Goal: Task Accomplishment & Management: Use online tool/utility

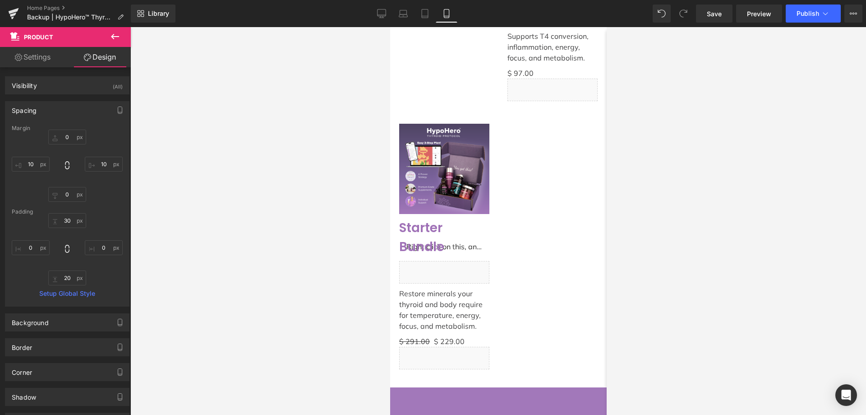
scroll to position [2732, 0]
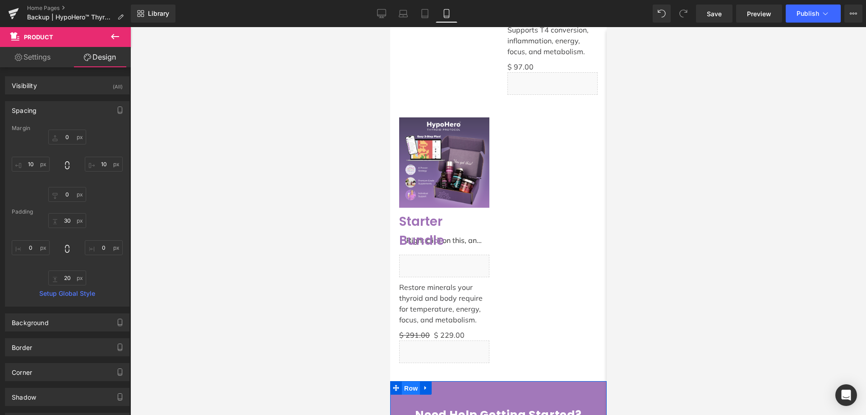
click at [412, 381] on span "Row" at bounding box center [411, 388] width 18 height 14
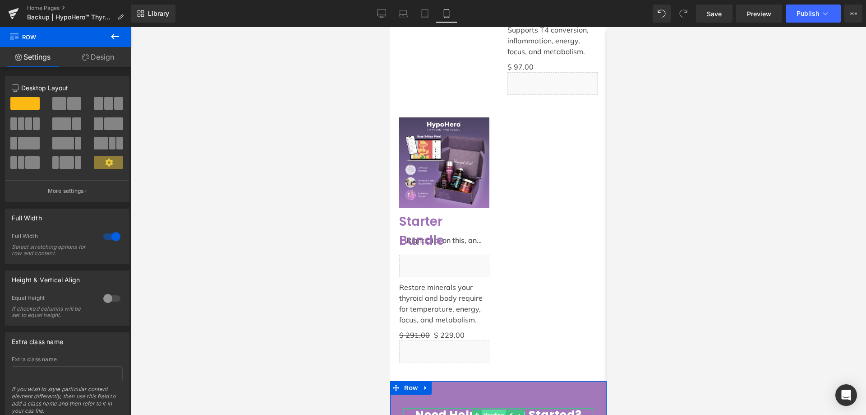
click at [488, 409] on span "Heading" at bounding box center [493, 414] width 24 height 11
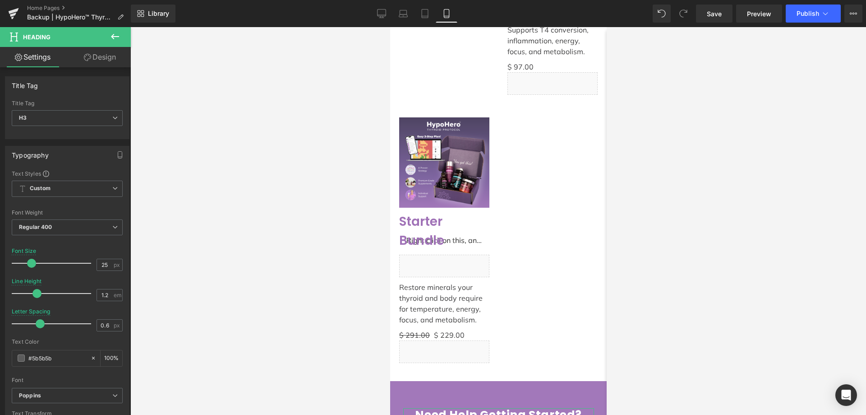
click at [103, 57] on link "Design" at bounding box center [99, 57] width 65 height 20
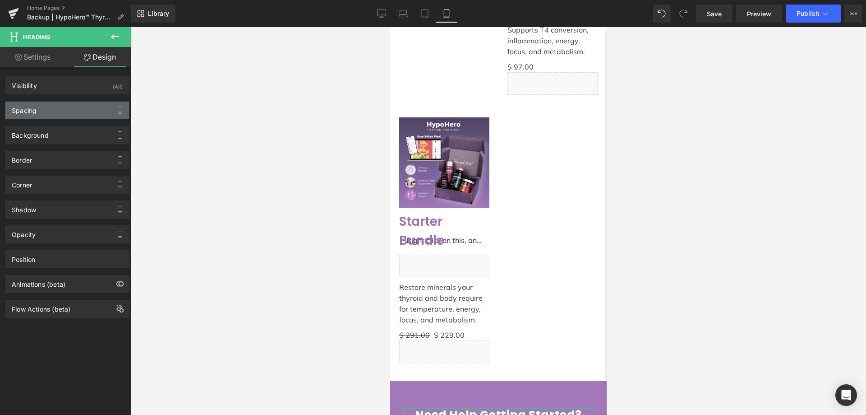
click at [63, 106] on div "Spacing" at bounding box center [67, 110] width 124 height 17
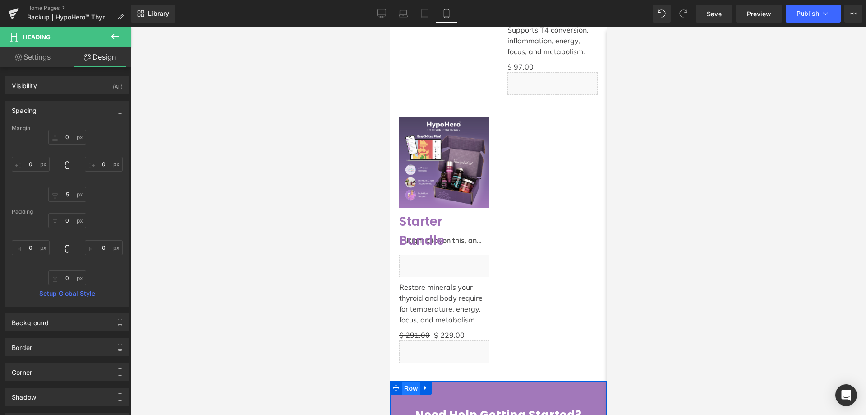
click at [409, 381] on span "Row" at bounding box center [411, 388] width 18 height 14
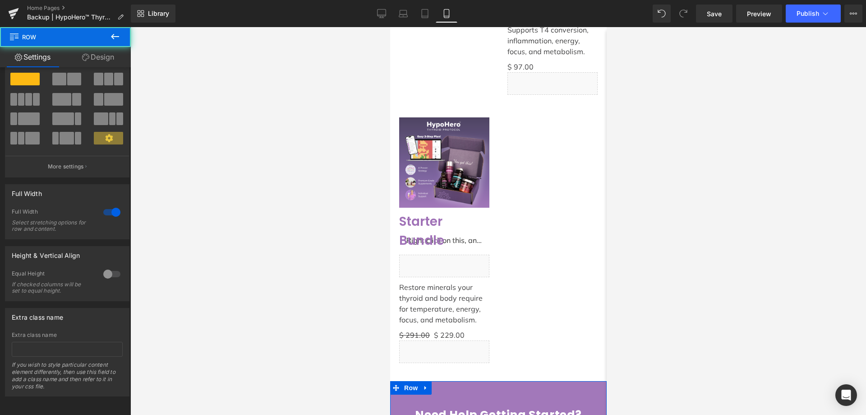
scroll to position [31, 0]
click at [96, 59] on link "Design" at bounding box center [97, 57] width 65 height 20
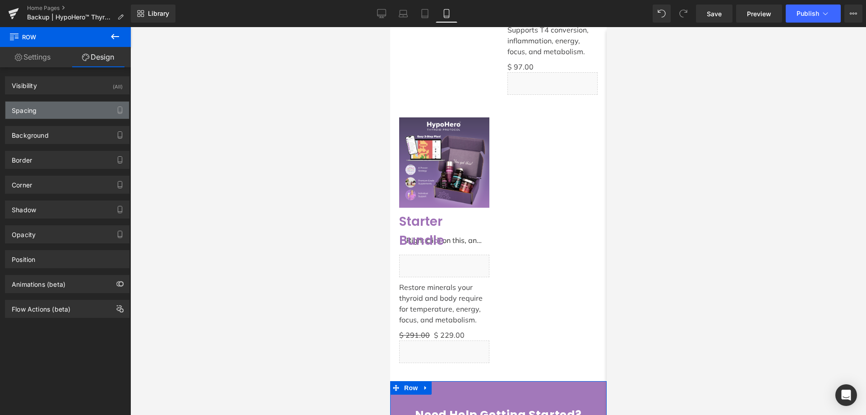
click at [51, 107] on div "Spacing" at bounding box center [67, 110] width 124 height 17
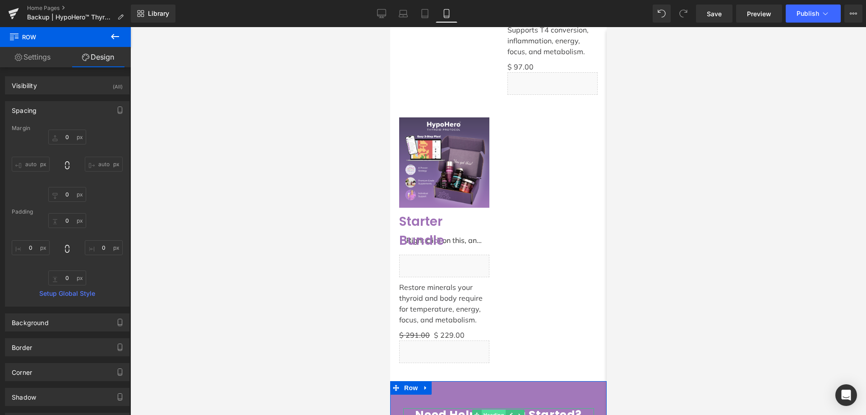
click at [492, 409] on span "Heading" at bounding box center [493, 414] width 24 height 11
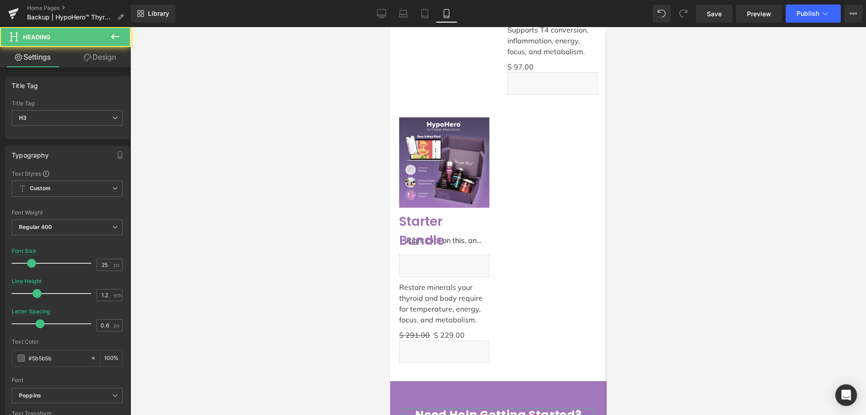
click at [94, 59] on link "Design" at bounding box center [99, 57] width 65 height 20
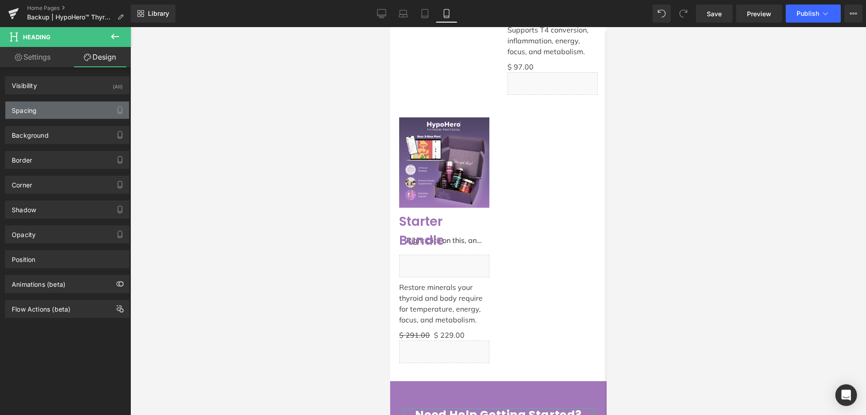
type input "0"
type input "5"
type input "0"
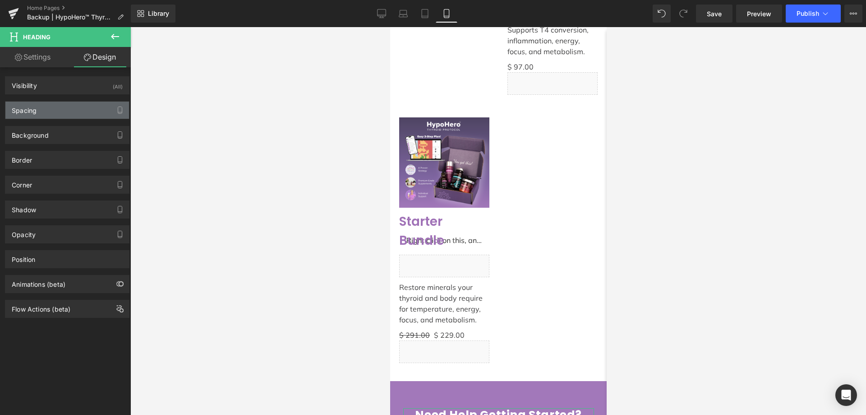
type input "0"
click at [69, 110] on div "Spacing" at bounding box center [67, 110] width 124 height 17
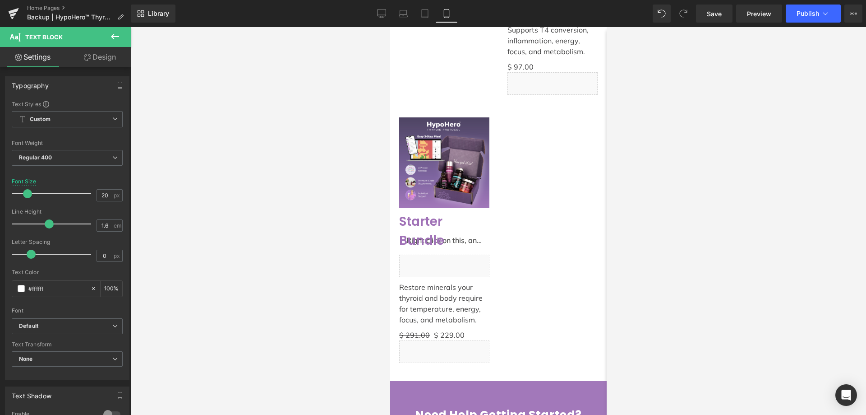
click at [108, 58] on link "Design" at bounding box center [99, 57] width 65 height 20
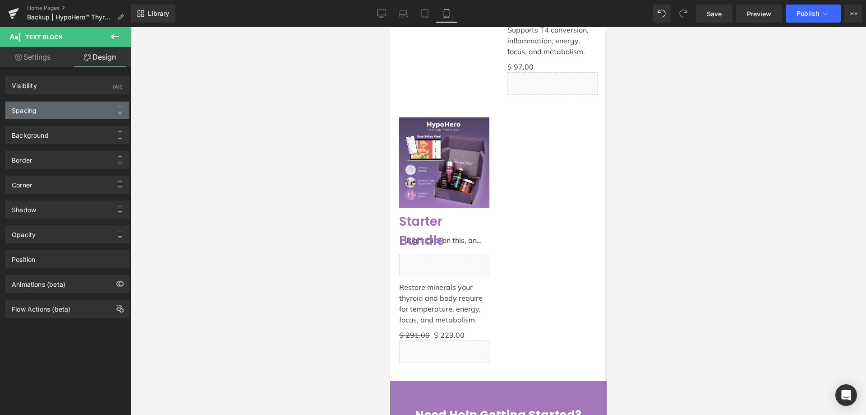
click at [59, 114] on div "Spacing" at bounding box center [67, 110] width 124 height 17
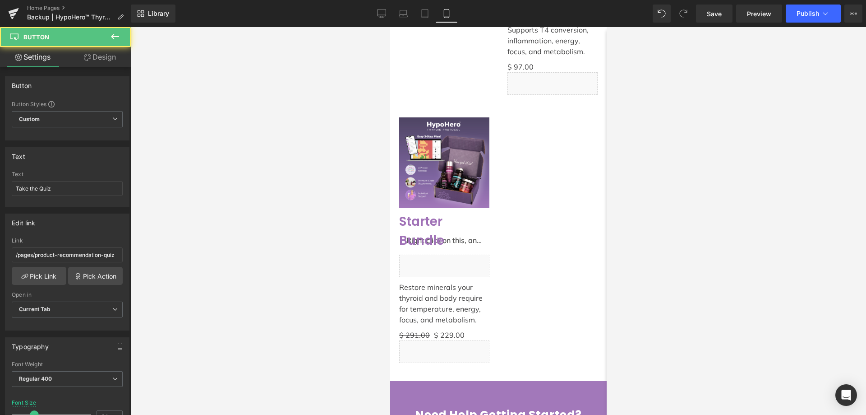
click at [101, 61] on link "Design" at bounding box center [99, 57] width 65 height 20
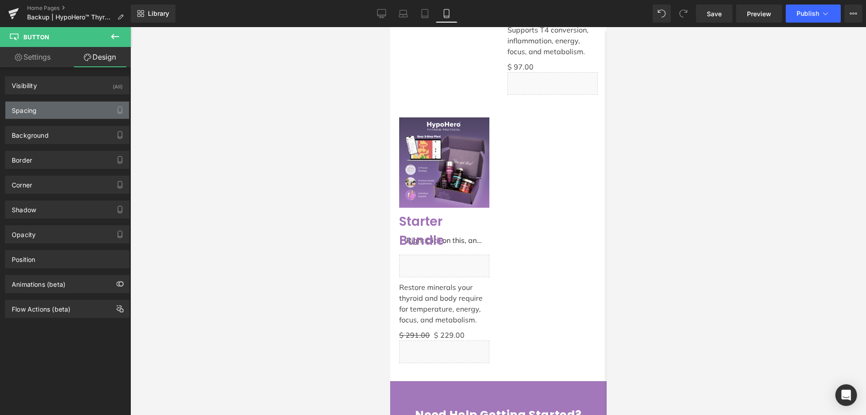
click at [49, 111] on div "Spacing" at bounding box center [67, 110] width 124 height 17
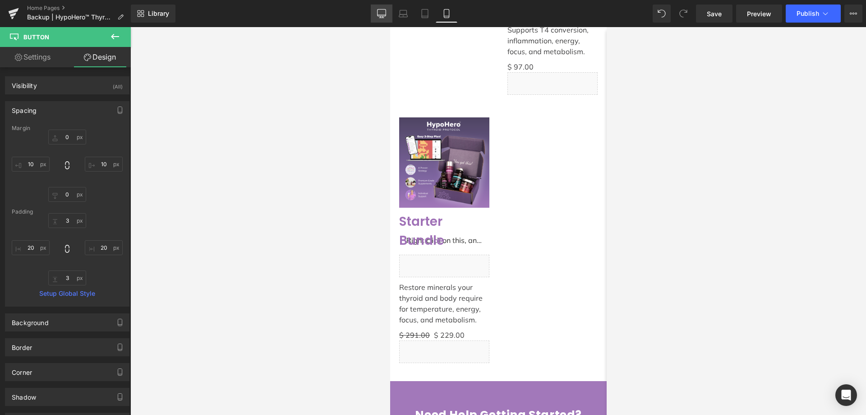
click at [384, 16] on icon at bounding box center [382, 12] width 9 height 7
type input "0"
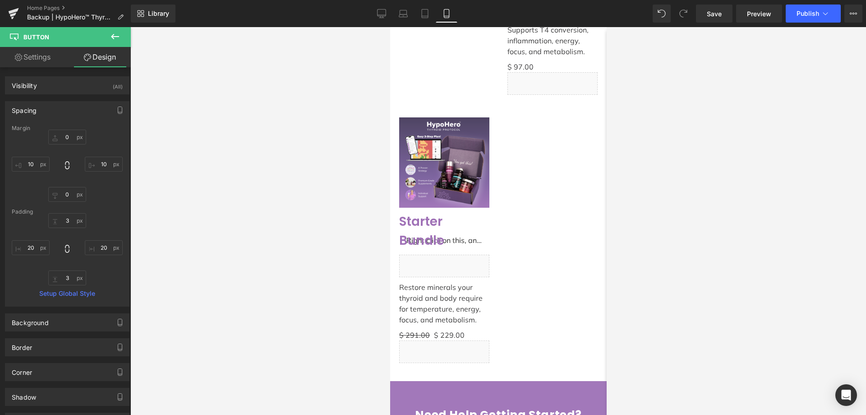
type input "3"
type input "100"
type input "3"
type input "100"
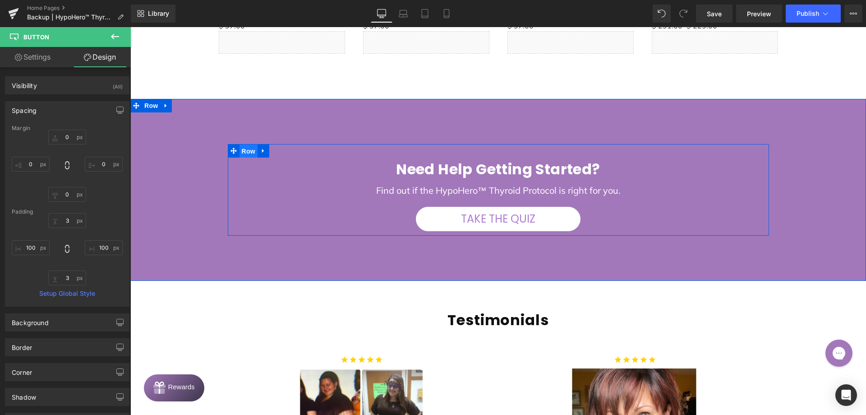
click at [245, 151] on span "Row" at bounding box center [249, 151] width 18 height 14
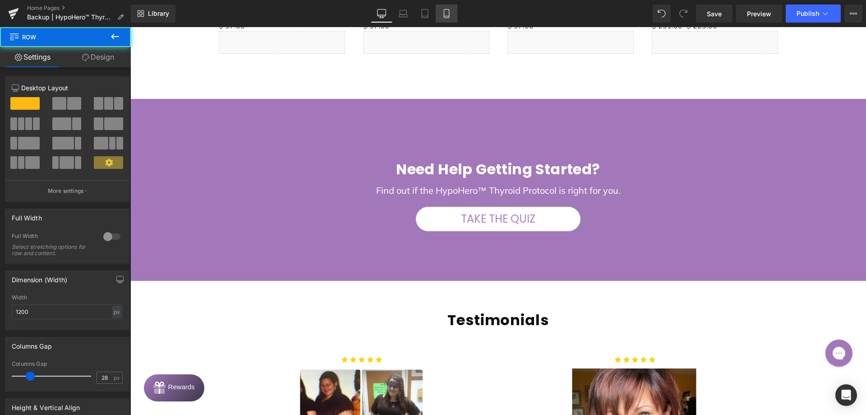
click at [444, 12] on icon at bounding box center [446, 13] width 5 height 9
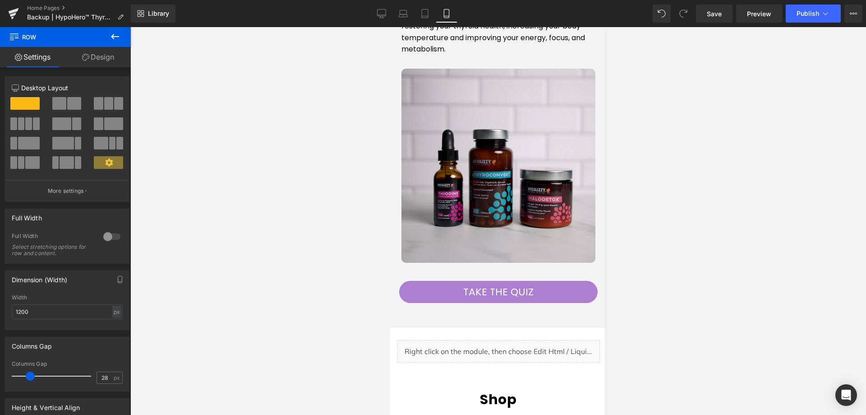
scroll to position [2714, 0]
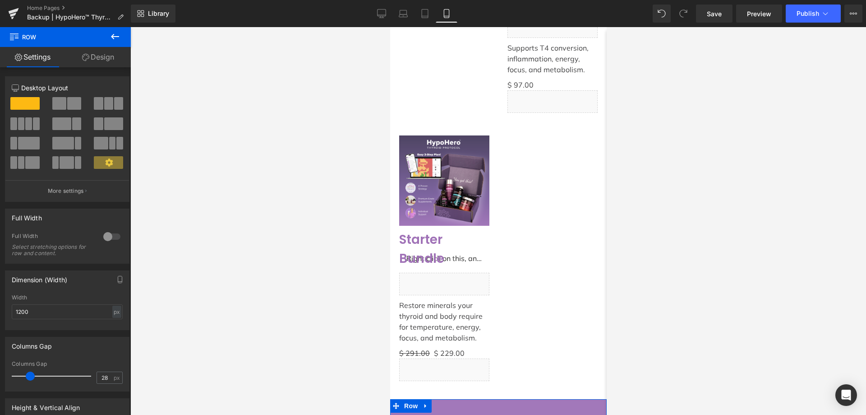
click at [111, 66] on link "Design" at bounding box center [97, 57] width 65 height 20
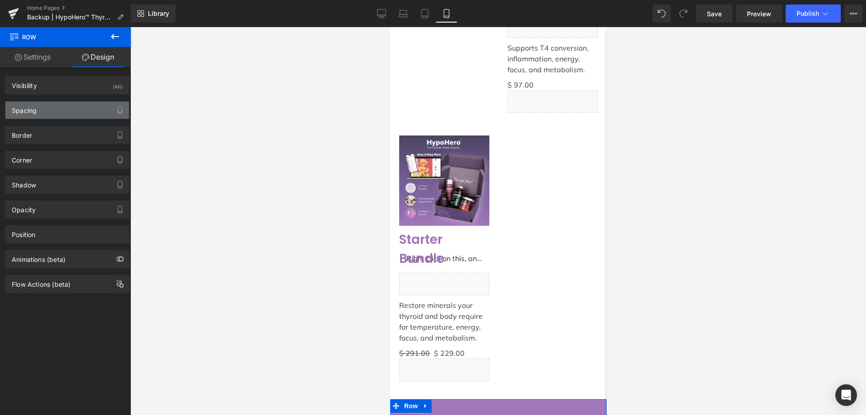
click at [67, 104] on div "Spacing" at bounding box center [67, 110] width 124 height 17
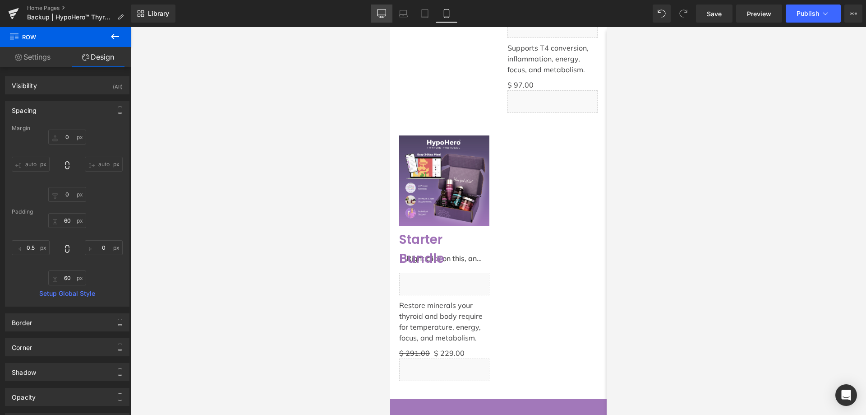
click at [384, 19] on link "Desktop" at bounding box center [382, 14] width 22 height 18
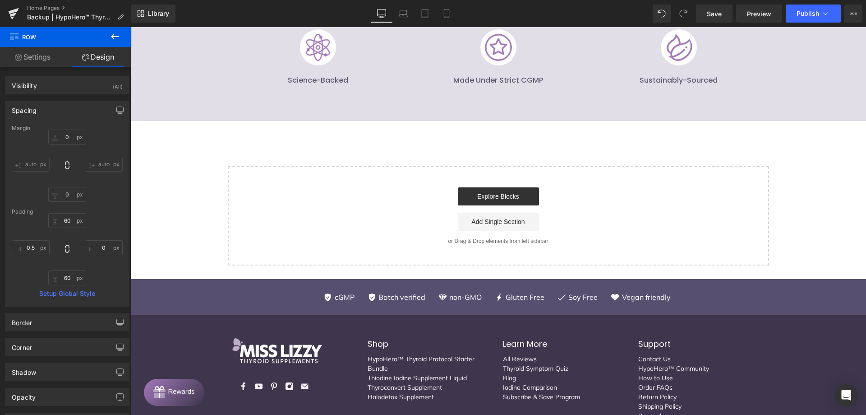
type input "0"
type input "30"
type input "0"
type input "10"
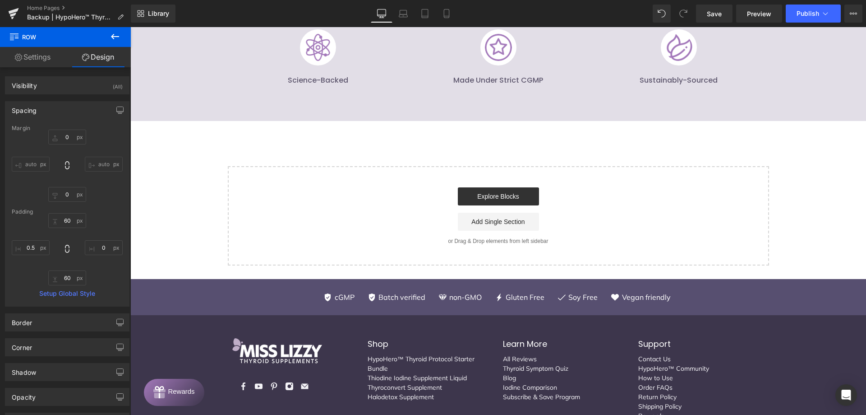
type input "0"
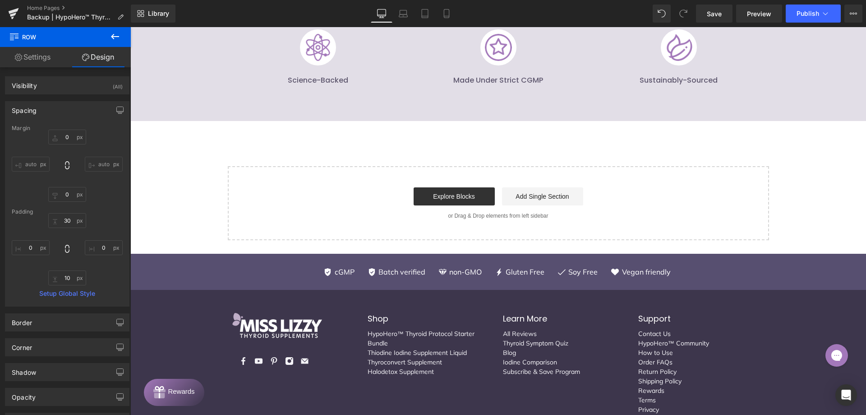
scroll to position [1934, 0]
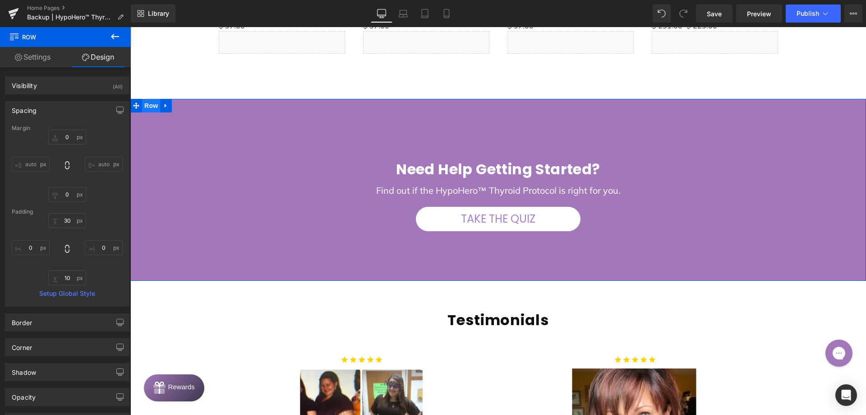
click at [142, 104] on span "Row" at bounding box center [151, 106] width 18 height 14
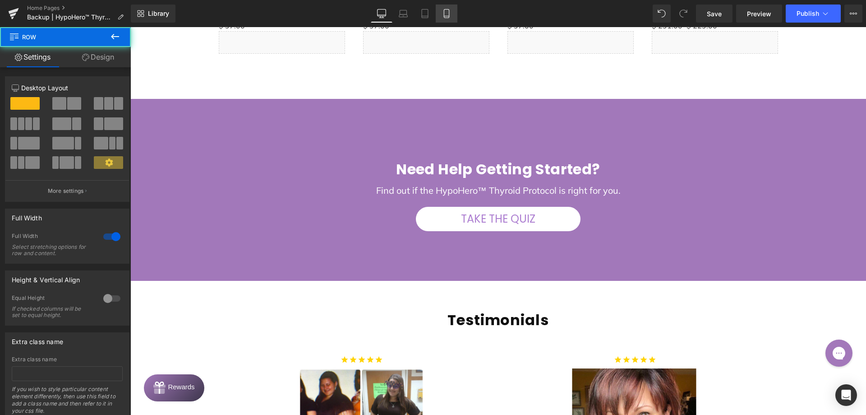
click at [447, 11] on icon at bounding box center [446, 13] width 9 height 9
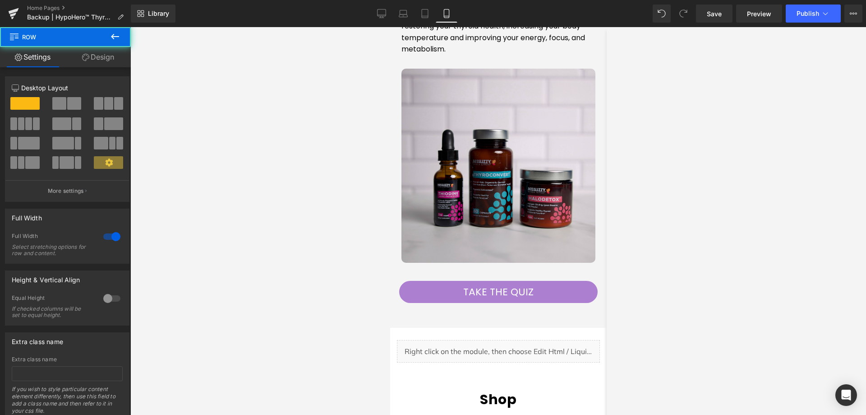
scroll to position [2759, 0]
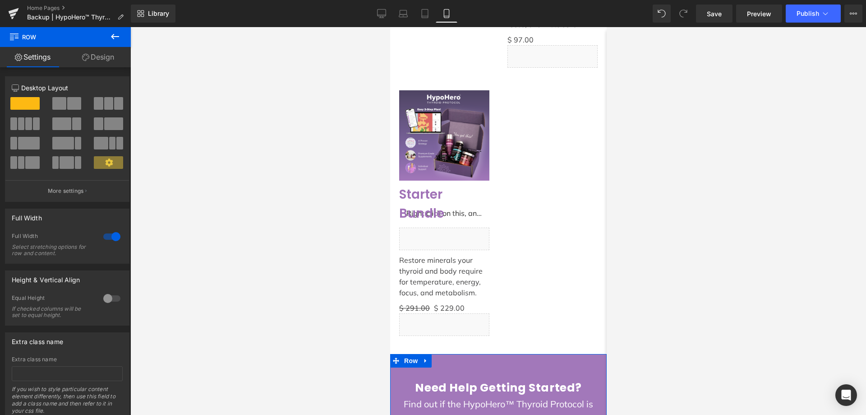
click at [102, 50] on link "Design" at bounding box center [97, 57] width 65 height 20
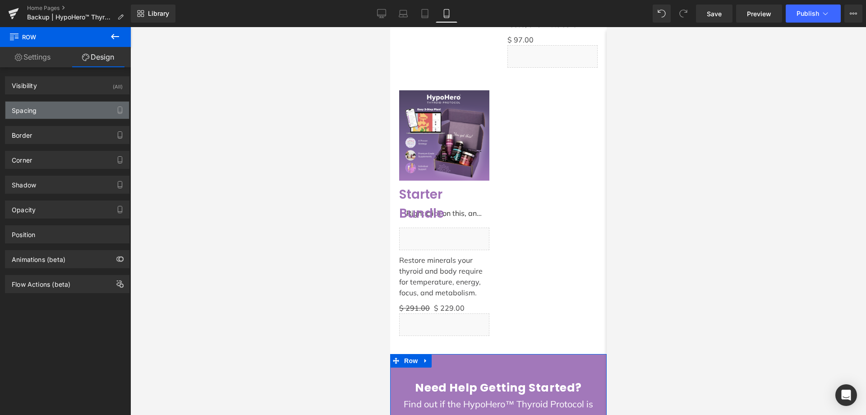
click at [43, 104] on div "Spacing" at bounding box center [67, 110] width 124 height 17
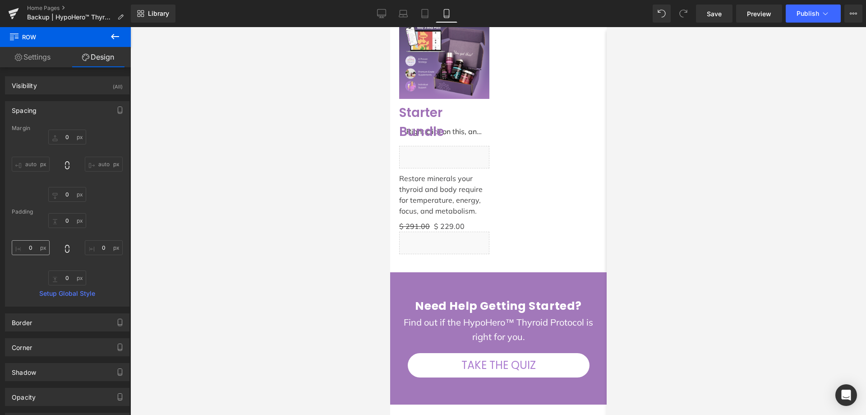
scroll to position [2849, 0]
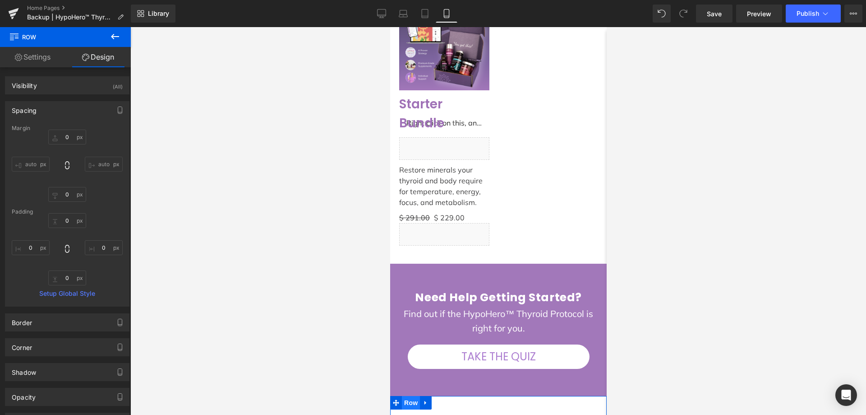
click at [410, 396] on span "Row" at bounding box center [411, 403] width 18 height 14
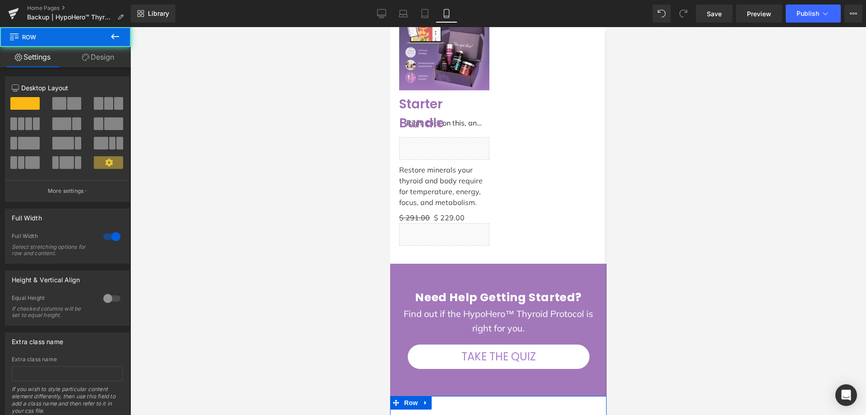
click at [99, 58] on link "Design" at bounding box center [97, 57] width 65 height 20
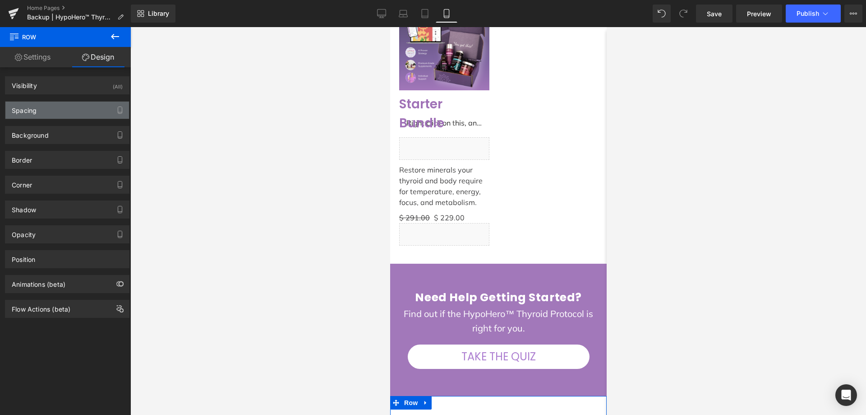
click at [67, 116] on div "Spacing" at bounding box center [67, 110] width 124 height 17
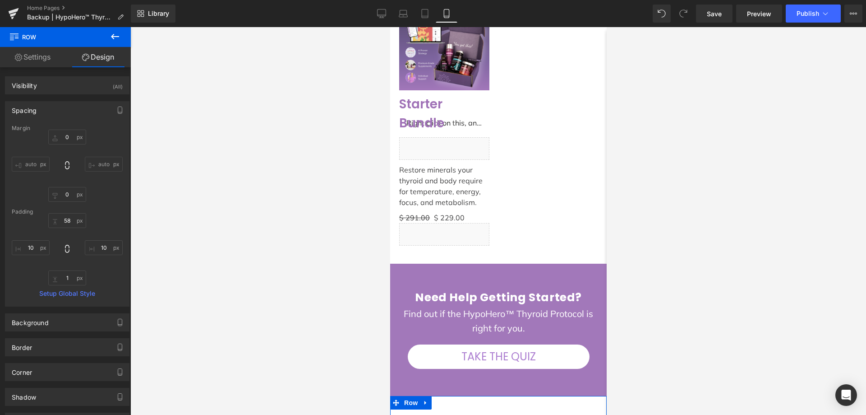
click at [23, 58] on link "Settings" at bounding box center [32, 57] width 65 height 20
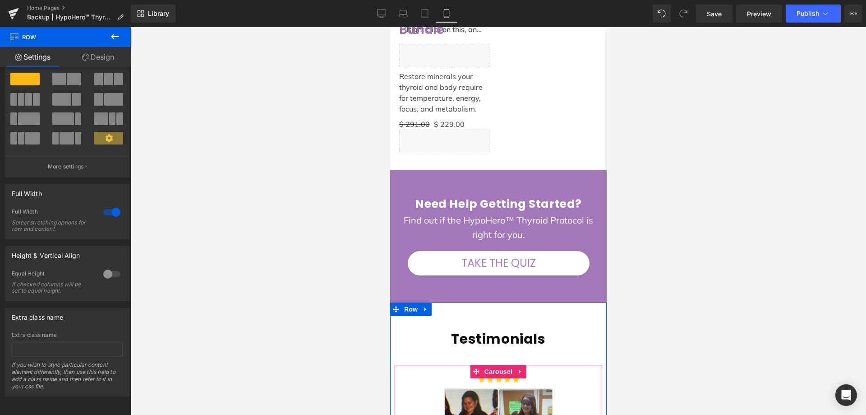
scroll to position [2940, 0]
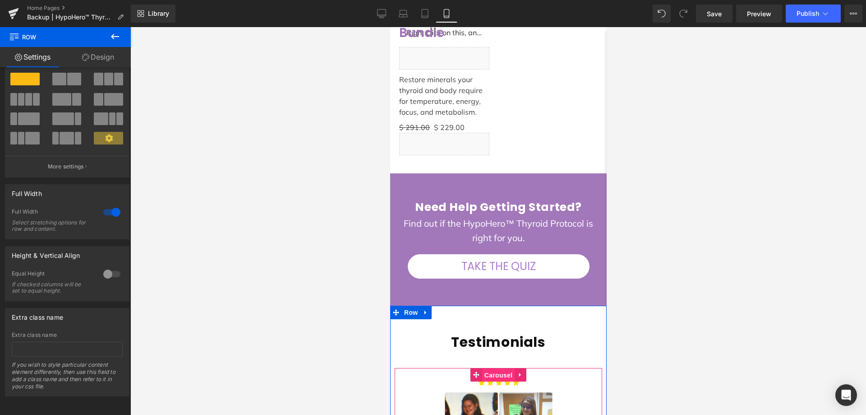
click at [496, 368] on span "Carousel" at bounding box center [498, 375] width 32 height 14
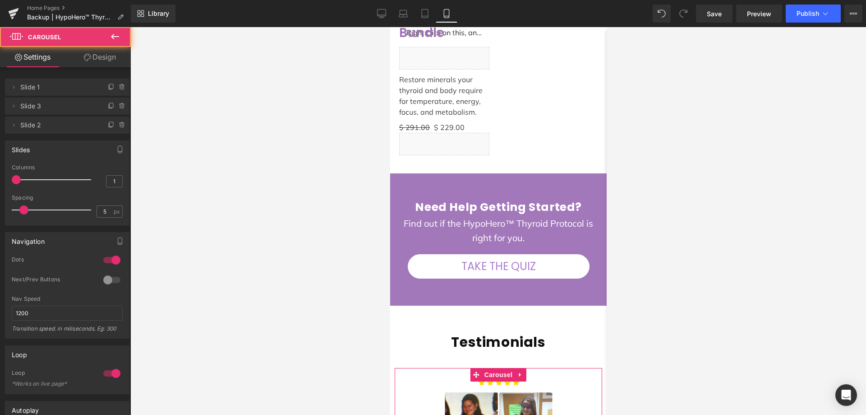
click at [92, 59] on link "Design" at bounding box center [99, 57] width 65 height 20
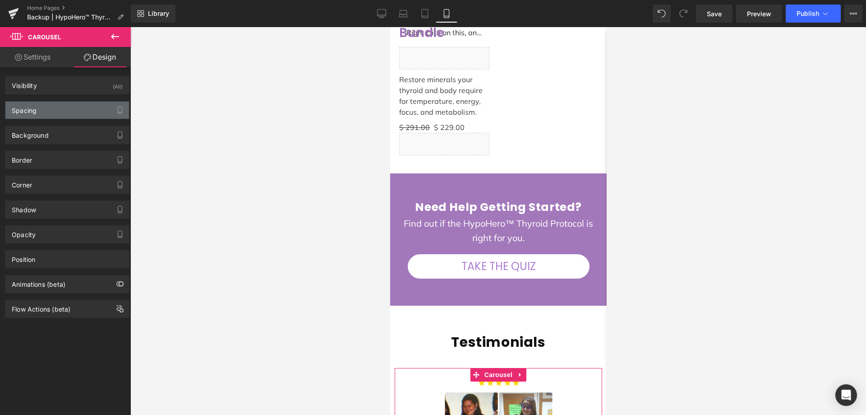
click at [53, 103] on div "Spacing" at bounding box center [67, 110] width 124 height 17
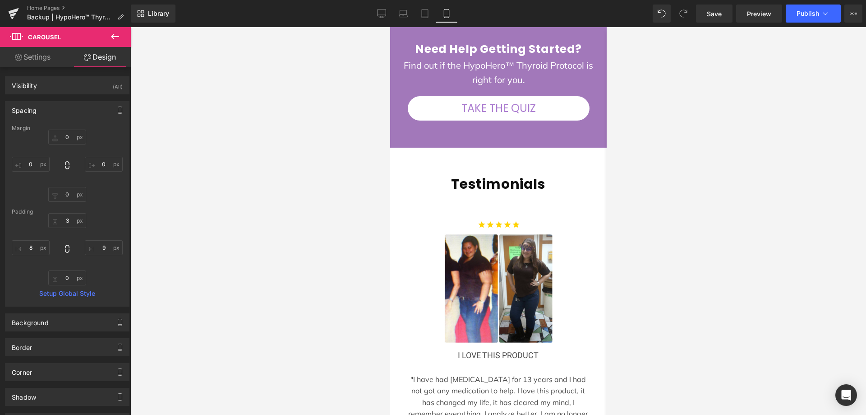
scroll to position [3120, 0]
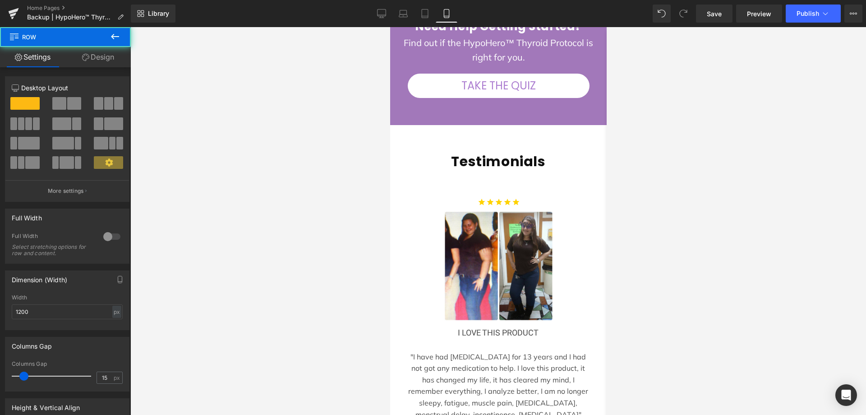
click at [111, 60] on link "Design" at bounding box center [97, 57] width 65 height 20
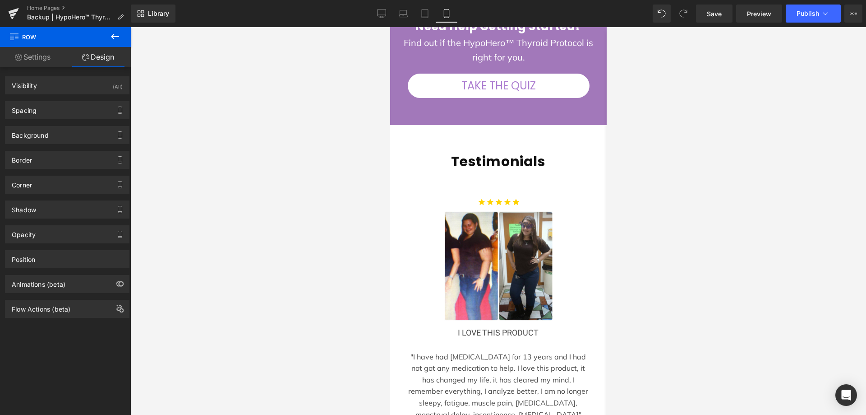
click at [65, 101] on div "Spacing [GEOGRAPHIC_DATA] 0px 0 auto auto 0px 0 auto auto [GEOGRAPHIC_DATA] 22p…" at bounding box center [67, 110] width 125 height 18
click at [60, 107] on div "Spacing" at bounding box center [67, 110] width 124 height 17
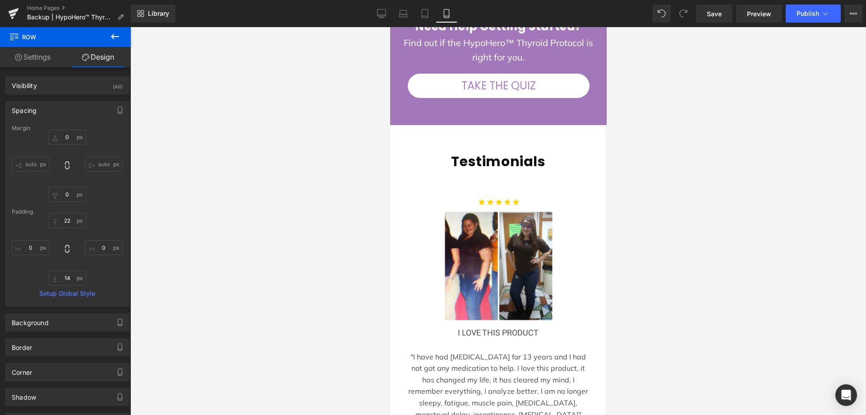
click at [50, 60] on link "Settings" at bounding box center [32, 57] width 65 height 20
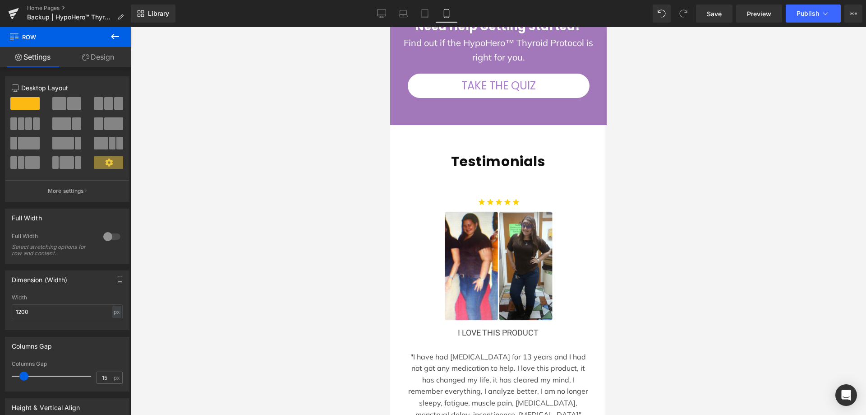
click at [84, 54] on icon at bounding box center [85, 57] width 7 height 7
type input "0"
type input "22"
type input "0"
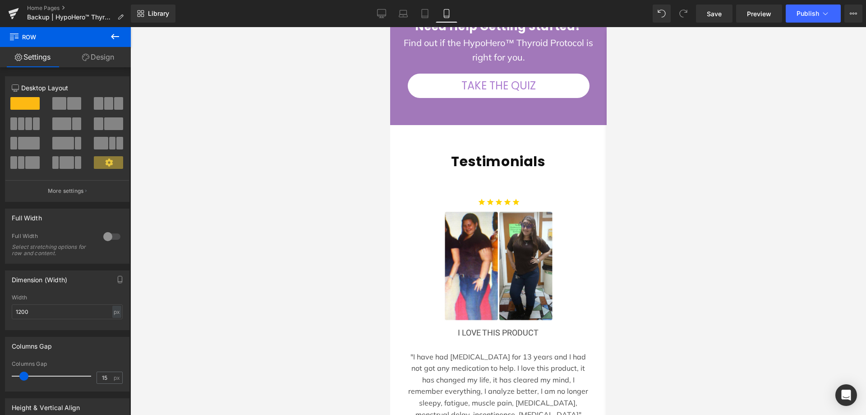
type input "14"
type input "0"
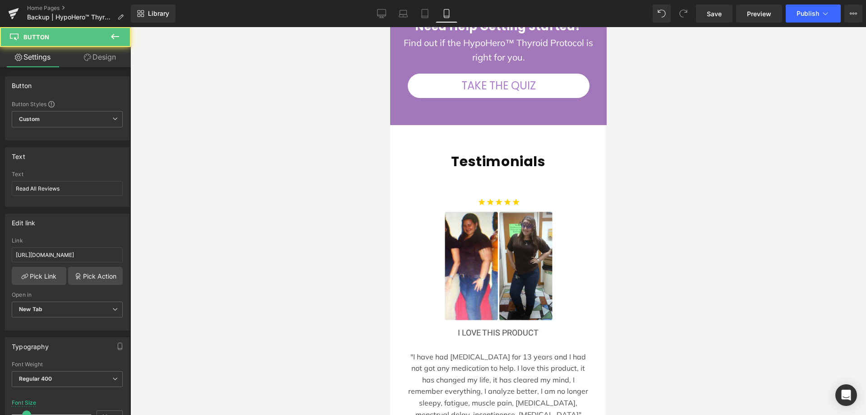
click at [109, 65] on link "Design" at bounding box center [99, 57] width 65 height 20
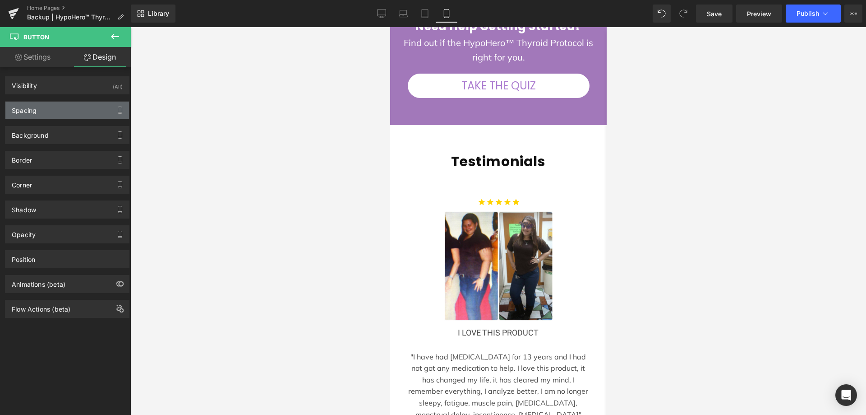
click at [73, 108] on div "Spacing" at bounding box center [67, 110] width 124 height 17
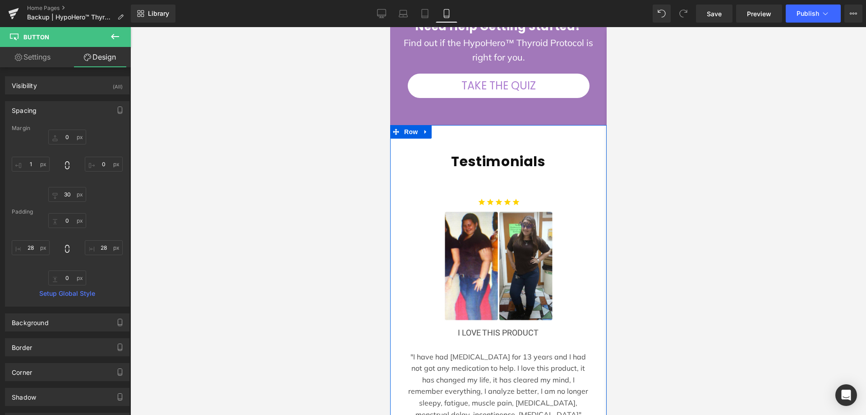
drag, startPoint x: 500, startPoint y: 229, endPoint x: 487, endPoint y: 229, distance: 13.1
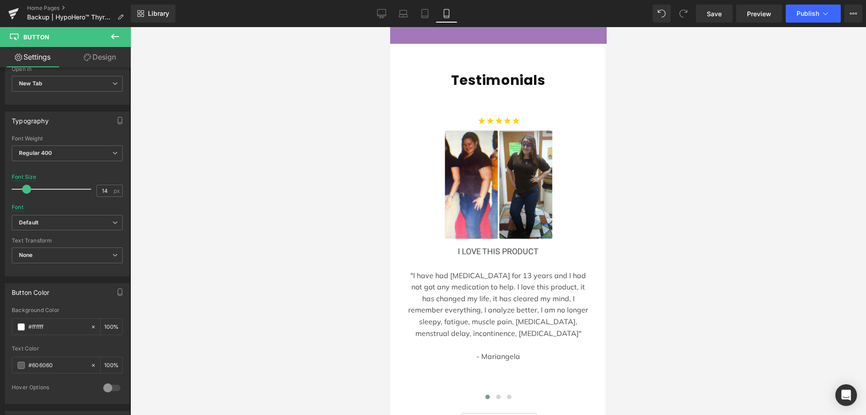
scroll to position [3210, 0]
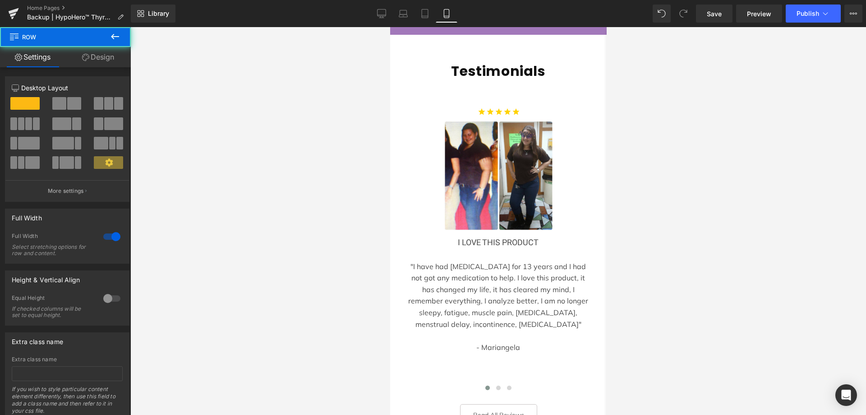
click at [89, 58] on link "Design" at bounding box center [97, 57] width 65 height 20
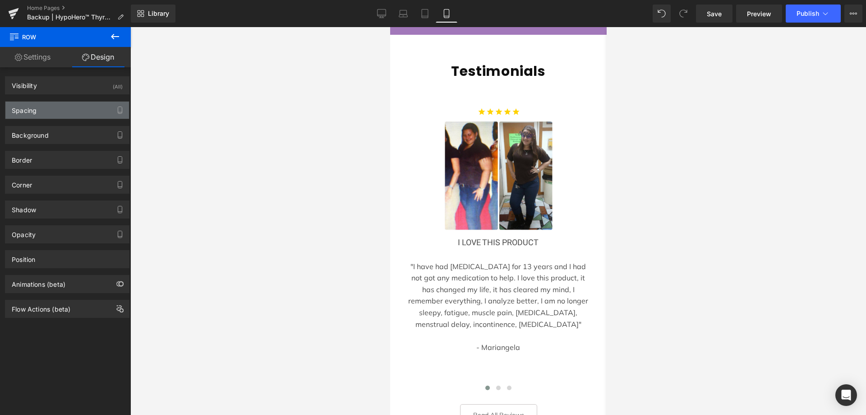
type input "0"
type input "60"
type input "0.1"
type input "65"
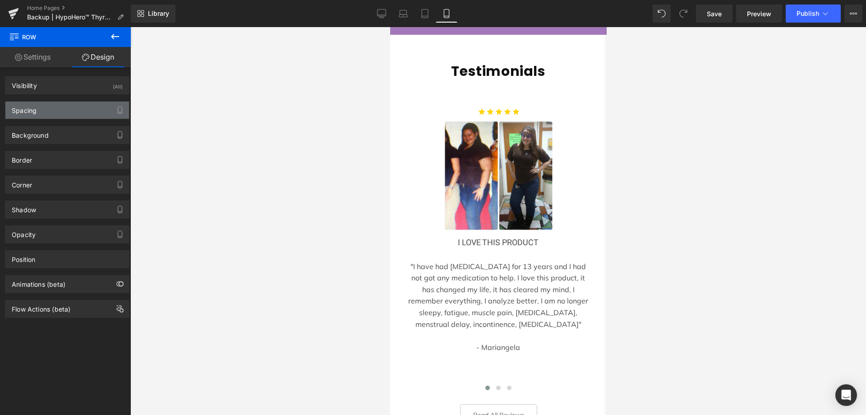
type input "0.1"
click at [62, 104] on div "Spacing" at bounding box center [67, 110] width 124 height 17
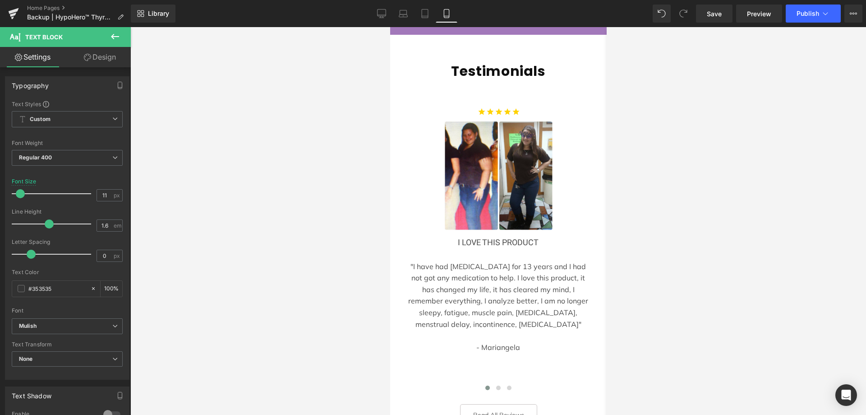
click at [104, 58] on link "Design" at bounding box center [99, 57] width 65 height 20
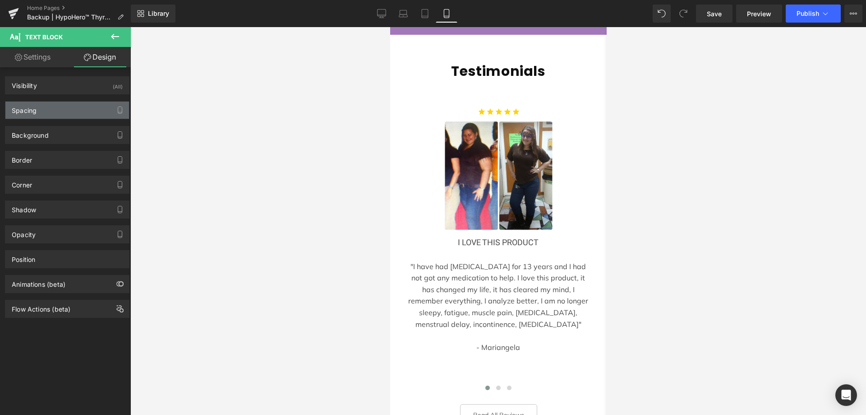
click at [31, 107] on div "Spacing" at bounding box center [24, 108] width 25 height 13
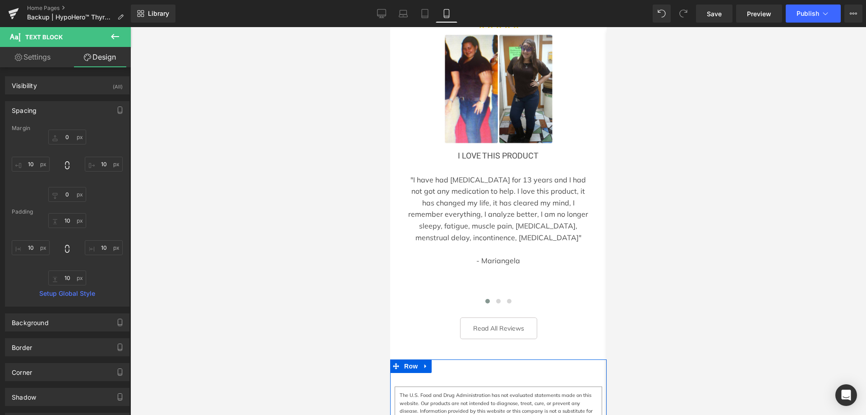
scroll to position [3301, 0]
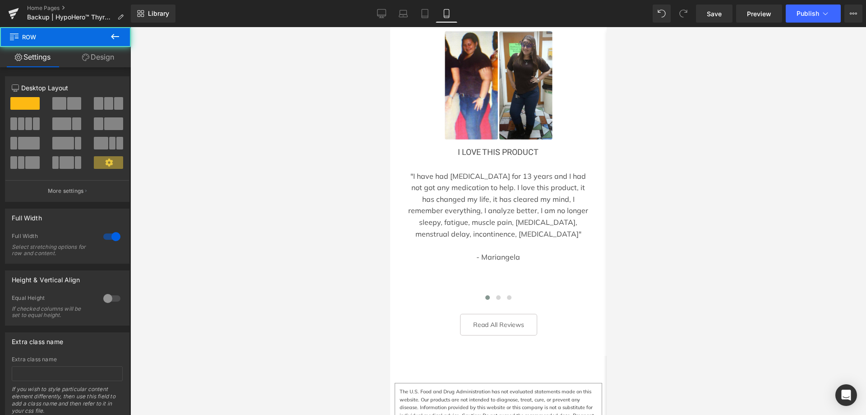
click at [93, 53] on link "Design" at bounding box center [97, 57] width 65 height 20
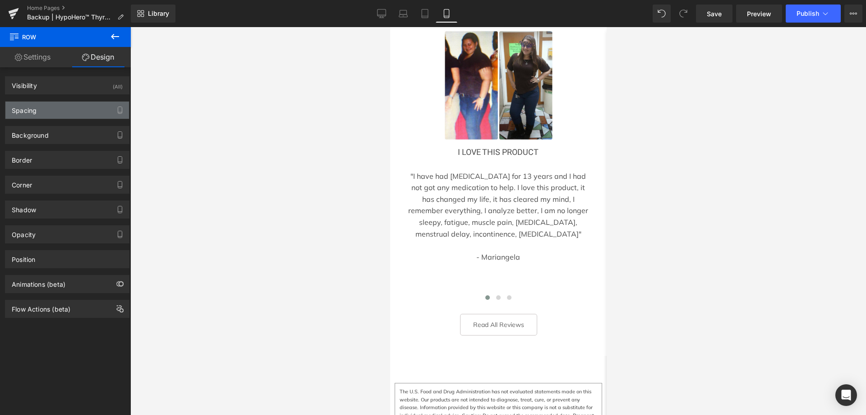
click at [63, 113] on div "Spacing" at bounding box center [67, 110] width 124 height 17
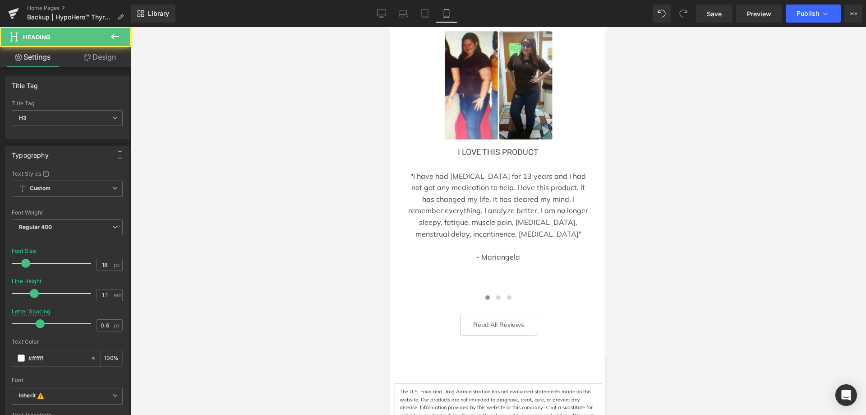
click at [128, 63] on link "Design" at bounding box center [99, 57] width 65 height 20
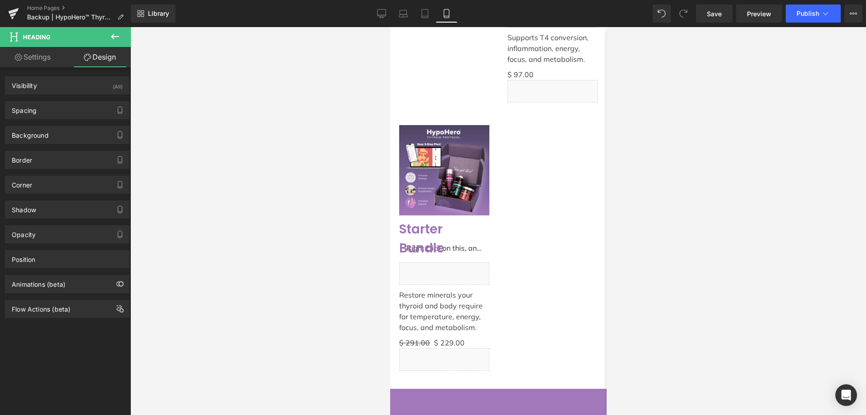
scroll to position [2804, 0]
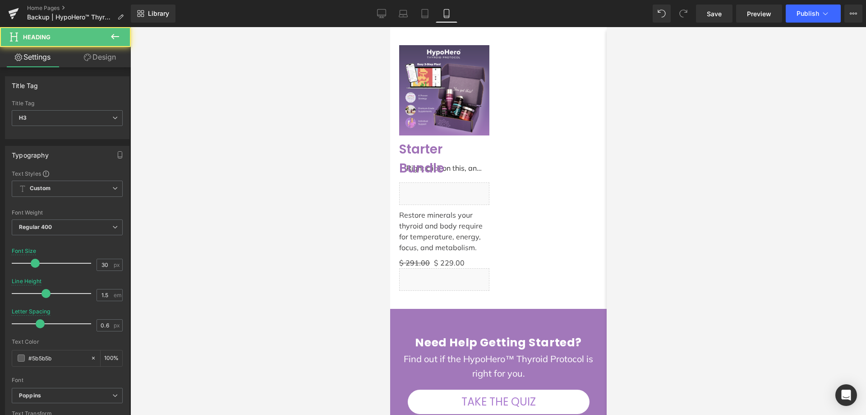
click at [93, 52] on link "Design" at bounding box center [99, 57] width 65 height 20
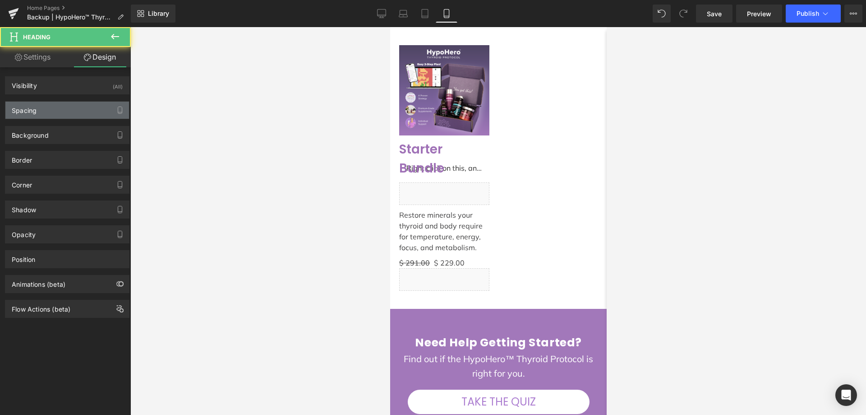
click at [51, 109] on div "Spacing" at bounding box center [67, 110] width 124 height 17
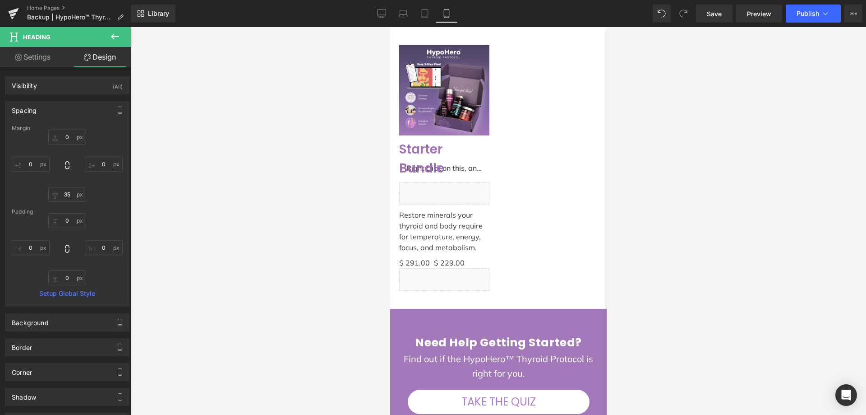
type input "0"
type input "35"
type input "0"
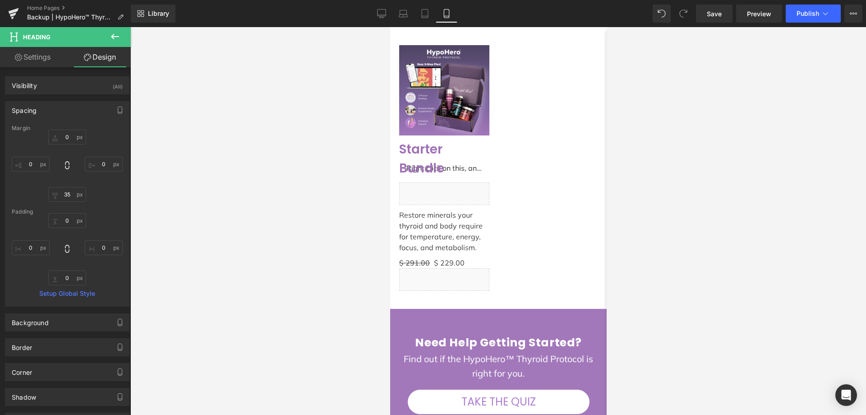
type input "0"
click at [431, 14] on link "Tablet" at bounding box center [425, 14] width 22 height 18
type input "0"
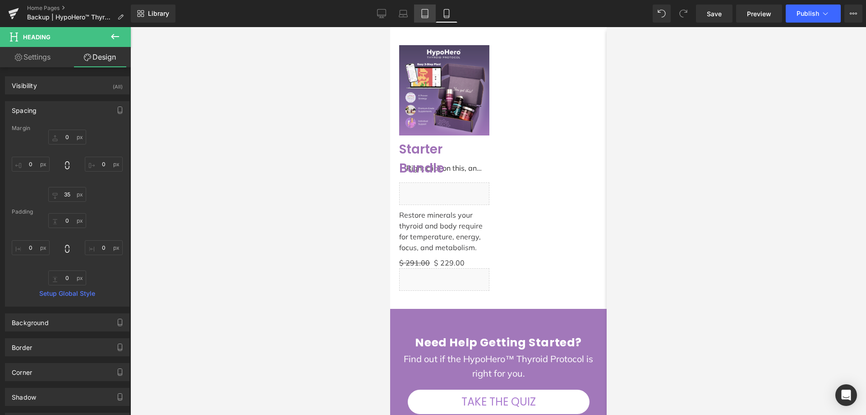
type input "0"
type input "15"
type input "0"
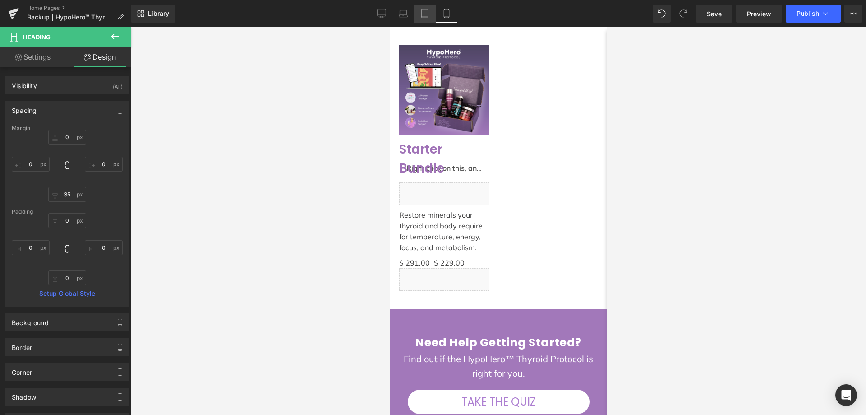
type input "0"
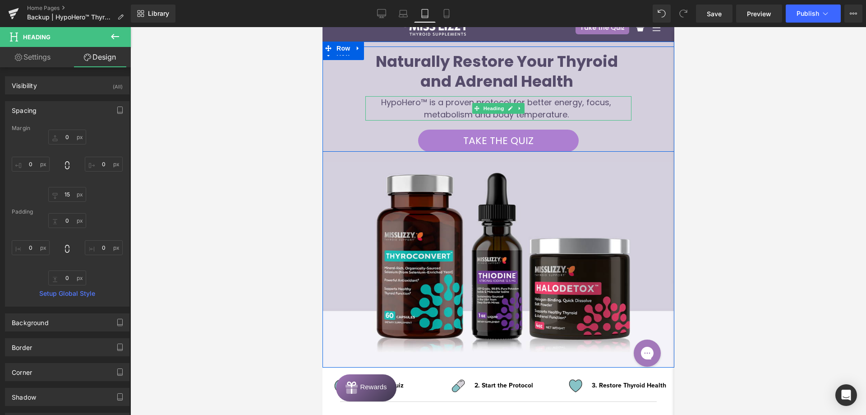
scroll to position [0, 0]
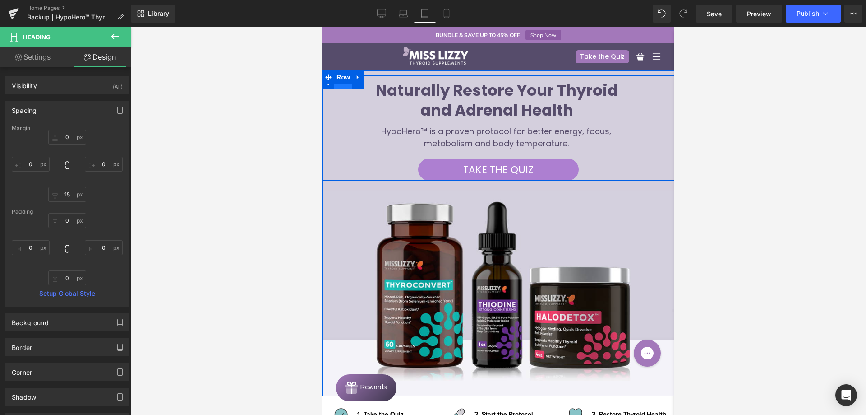
click at [342, 88] on span "Row" at bounding box center [343, 82] width 18 height 14
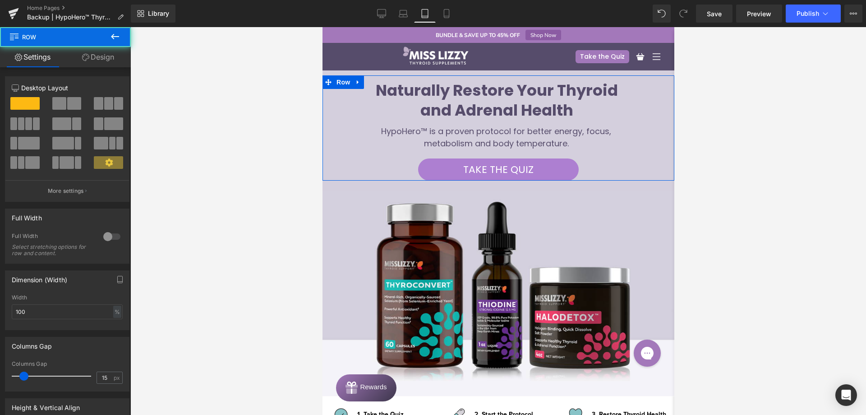
click at [107, 61] on link "Design" at bounding box center [97, 57] width 65 height 20
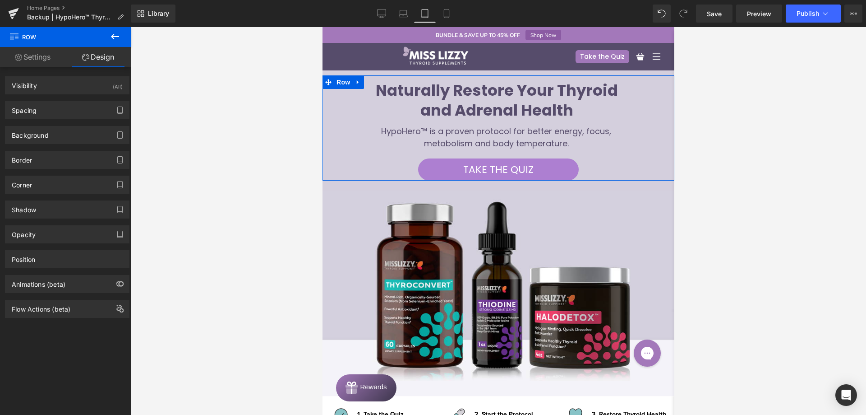
click at [50, 56] on link "Settings" at bounding box center [32, 57] width 65 height 20
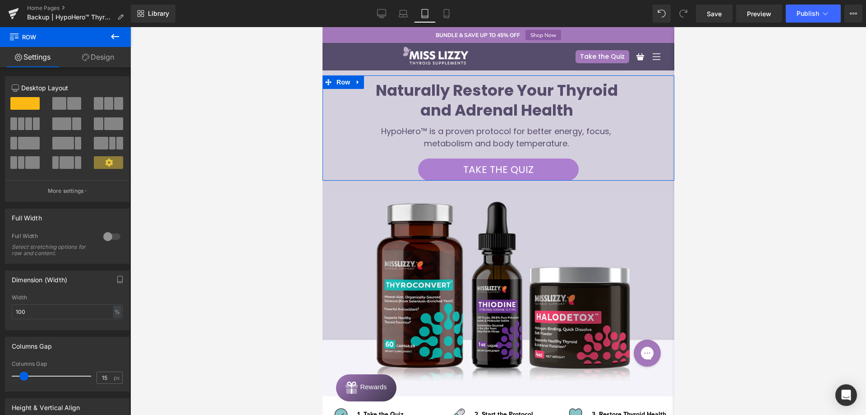
click at [89, 59] on link "Design" at bounding box center [97, 57] width 65 height 20
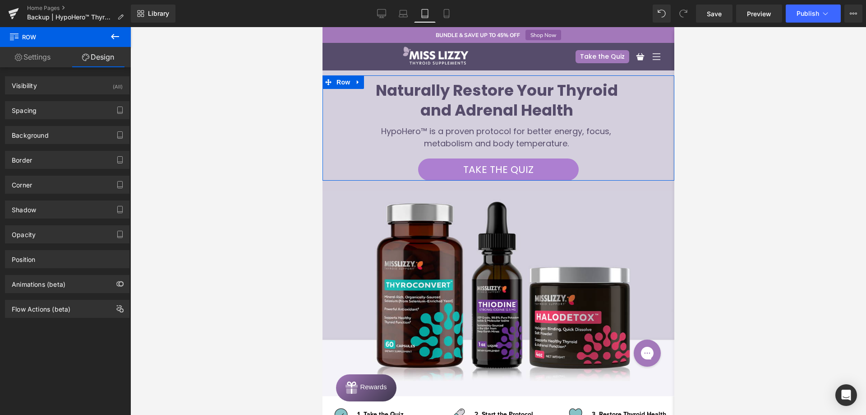
type input "0"
type input "11"
type input "0"
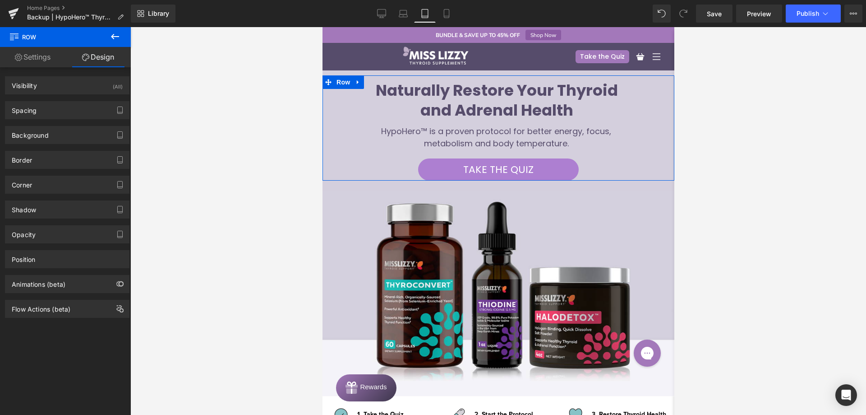
type input "0"
click at [73, 106] on div "Spacing" at bounding box center [67, 110] width 124 height 17
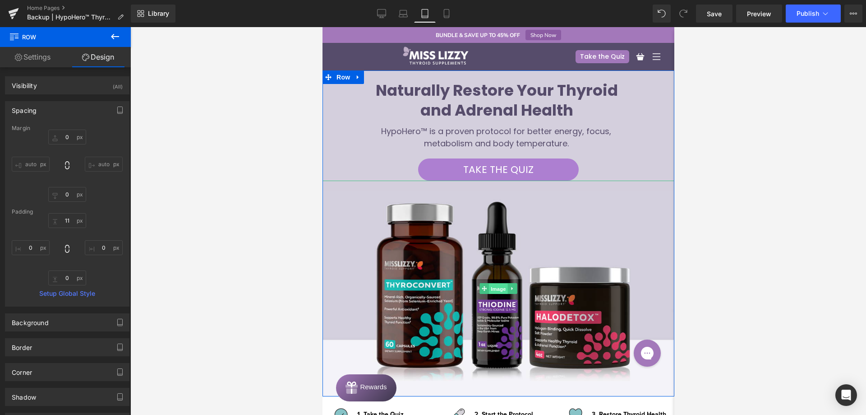
click at [493, 288] on span "Image" at bounding box center [498, 288] width 19 height 11
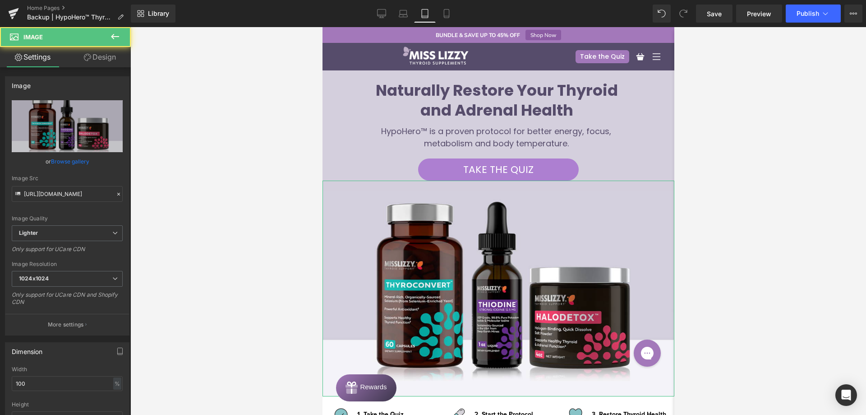
click at [94, 53] on link "Design" at bounding box center [99, 57] width 65 height 20
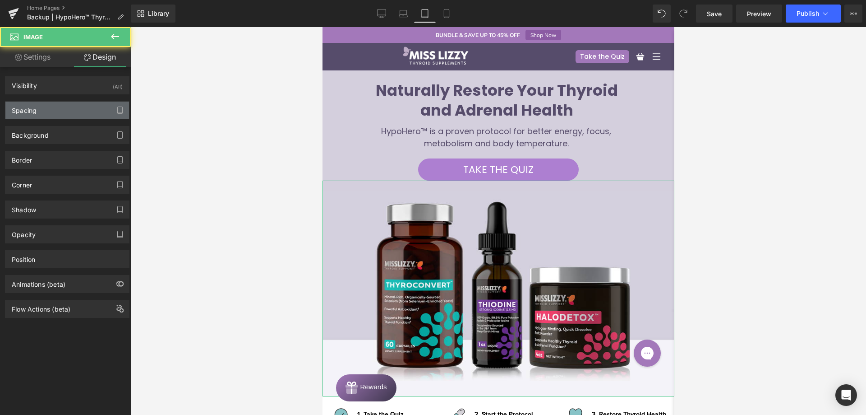
type input "0"
type input "23"
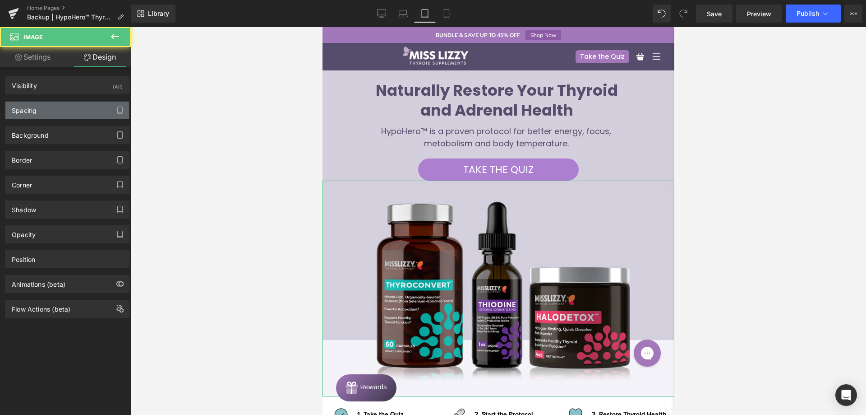
type input "0"
click at [73, 109] on div "Spacing" at bounding box center [67, 110] width 124 height 17
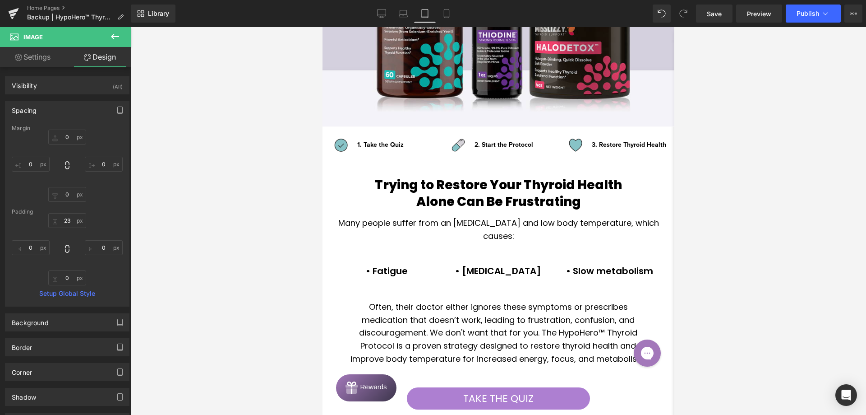
scroll to position [271, 0]
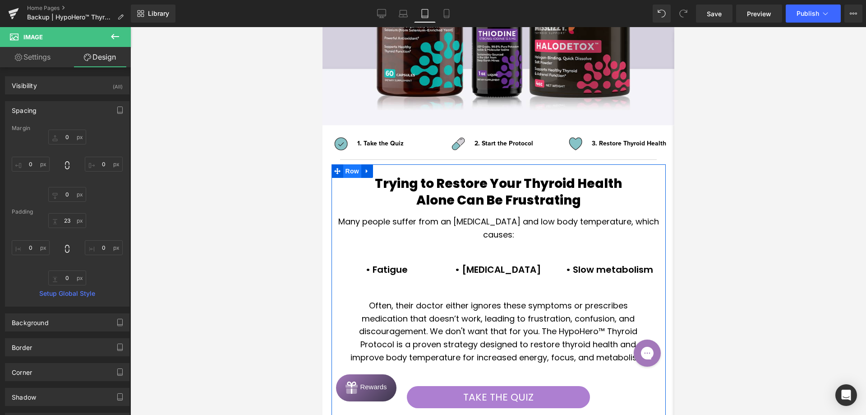
click at [350, 174] on span "Row" at bounding box center [352, 171] width 18 height 14
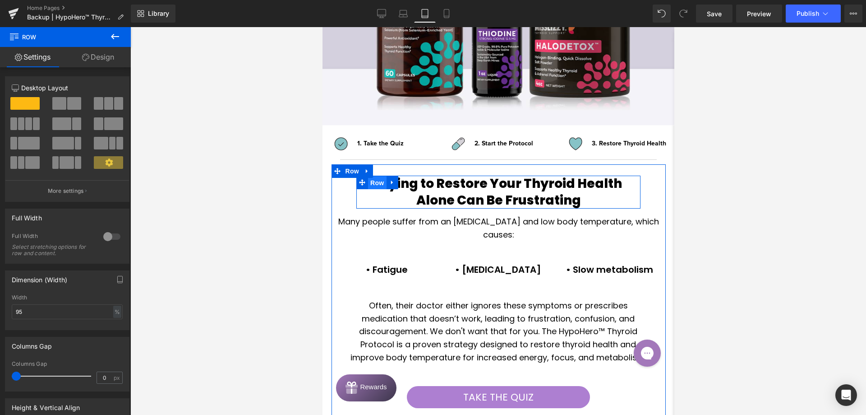
click at [378, 183] on span "Row" at bounding box center [377, 183] width 18 height 14
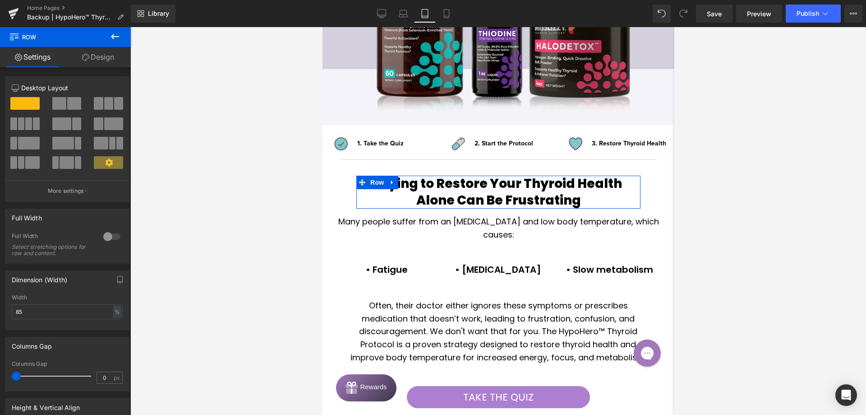
click at [94, 59] on link "Design" at bounding box center [97, 57] width 65 height 20
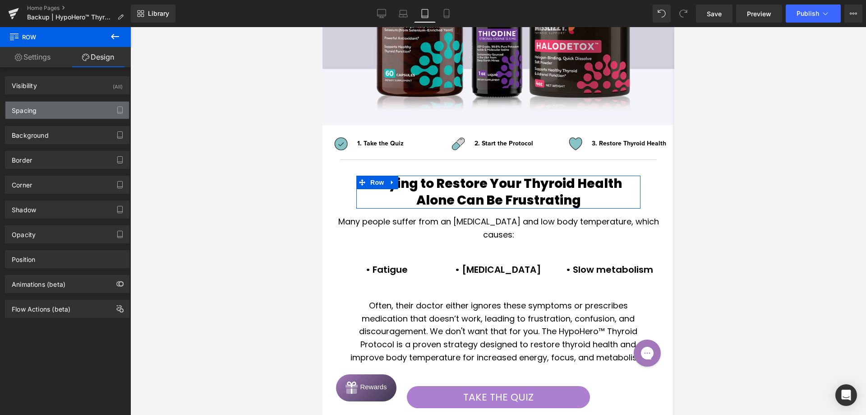
drag, startPoint x: 72, startPoint y: 102, endPoint x: 63, endPoint y: 113, distance: 14.7
click at [69, 106] on div "Spacing" at bounding box center [67, 110] width 124 height 17
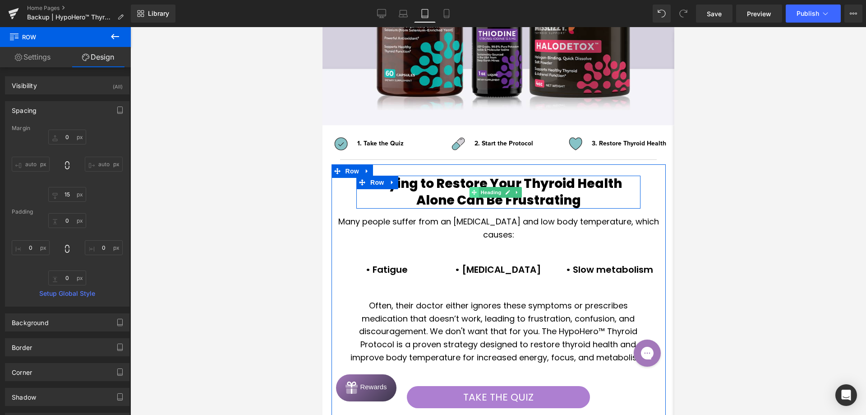
drag, startPoint x: 484, startPoint y: 193, endPoint x: 477, endPoint y: 193, distance: 7.2
click at [484, 193] on span "Heading" at bounding box center [491, 192] width 24 height 11
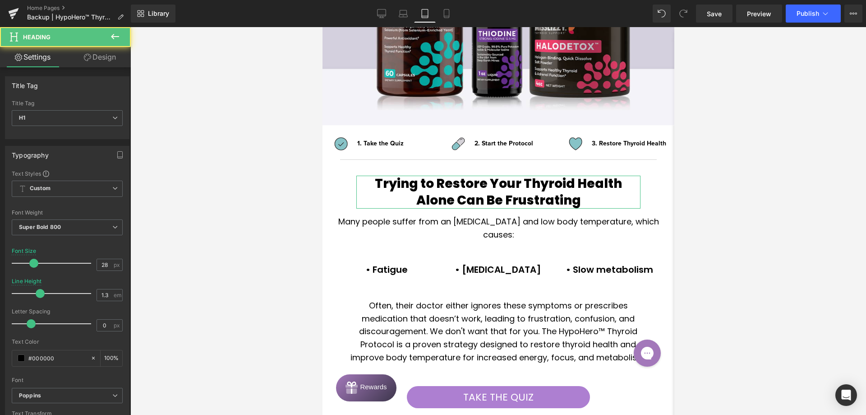
click at [79, 58] on link "Design" at bounding box center [99, 57] width 65 height 20
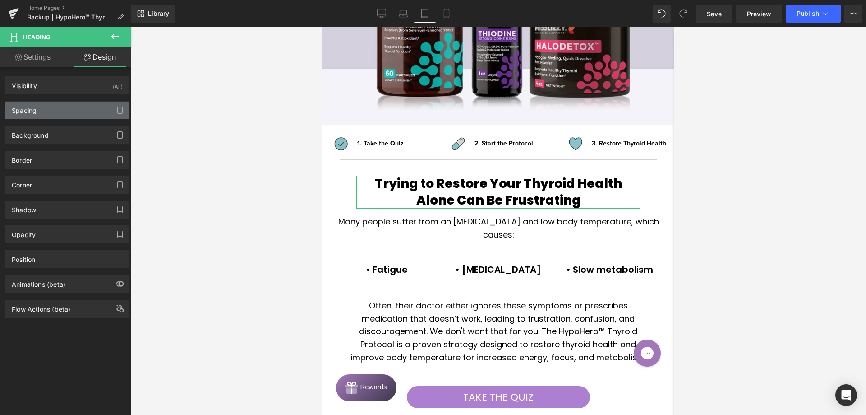
click at [33, 110] on div "Spacing" at bounding box center [24, 108] width 25 height 13
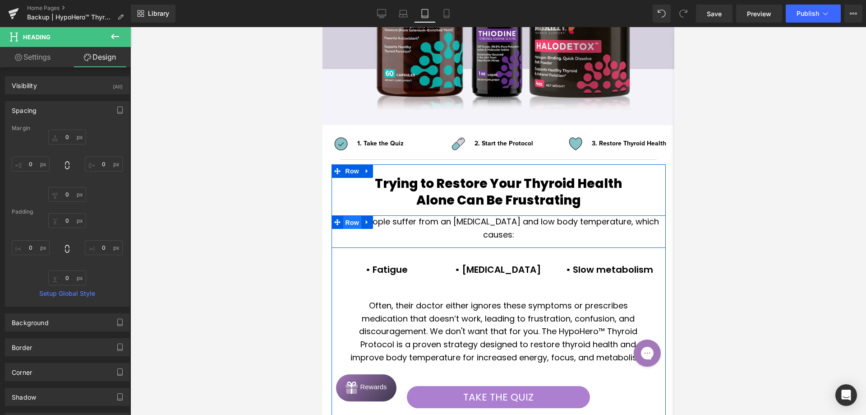
click at [348, 223] on span "Row" at bounding box center [352, 223] width 18 height 14
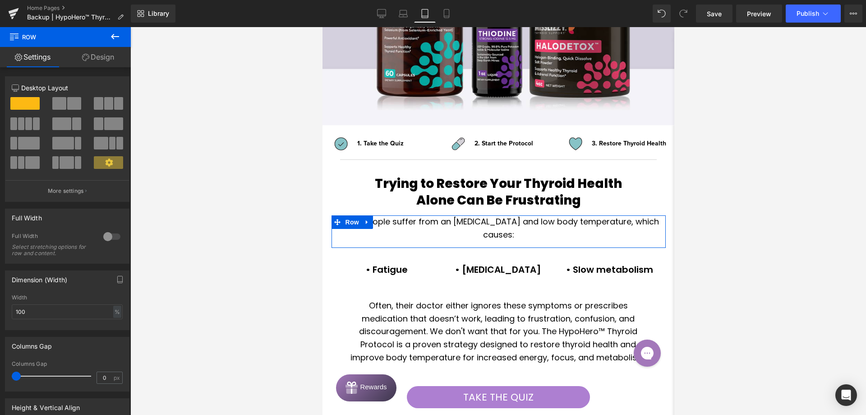
click at [83, 54] on icon at bounding box center [85, 57] width 7 height 7
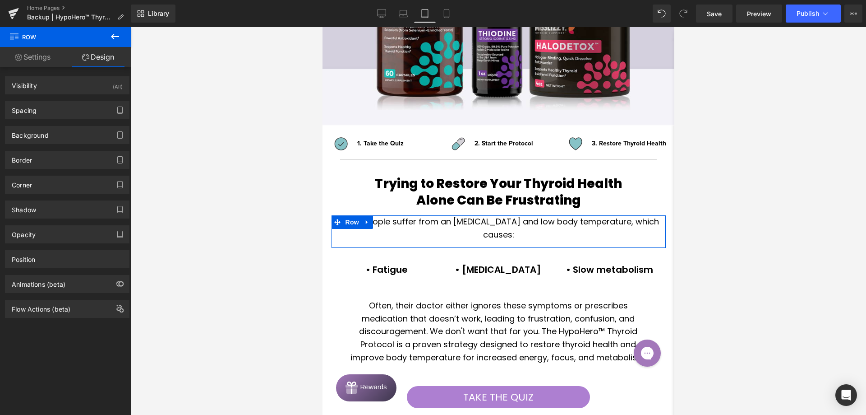
click at [62, 119] on div "Spacing [GEOGRAPHIC_DATA] 0px 0 auto auto 30px 30 auto auto [GEOGRAPHIC_DATA] 0…" at bounding box center [67, 110] width 125 height 18
click at [62, 115] on div "Spacing" at bounding box center [67, 110] width 124 height 17
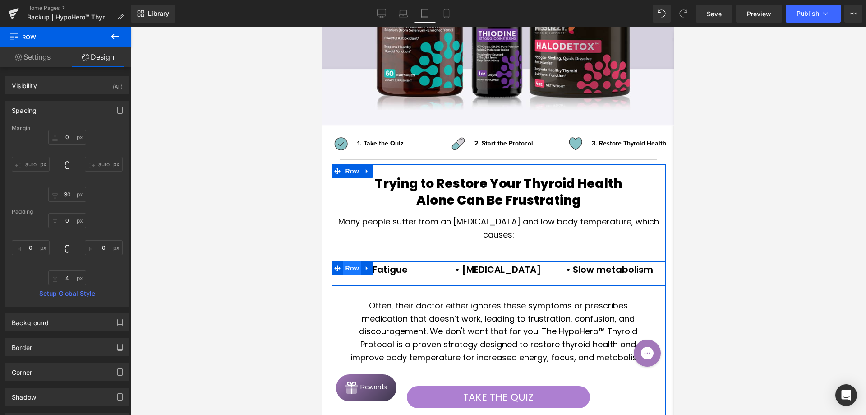
click at [356, 270] on span "Row" at bounding box center [352, 268] width 18 height 14
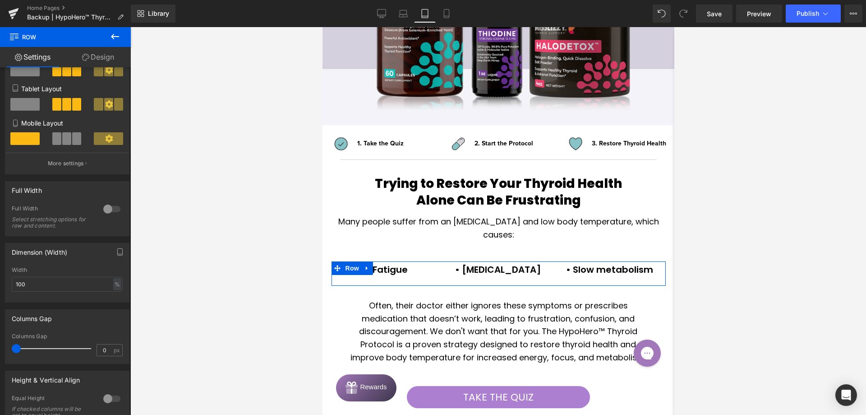
scroll to position [135, 0]
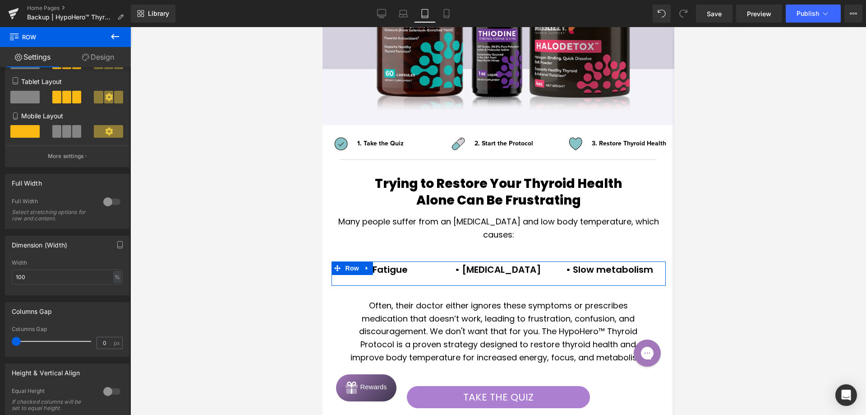
drag, startPoint x: 93, startPoint y: 56, endPoint x: 49, endPoint y: 108, distance: 68.2
click at [93, 56] on link "Design" at bounding box center [97, 57] width 65 height 20
click at [0, 0] on div "Spacing" at bounding box center [0, 0] width 0 height 0
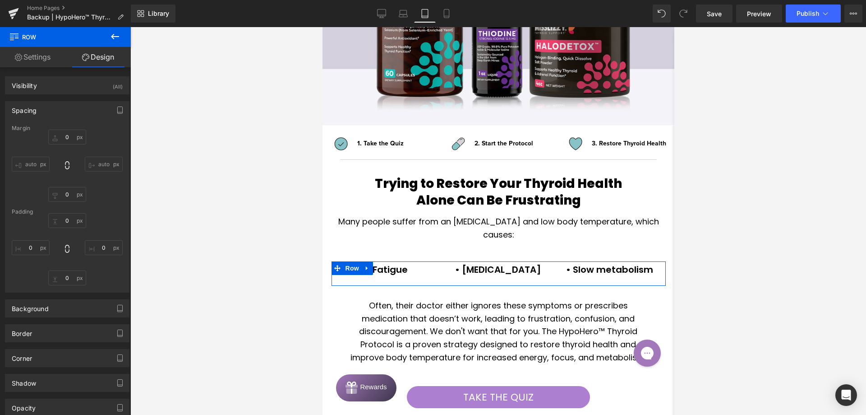
type input "0"
type input "30"
type input "0"
type input "5"
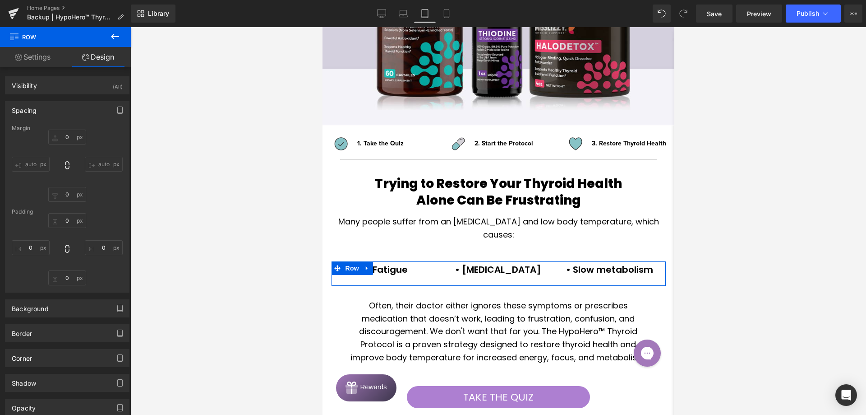
type input "0"
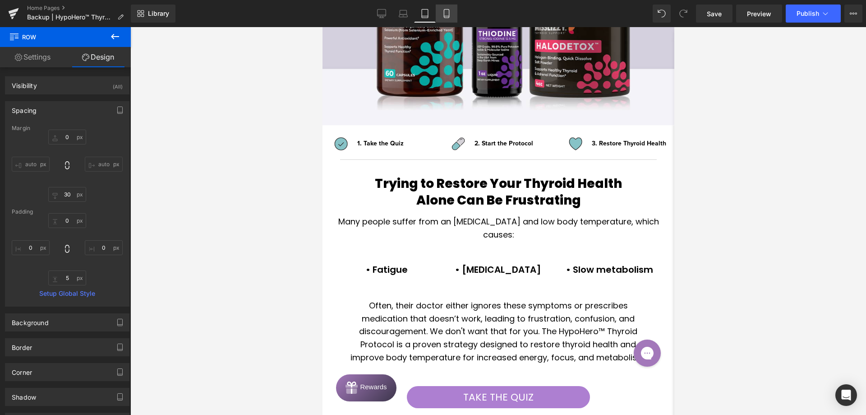
click at [447, 11] on icon at bounding box center [446, 13] width 9 height 9
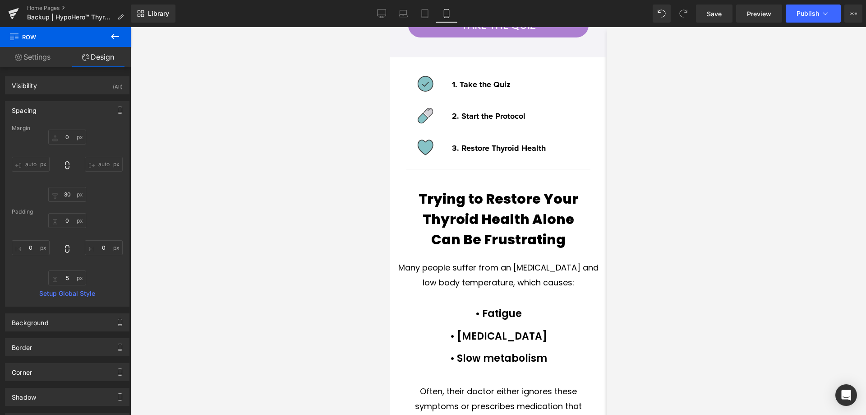
type input "0"
type input "20"
type input "0"
type input "10"
type input "5"
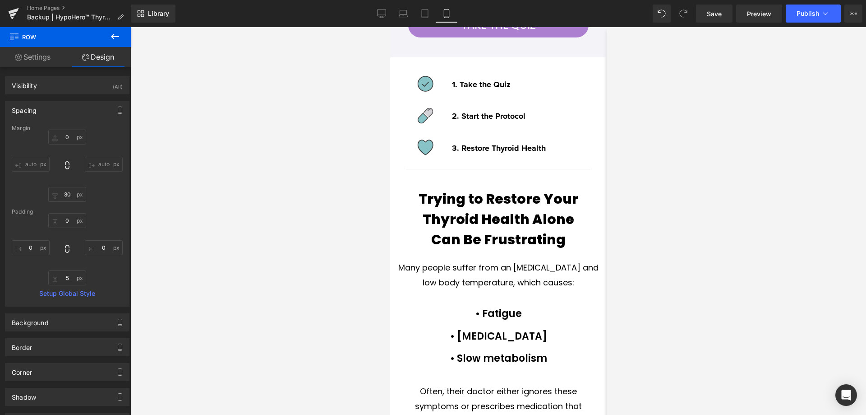
type input "10"
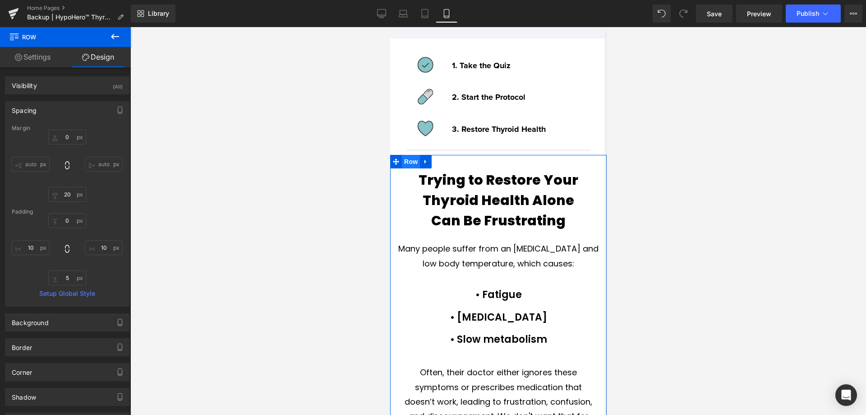
click at [417, 162] on span "Row" at bounding box center [411, 162] width 18 height 14
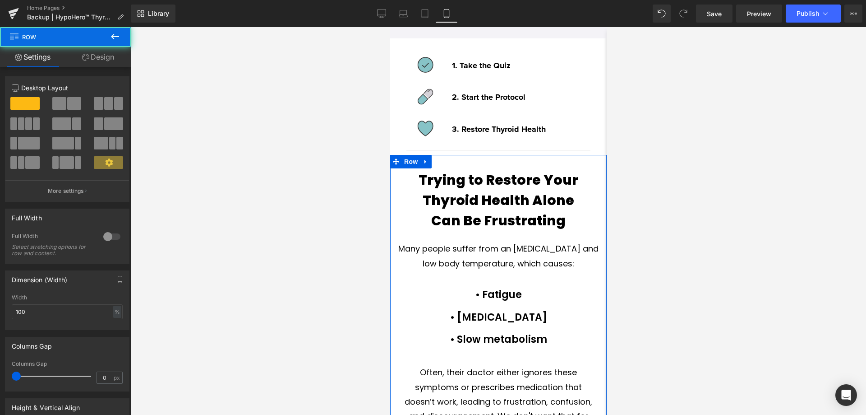
drag, startPoint x: 116, startPoint y: 58, endPoint x: 62, endPoint y: 143, distance: 100.4
click at [115, 58] on link "Design" at bounding box center [97, 57] width 65 height 20
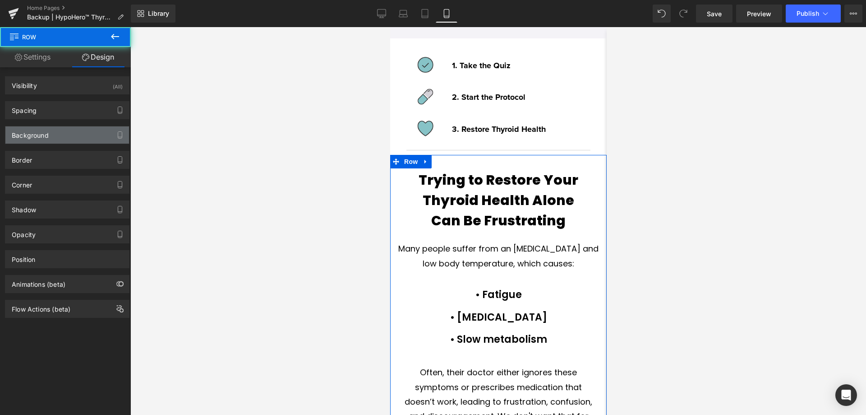
type input "0"
type input "33"
type input "0"
type input "46"
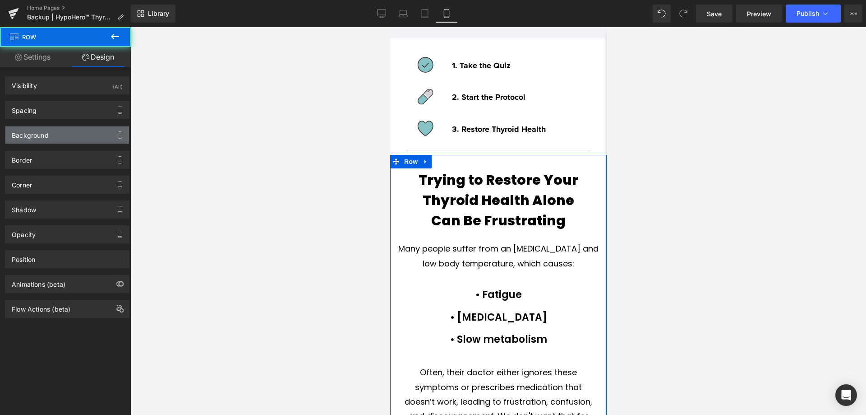
type input "0"
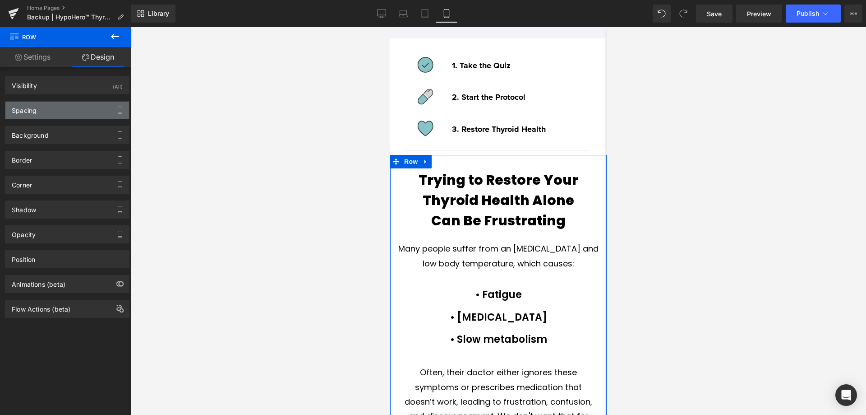
click at [59, 111] on div "Spacing" at bounding box center [67, 110] width 124 height 17
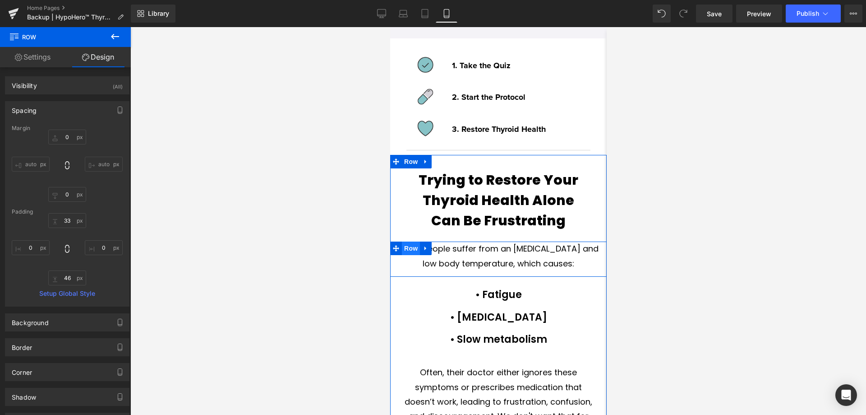
click at [414, 246] on span "Row" at bounding box center [411, 248] width 18 height 14
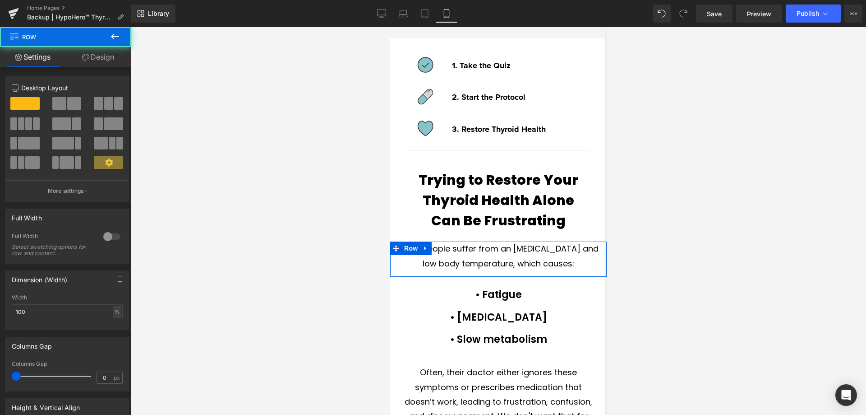
click at [117, 61] on link "Design" at bounding box center [97, 57] width 65 height 20
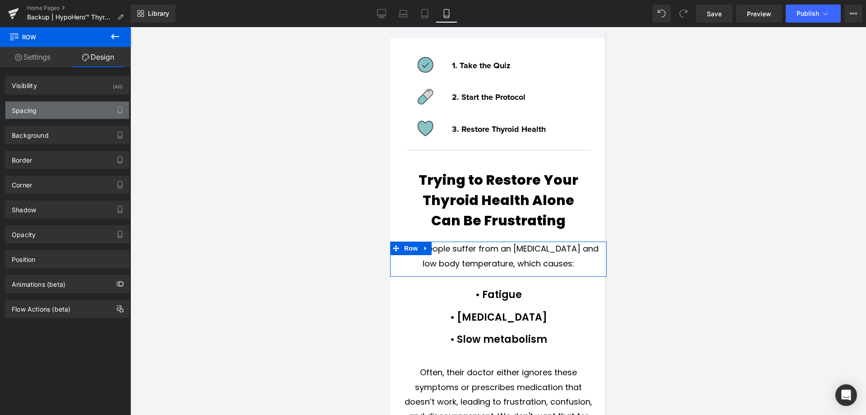
click at [78, 112] on div "Spacing" at bounding box center [67, 110] width 124 height 17
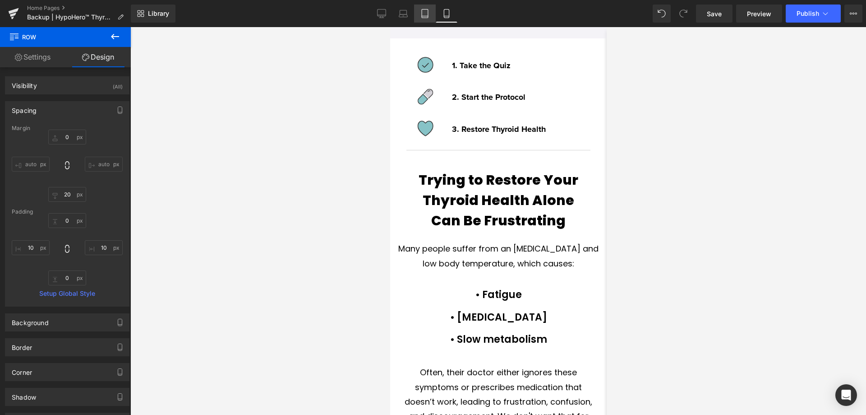
click at [421, 17] on icon at bounding box center [425, 13] width 9 height 9
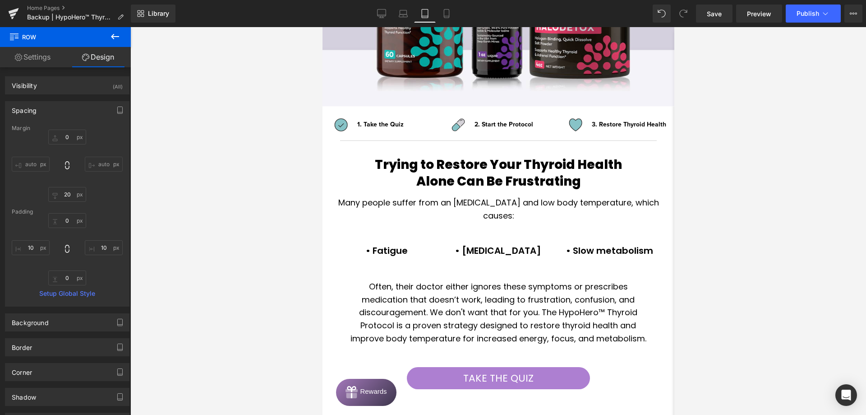
type input "0"
type input "30"
type input "0"
type input "4"
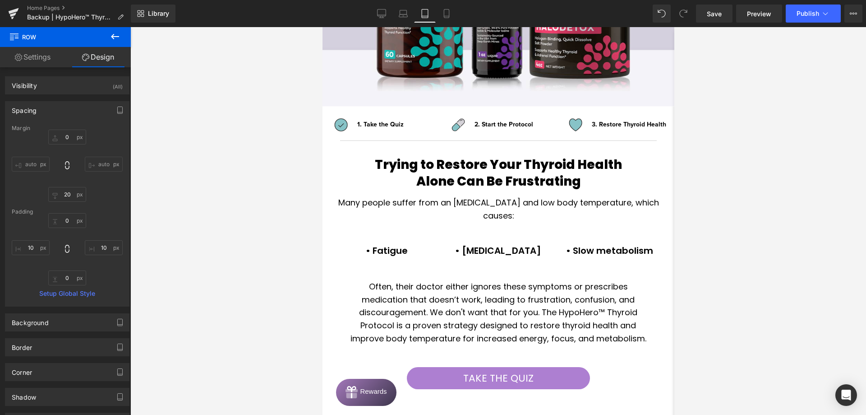
type input "0"
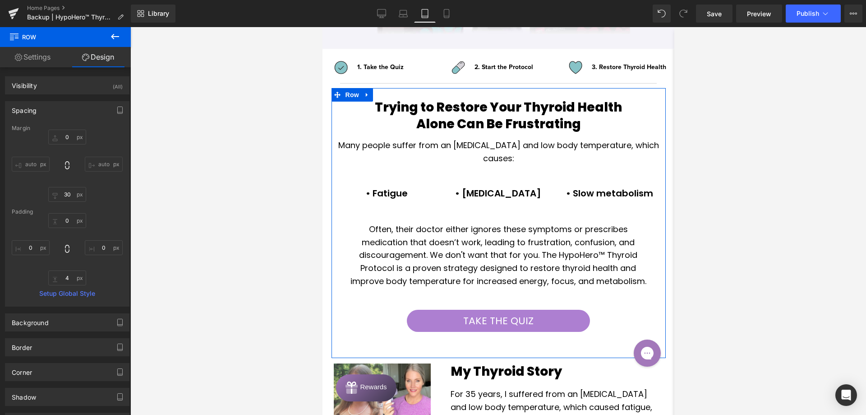
scroll to position [433, 0]
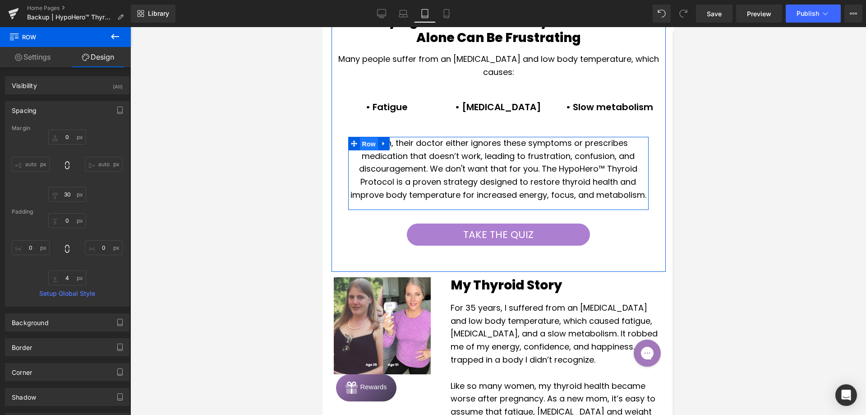
click at [370, 141] on span "Row" at bounding box center [369, 144] width 18 height 14
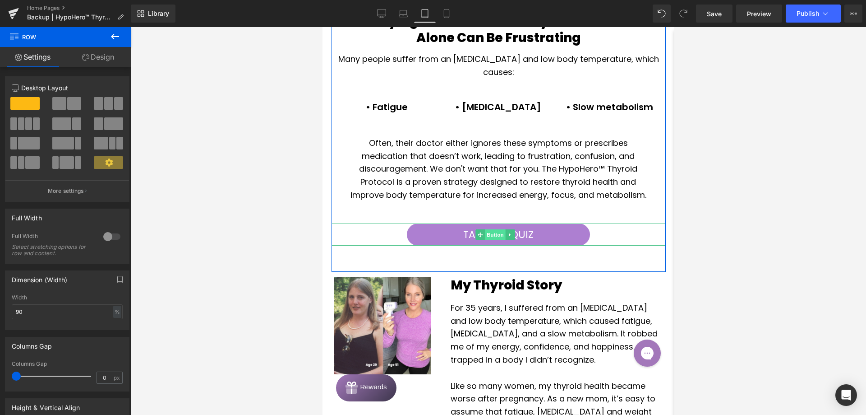
click at [485, 240] on span "Button" at bounding box center [495, 234] width 21 height 11
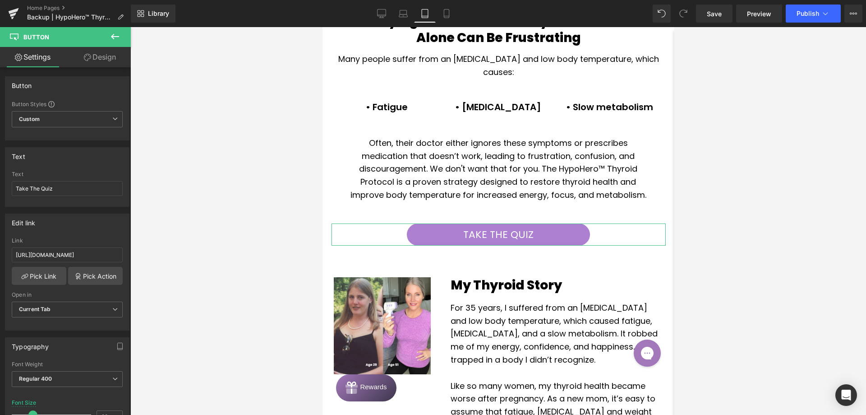
click at [93, 54] on link "Design" at bounding box center [99, 57] width 65 height 20
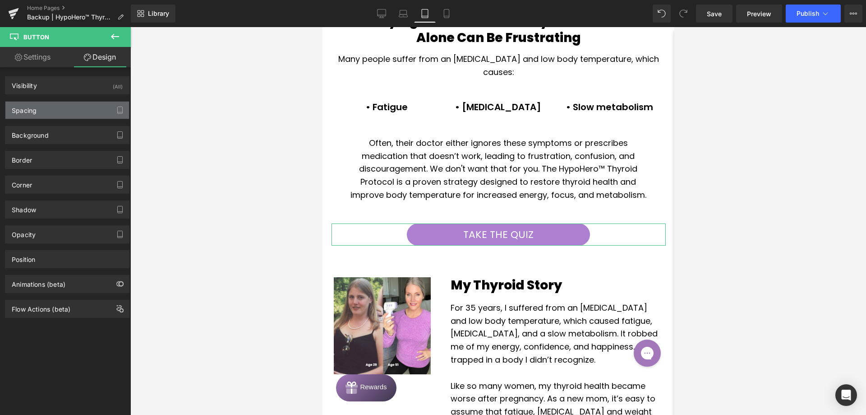
type input "0"
type input "3"
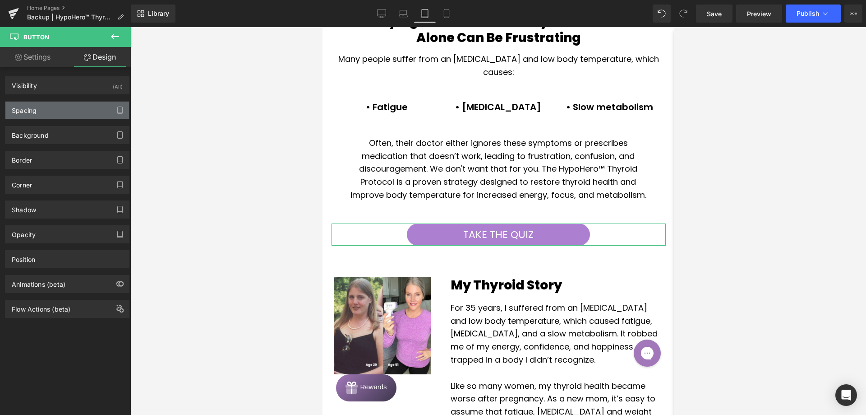
type input "125"
type input "3"
type input "125"
click at [64, 112] on div "Spacing" at bounding box center [67, 110] width 124 height 17
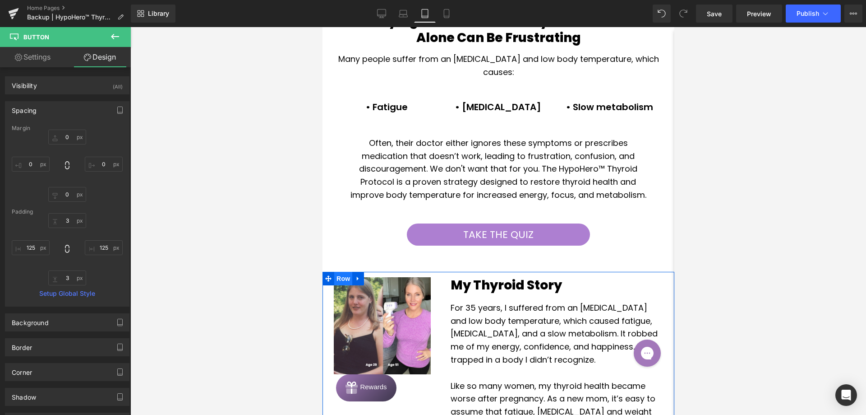
click at [339, 285] on span "Row" at bounding box center [343, 279] width 18 height 14
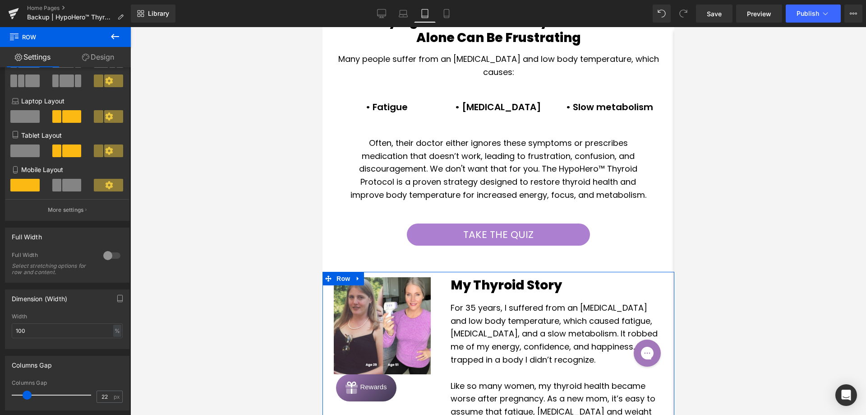
scroll to position [90, 0]
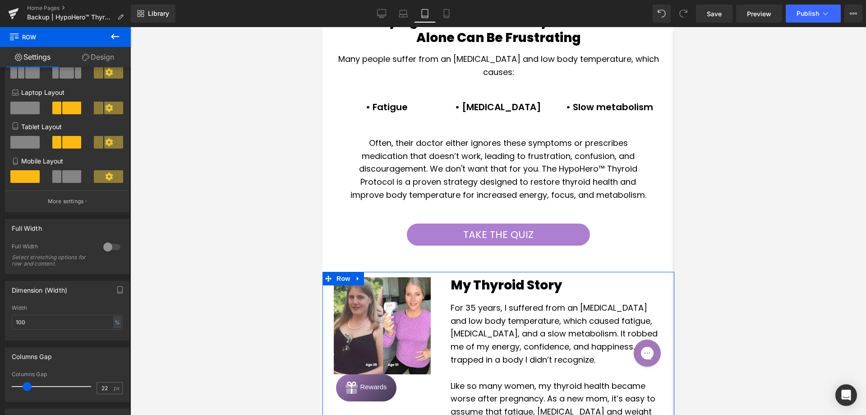
click at [101, 52] on link "Design" at bounding box center [97, 57] width 65 height 20
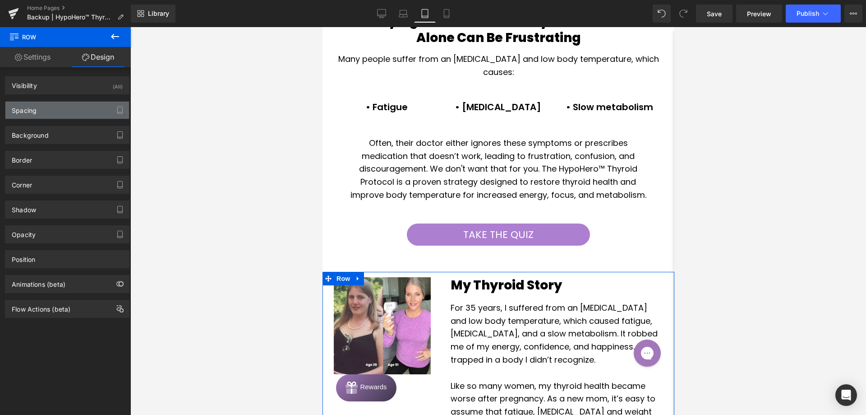
click at [66, 115] on div "Spacing" at bounding box center [67, 110] width 124 height 17
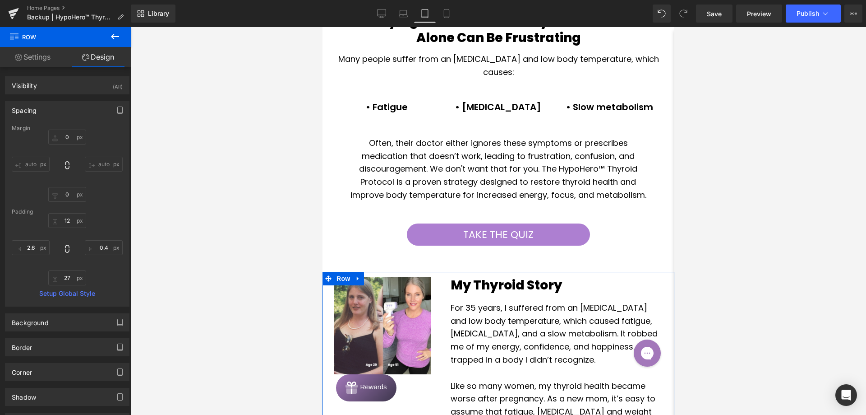
click at [50, 60] on link "Settings" at bounding box center [32, 57] width 65 height 20
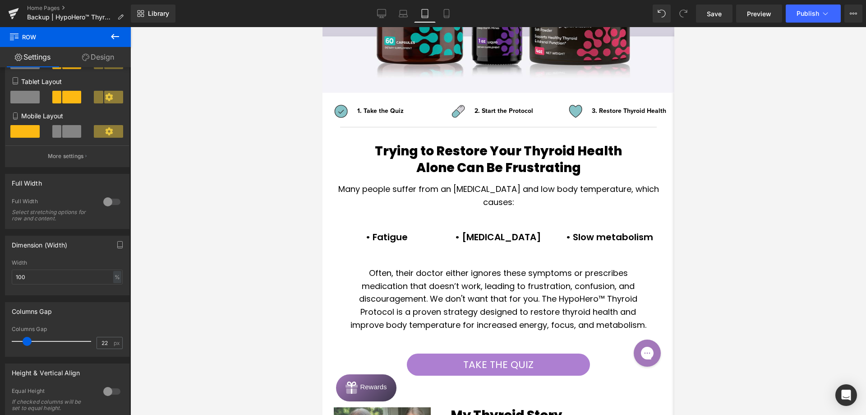
scroll to position [298, 0]
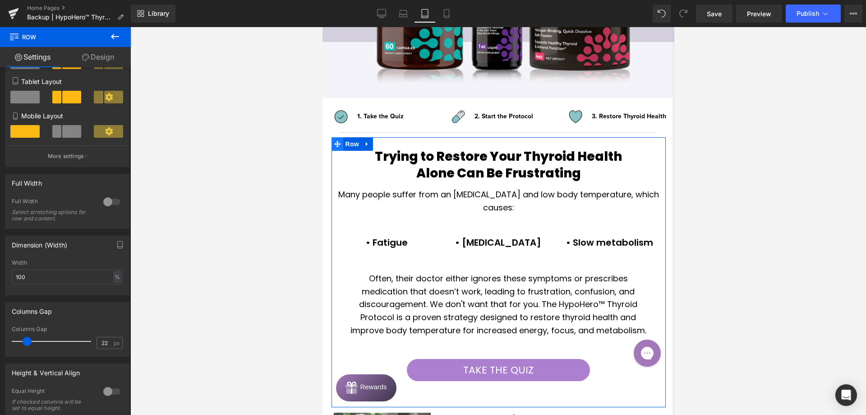
drag, startPoint x: 352, startPoint y: 147, endPoint x: 337, endPoint y: 150, distance: 15.6
click at [352, 147] on span "Row" at bounding box center [352, 144] width 18 height 14
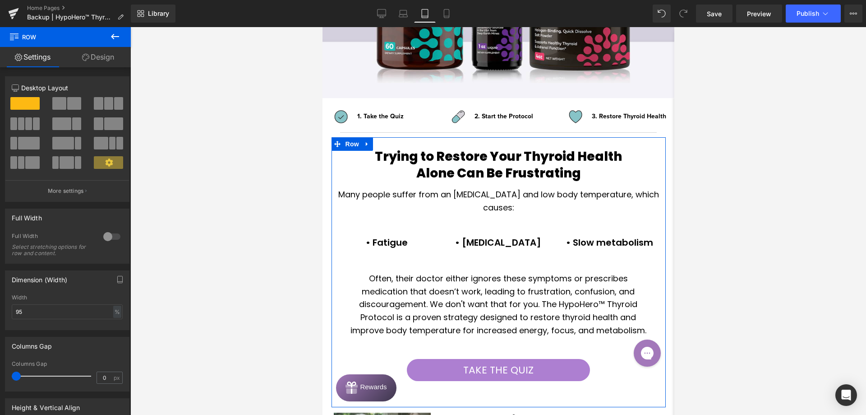
click at [101, 60] on link "Design" at bounding box center [97, 57] width 65 height 20
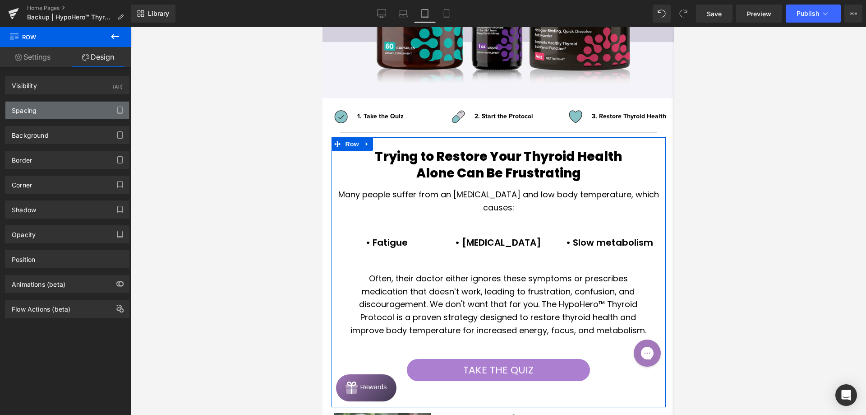
type input "0"
type input "25"
type input "0"
type input "58"
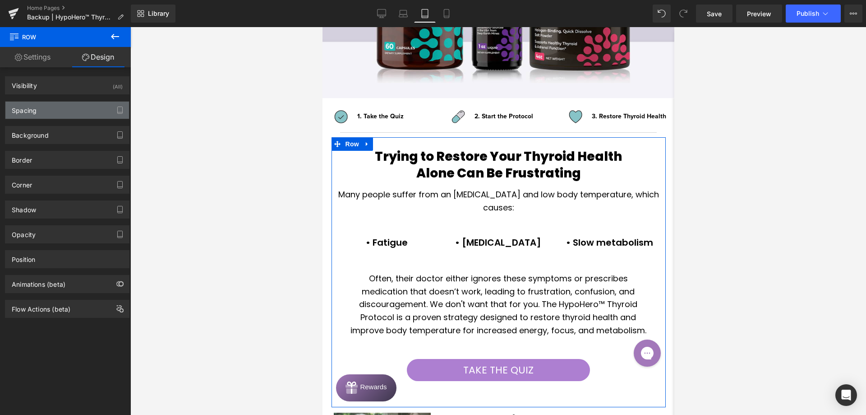
type input "0"
click at [74, 111] on div "Spacing" at bounding box center [67, 110] width 124 height 17
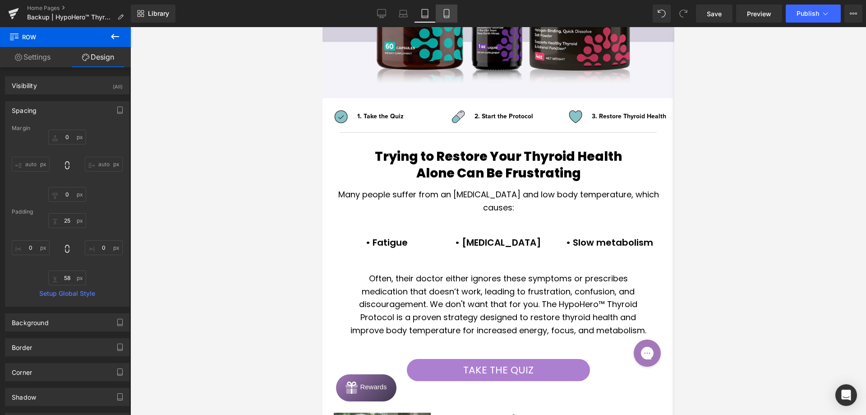
click at [440, 15] on link "Mobile" at bounding box center [447, 14] width 22 height 18
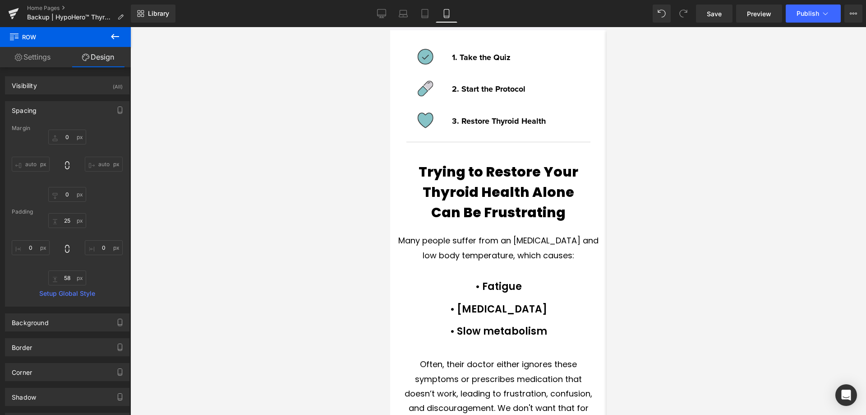
type input "0"
type input "33"
type input "0"
type input "46"
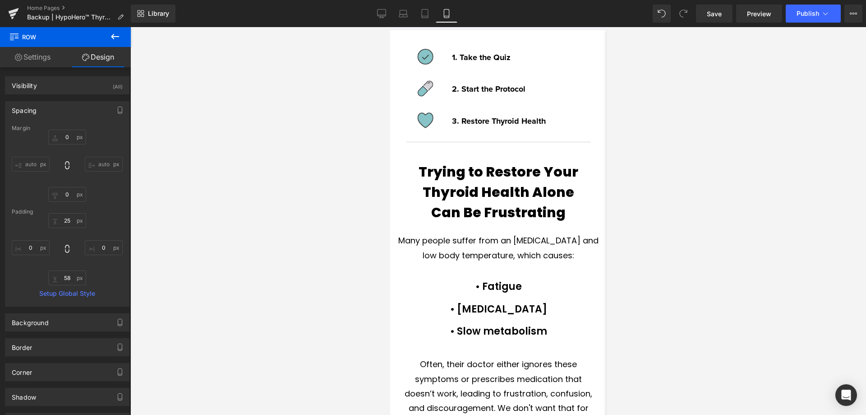
type input "0"
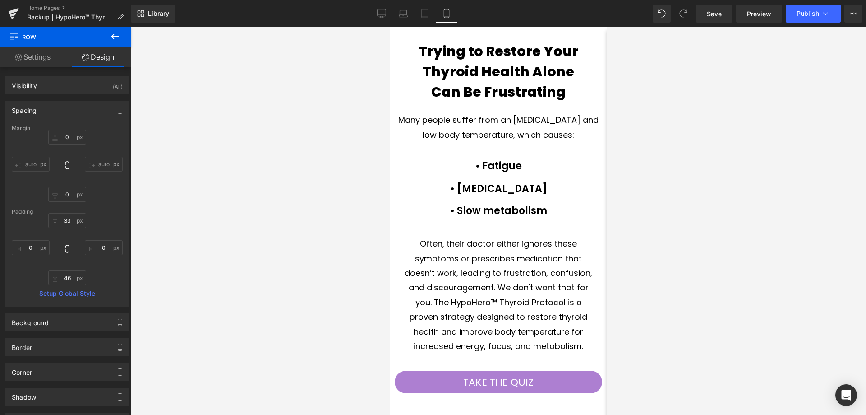
scroll to position [644, 0]
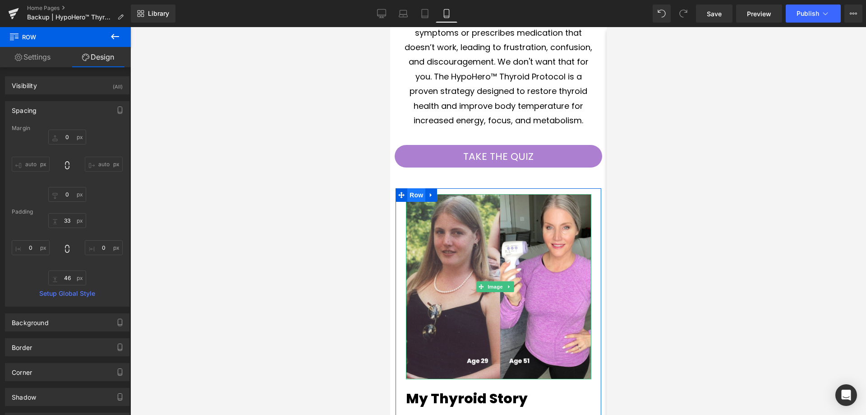
click at [418, 192] on span "Row" at bounding box center [416, 195] width 18 height 14
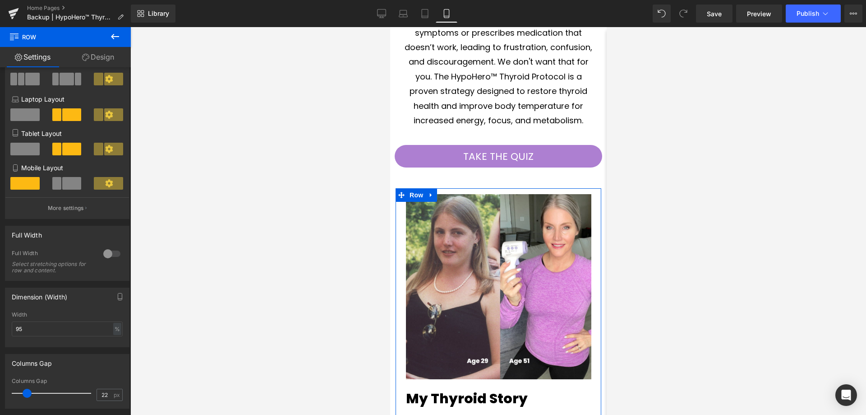
scroll to position [90, 0]
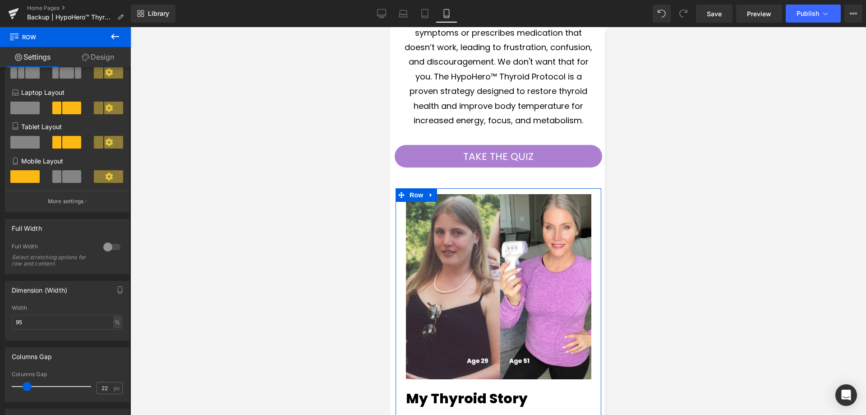
click at [93, 50] on link "Design" at bounding box center [97, 57] width 65 height 20
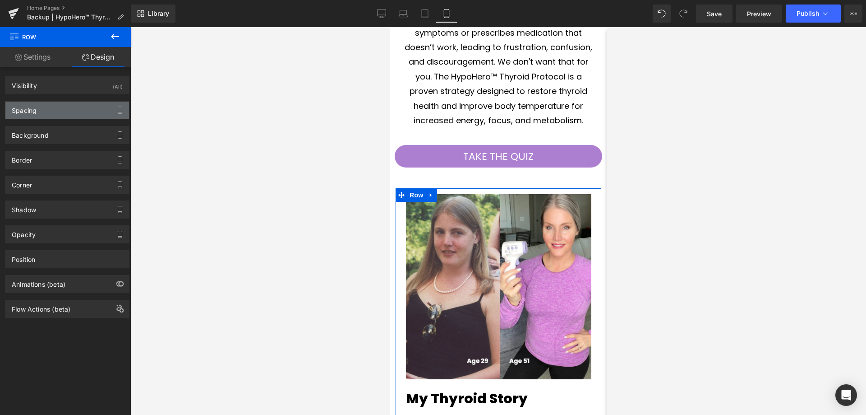
click at [33, 109] on div "Spacing" at bounding box center [24, 108] width 25 height 13
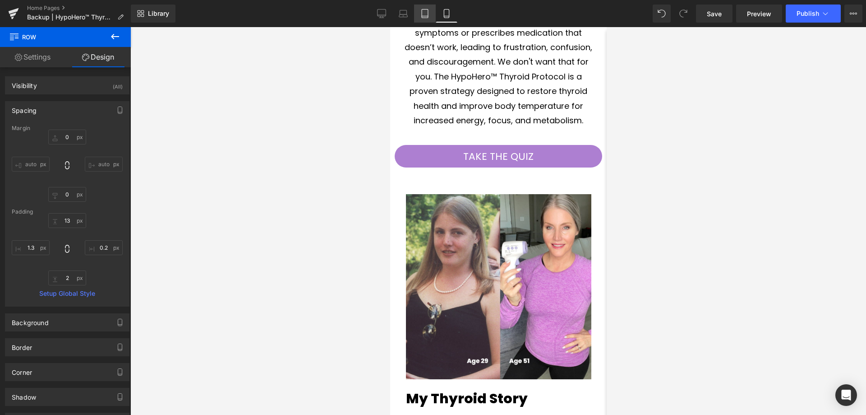
click at [415, 14] on link "Tablet" at bounding box center [425, 14] width 22 height 18
type input "0"
type input "12"
type input "0.4"
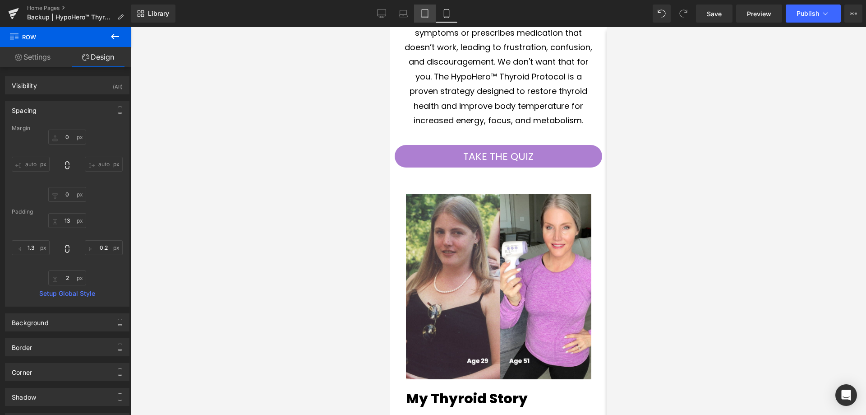
type input "27"
type input "2.6"
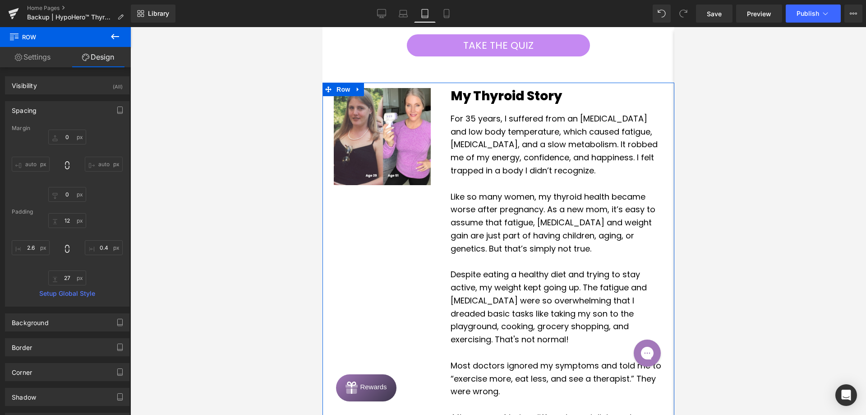
scroll to position [620, 0]
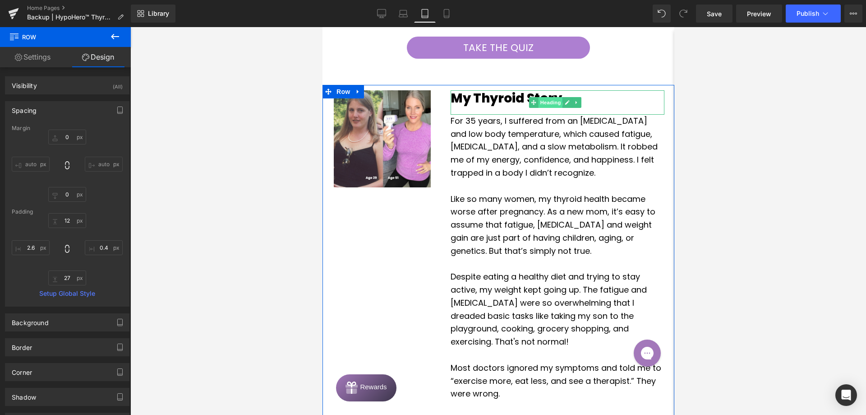
click at [541, 108] on span "Heading" at bounding box center [550, 102] width 24 height 11
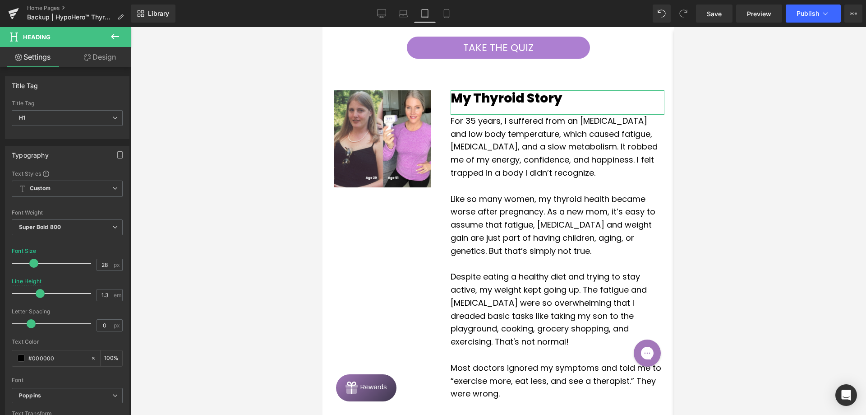
click at [90, 52] on link "Design" at bounding box center [99, 57] width 65 height 20
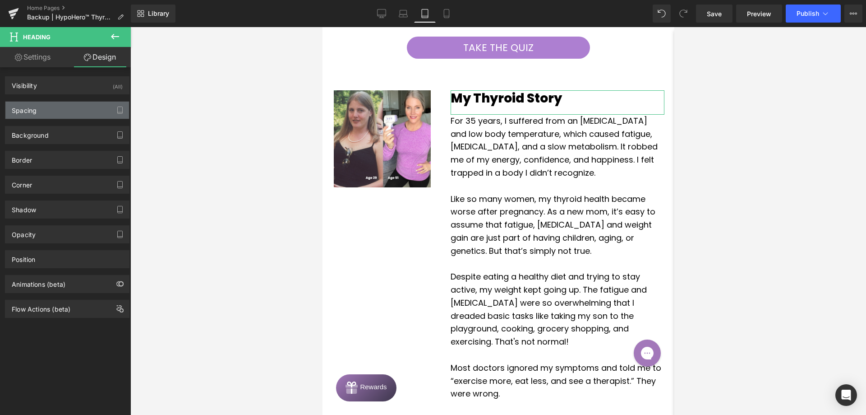
click at [77, 113] on div "Spacing" at bounding box center [67, 110] width 124 height 17
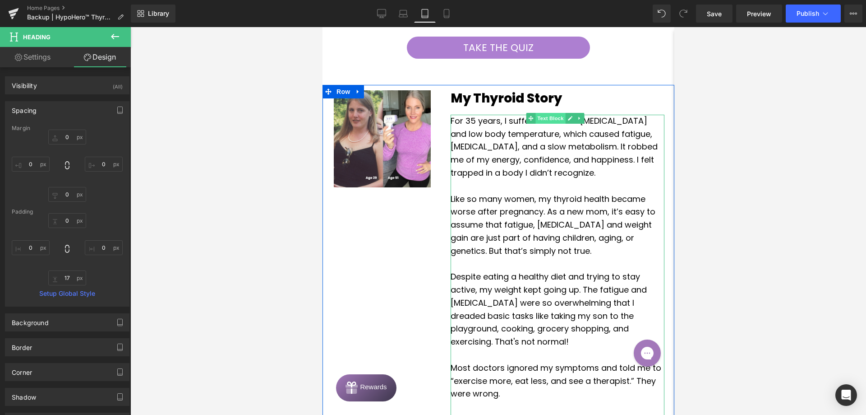
click at [552, 124] on span "Text Block" at bounding box center [550, 118] width 30 height 11
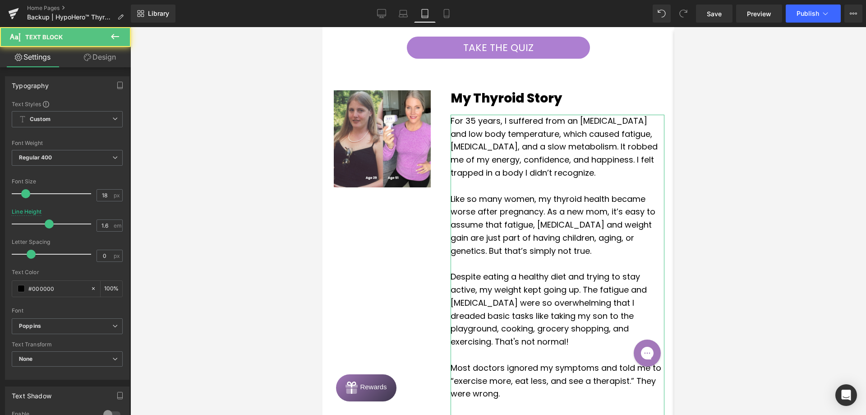
click at [99, 57] on link "Design" at bounding box center [99, 57] width 65 height 20
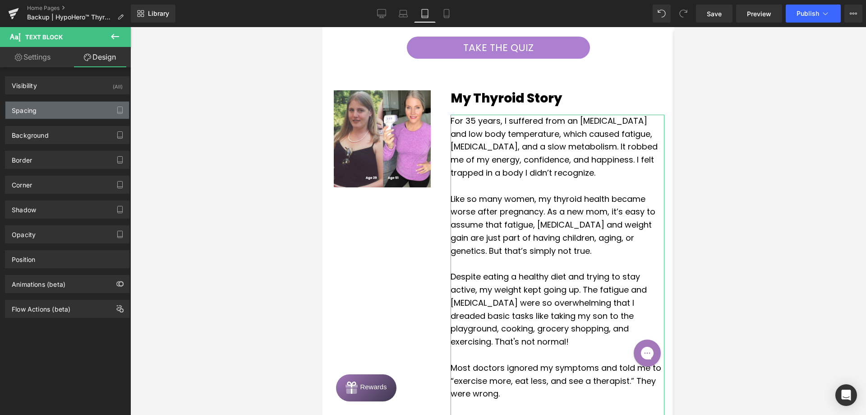
click at [59, 110] on div "Spacing" at bounding box center [67, 110] width 124 height 17
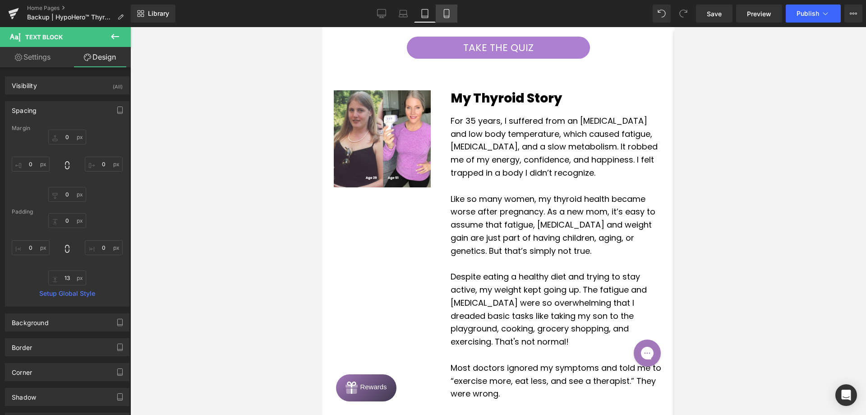
click at [445, 9] on icon at bounding box center [446, 13] width 5 height 9
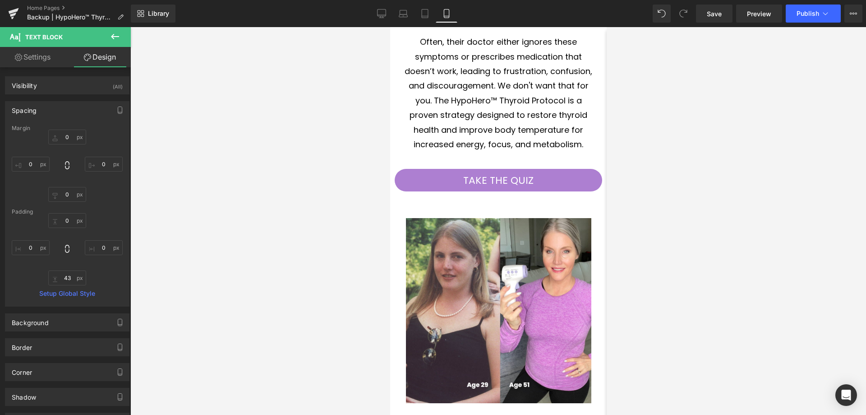
type input "0"
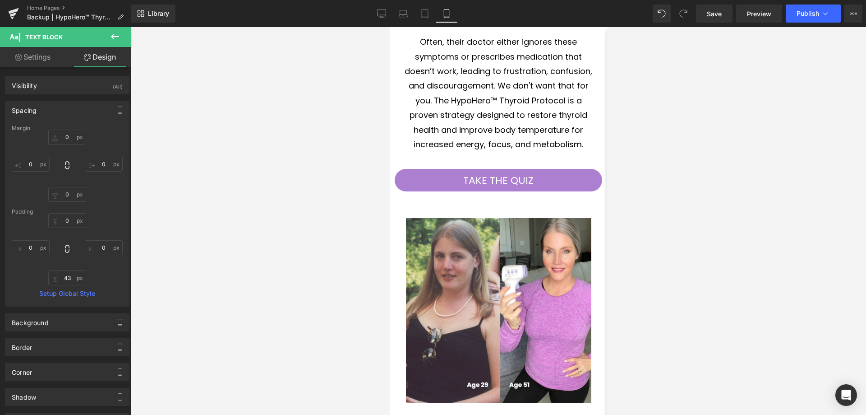
type input "0"
type input "43"
type input "0"
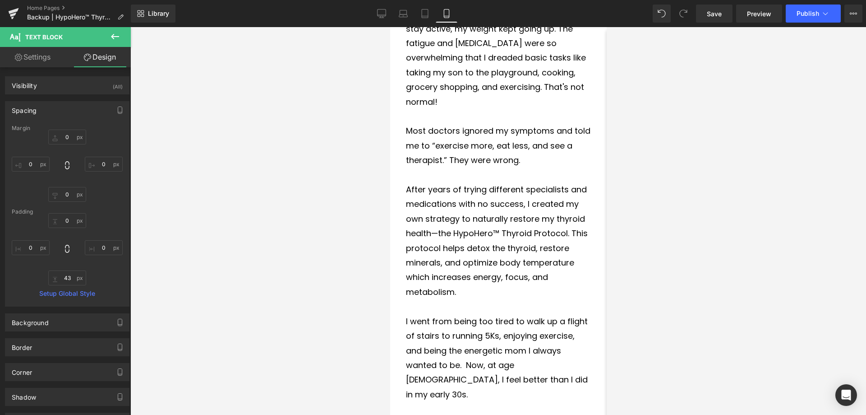
scroll to position [1423, 0]
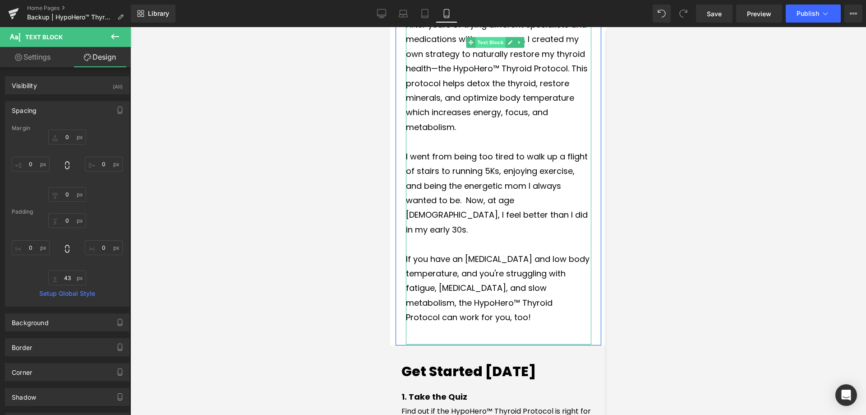
click at [486, 37] on span "Text Block" at bounding box center [491, 42] width 30 height 11
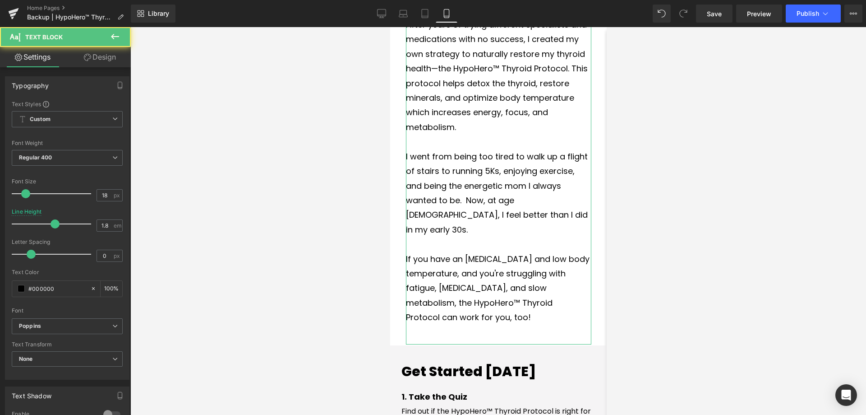
click at [91, 61] on link "Design" at bounding box center [99, 57] width 65 height 20
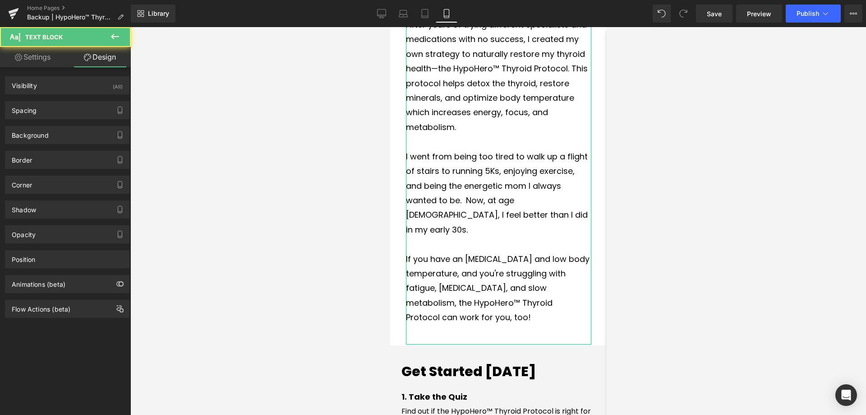
click at [48, 100] on div "Spacing [GEOGRAPHIC_DATA] 0px 0 0px 0 0px 0 0px 0 [GEOGRAPHIC_DATA] 0px 0 0px 0…" at bounding box center [67, 106] width 135 height 25
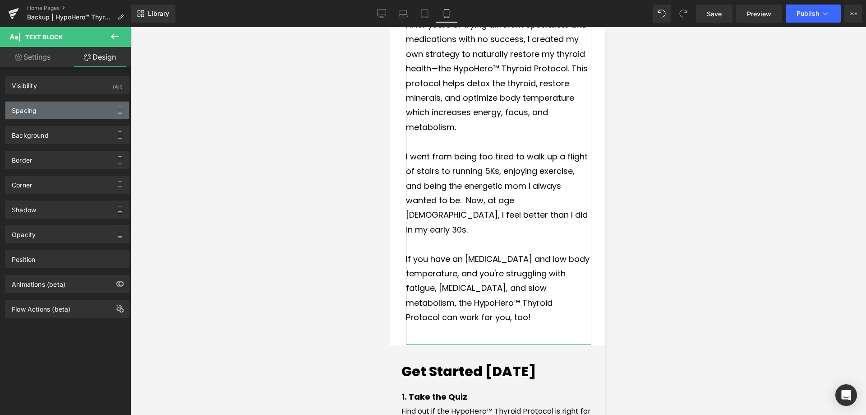
click at [50, 107] on div "Spacing" at bounding box center [67, 110] width 124 height 17
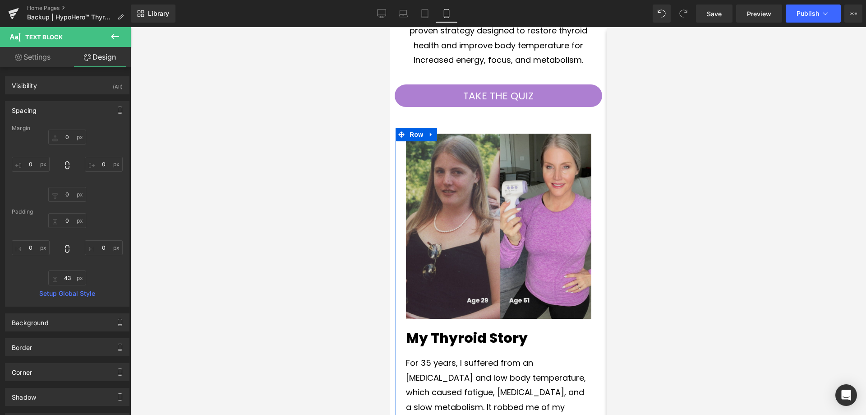
scroll to position [701, 0]
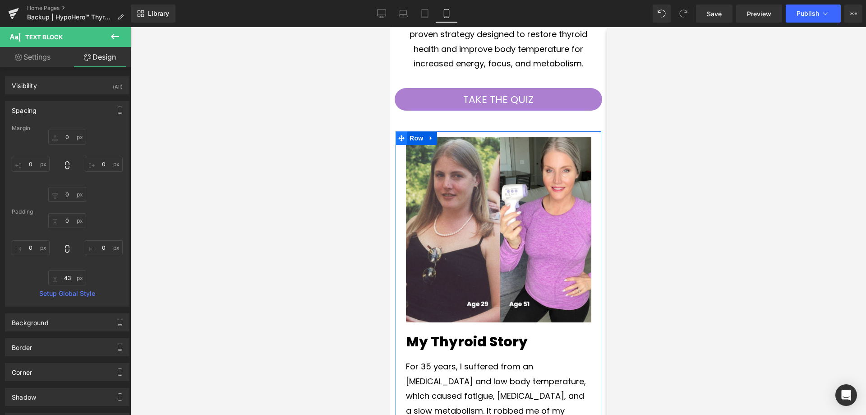
click at [421, 140] on span "Row" at bounding box center [416, 138] width 18 height 14
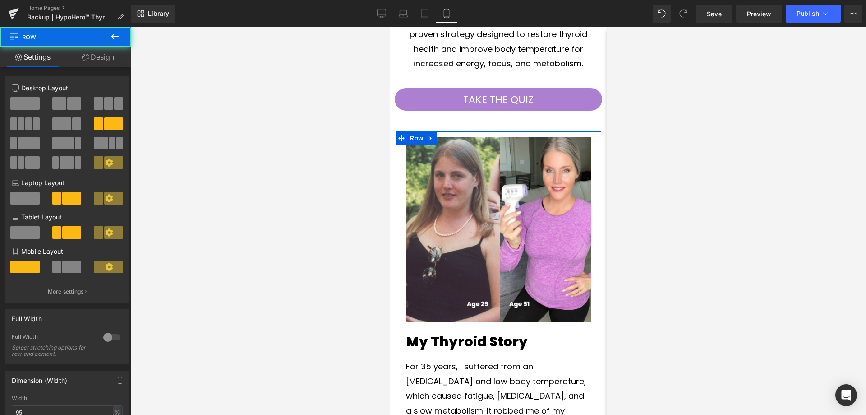
click at [97, 64] on link "Design" at bounding box center [97, 57] width 65 height 20
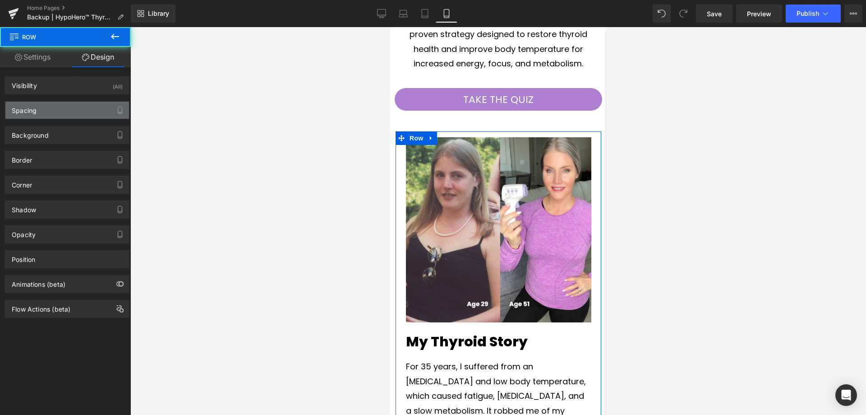
type input "0"
type input "13"
type input "0.2"
type input "2"
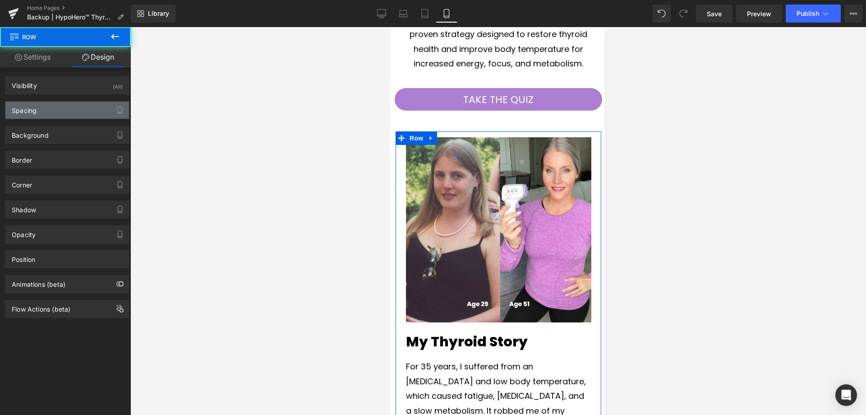
type input "1.3"
click at [61, 105] on div "Spacing" at bounding box center [67, 110] width 124 height 17
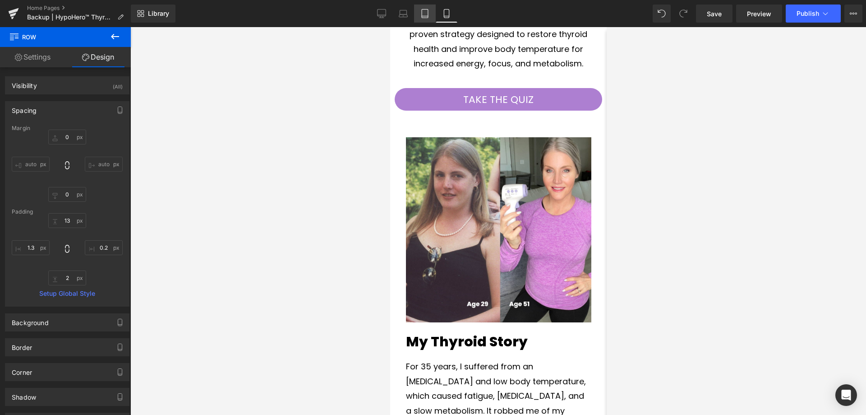
click at [420, 12] on link "Tablet" at bounding box center [425, 14] width 22 height 18
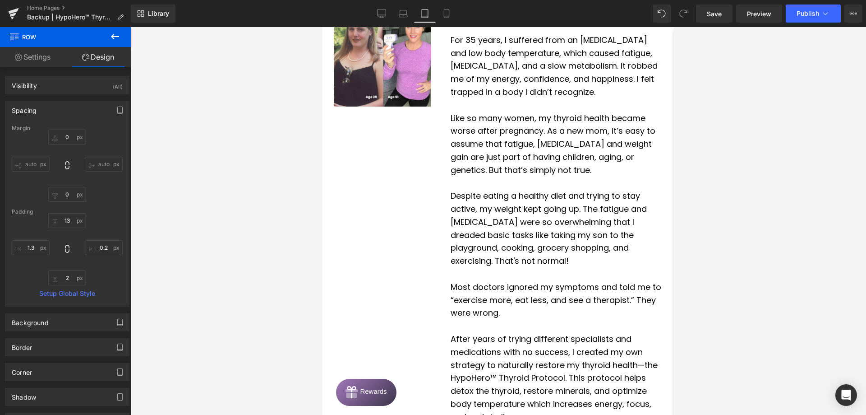
type input "0"
type input "12"
type input "0.4"
type input "27"
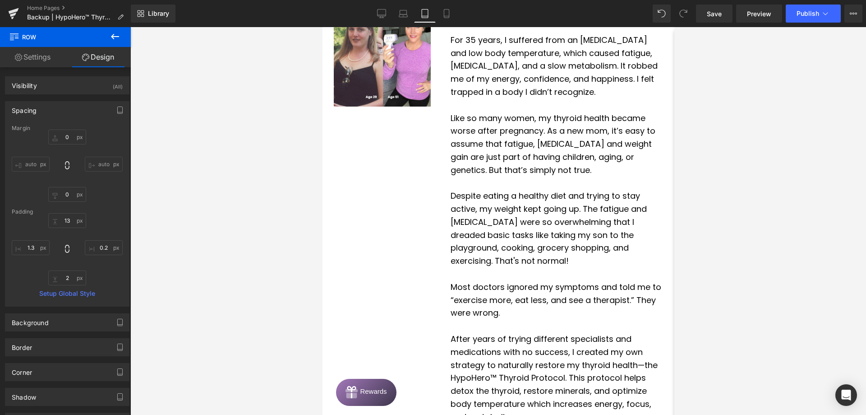
type input "2.6"
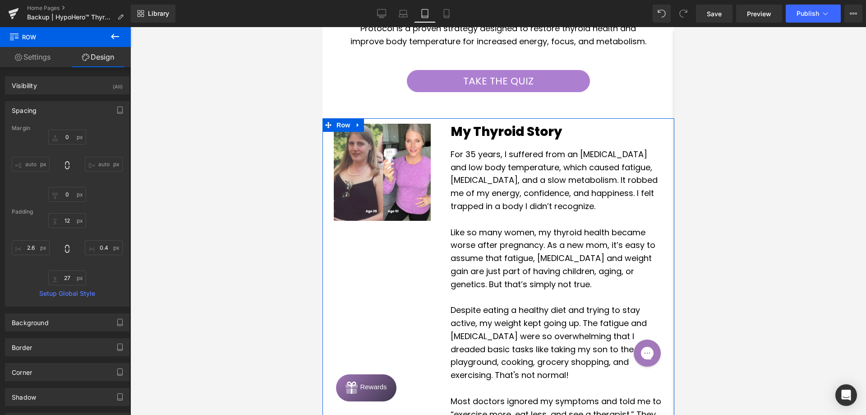
click at [339, 132] on span "Row" at bounding box center [343, 125] width 18 height 14
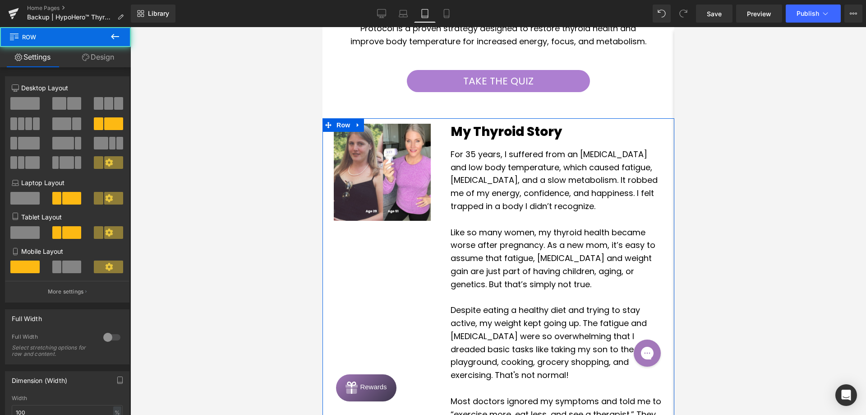
click at [99, 54] on link "Design" at bounding box center [97, 57] width 65 height 20
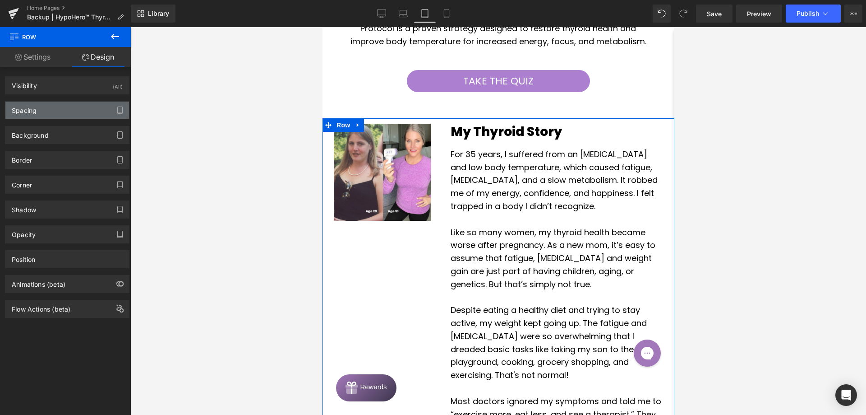
click at [51, 105] on div "Spacing" at bounding box center [67, 110] width 124 height 17
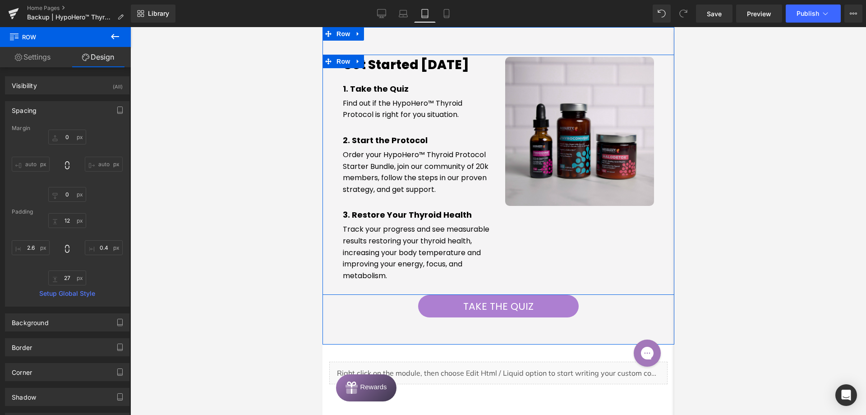
scroll to position [1264, 0]
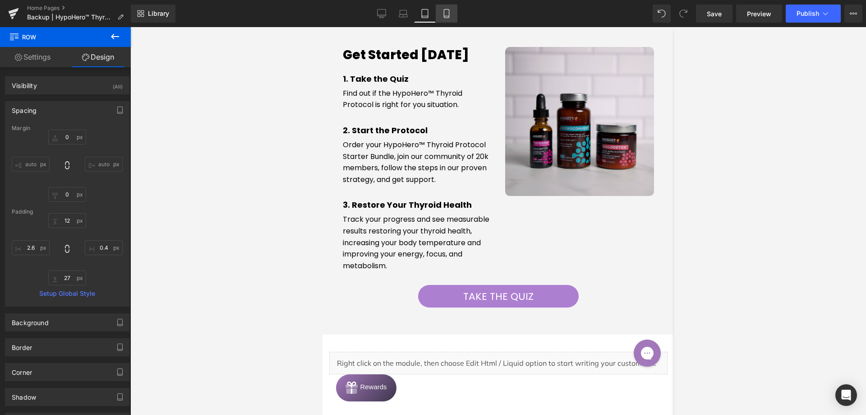
click at [448, 9] on icon at bounding box center [446, 13] width 5 height 9
type input "0"
type input "13"
type input "0.2"
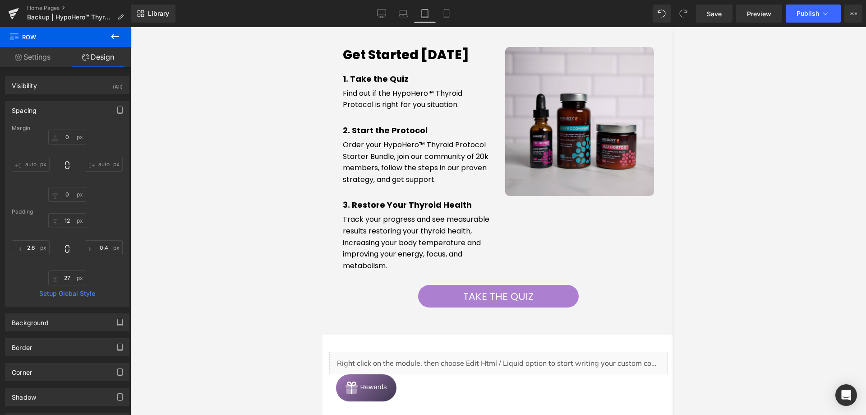
type input "2"
type input "1.3"
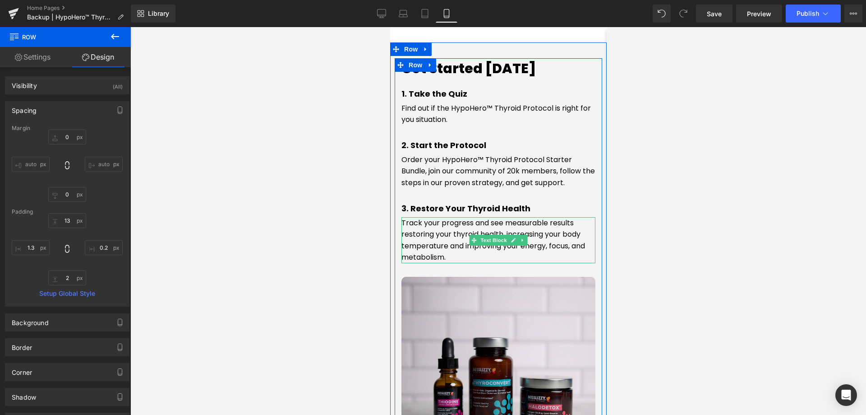
scroll to position [1712, 0]
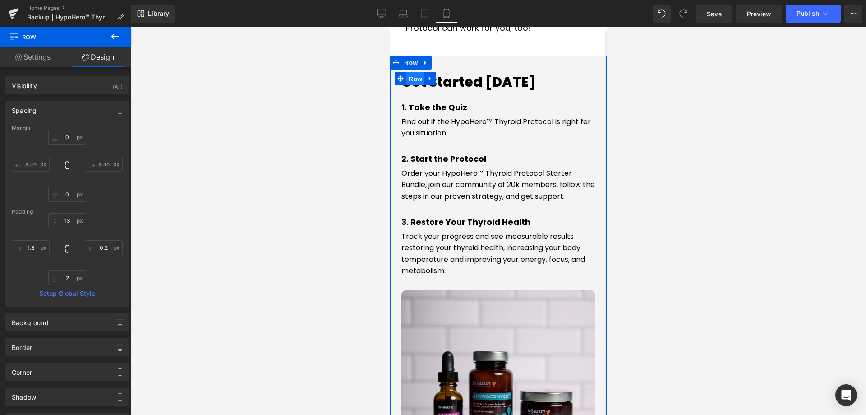
click at [407, 72] on span "Row" at bounding box center [415, 79] width 18 height 14
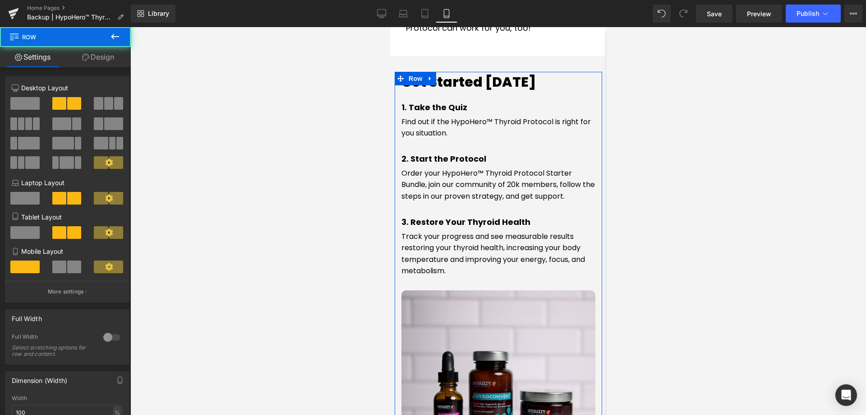
click at [120, 62] on link "Design" at bounding box center [97, 57] width 65 height 20
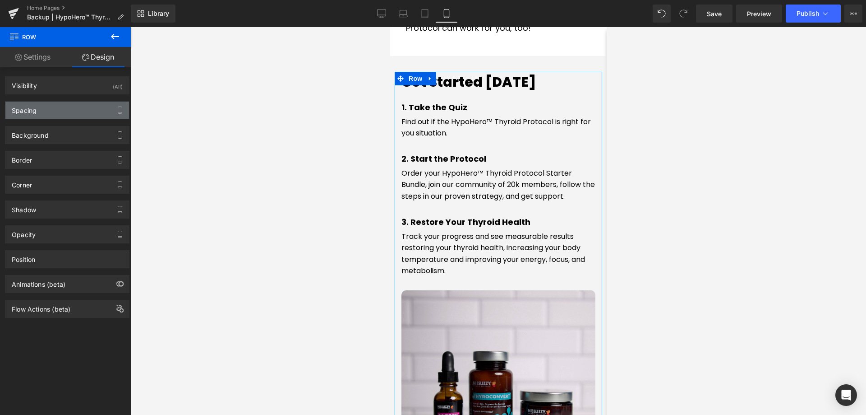
type input "0"
type input "40"
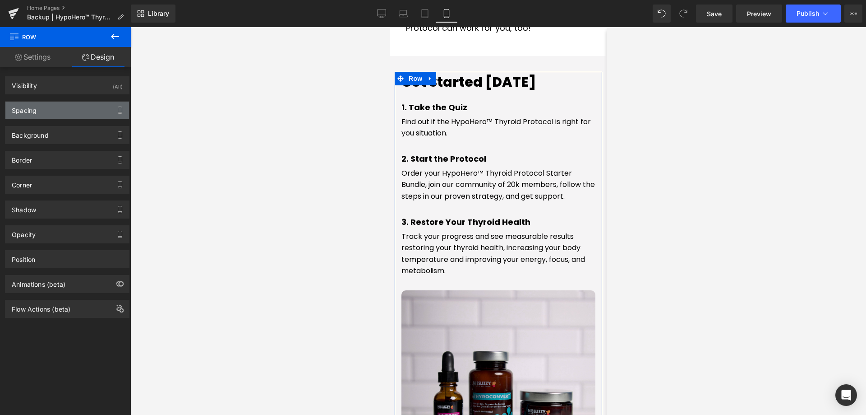
type input "0"
click at [64, 107] on div "Spacing" at bounding box center [67, 110] width 124 height 17
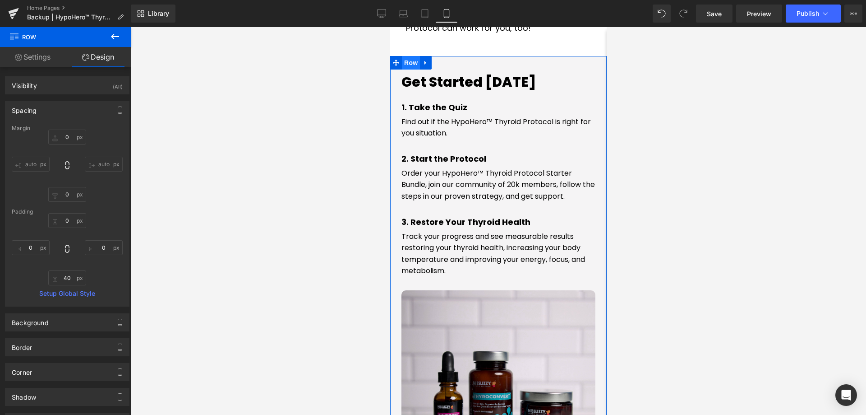
click at [405, 56] on span "Row" at bounding box center [411, 63] width 18 height 14
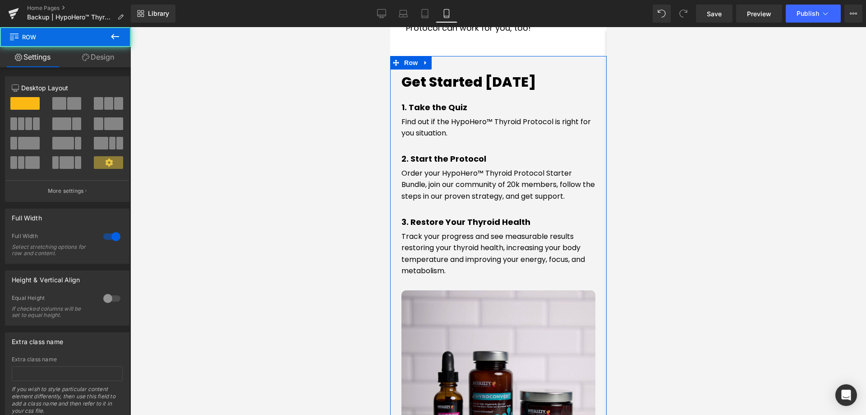
click at [90, 58] on link "Design" at bounding box center [97, 57] width 65 height 20
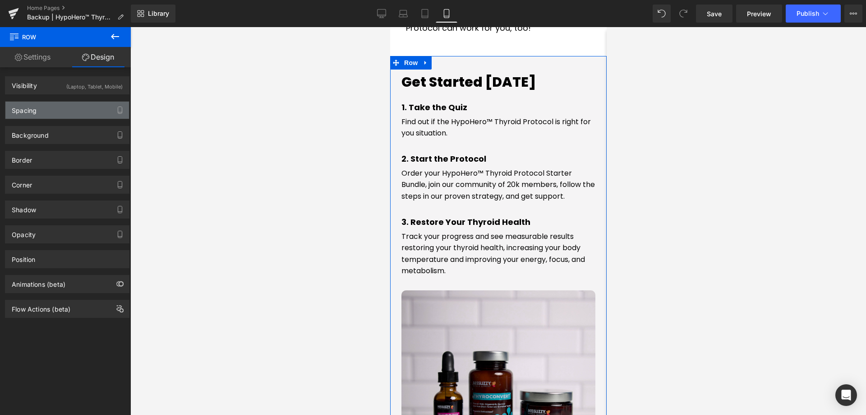
click at [41, 114] on div "Spacing" at bounding box center [67, 110] width 124 height 17
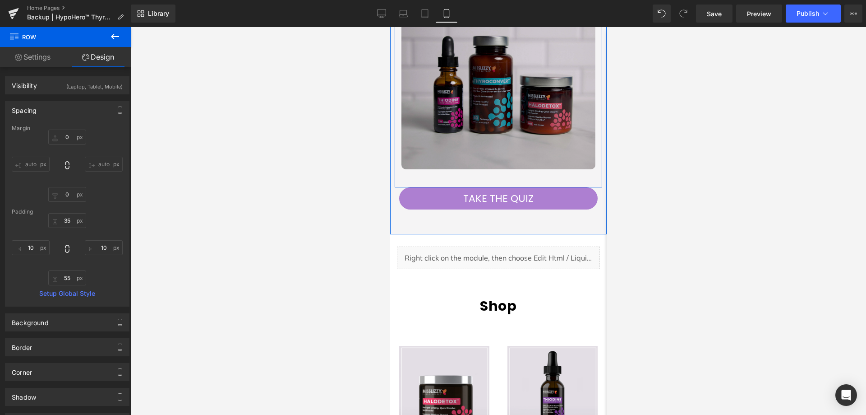
scroll to position [2028, 0]
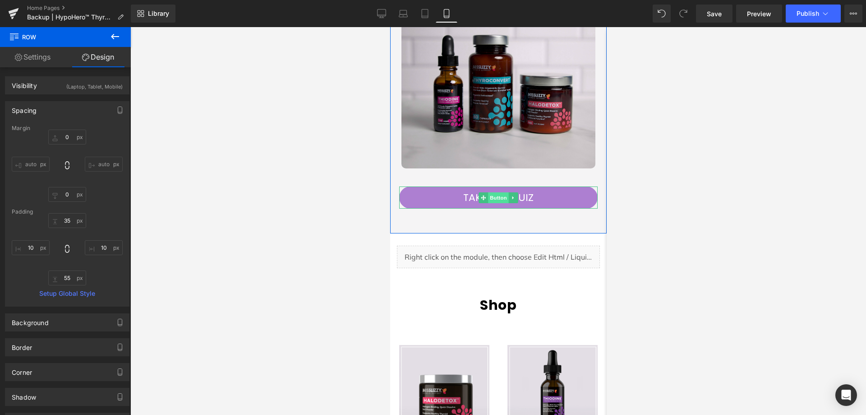
click at [490, 192] on span "Button" at bounding box center [498, 197] width 21 height 11
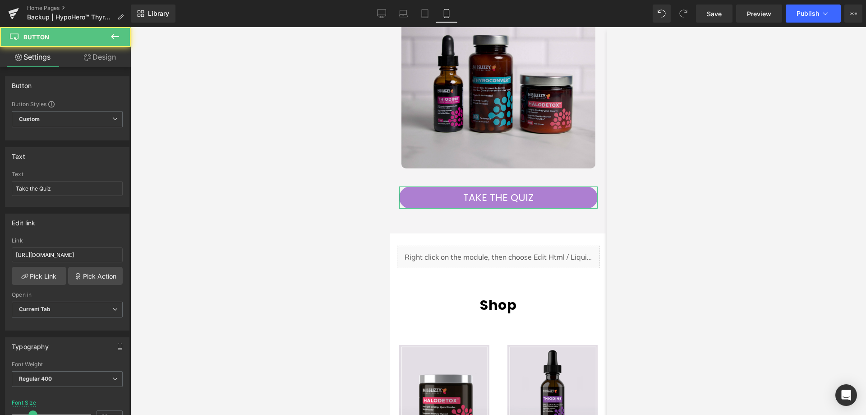
click at [93, 65] on link "Design" at bounding box center [99, 57] width 65 height 20
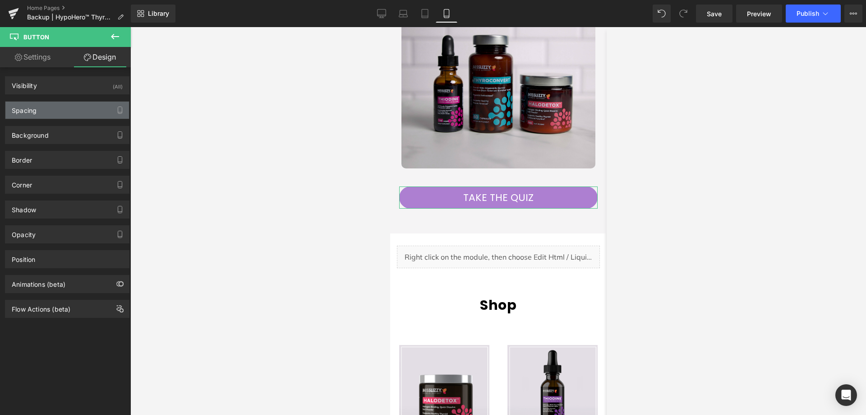
click at [35, 111] on div "Spacing" at bounding box center [24, 108] width 25 height 13
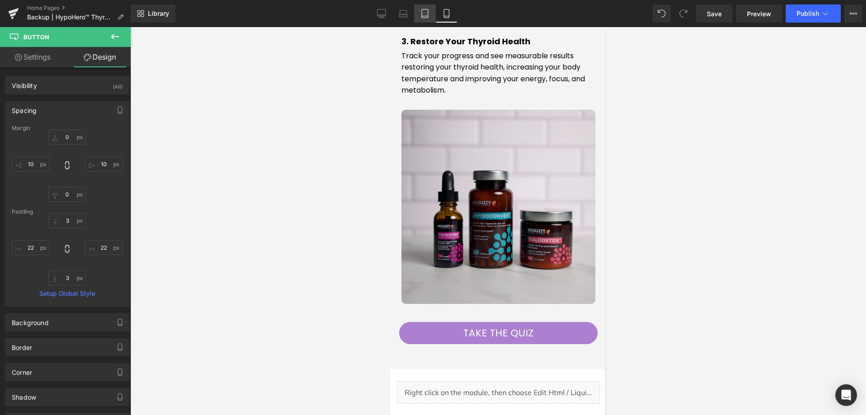
click at [420, 8] on link "Tablet" at bounding box center [425, 14] width 22 height 18
type input "0"
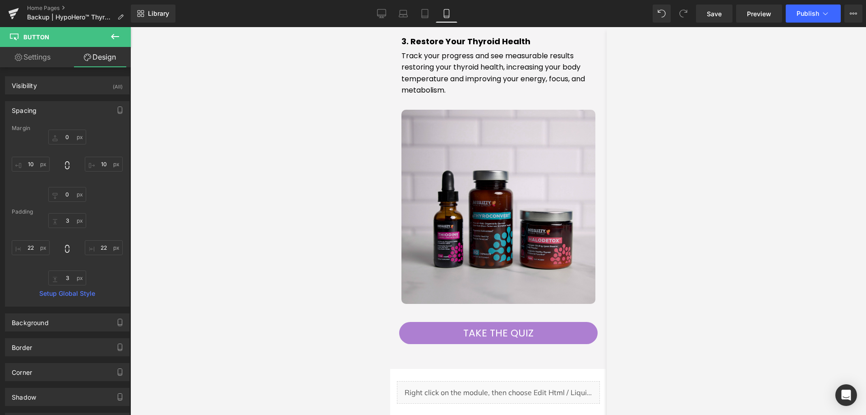
type input "3"
type input "100"
type input "3"
type input "100"
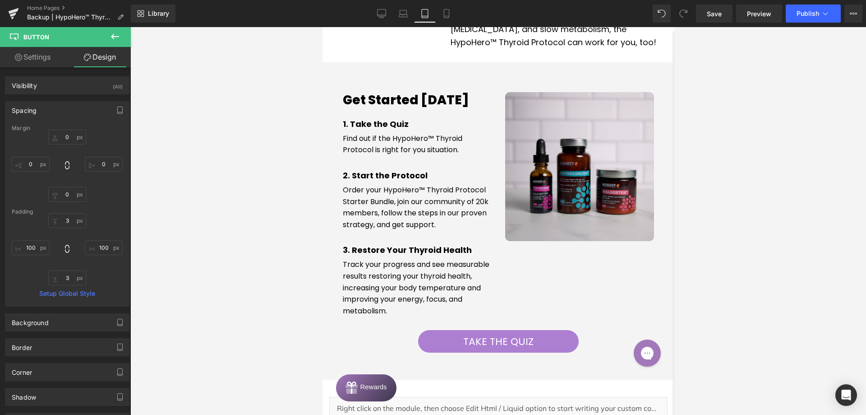
scroll to position [1158, 0]
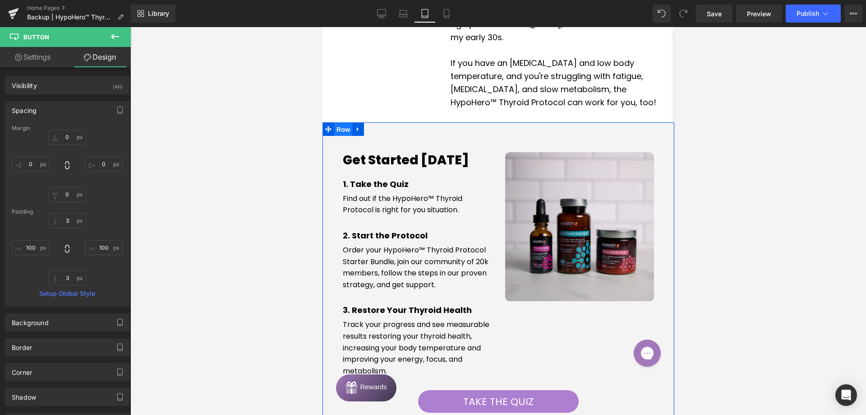
click at [337, 127] on span "Row" at bounding box center [343, 130] width 18 height 14
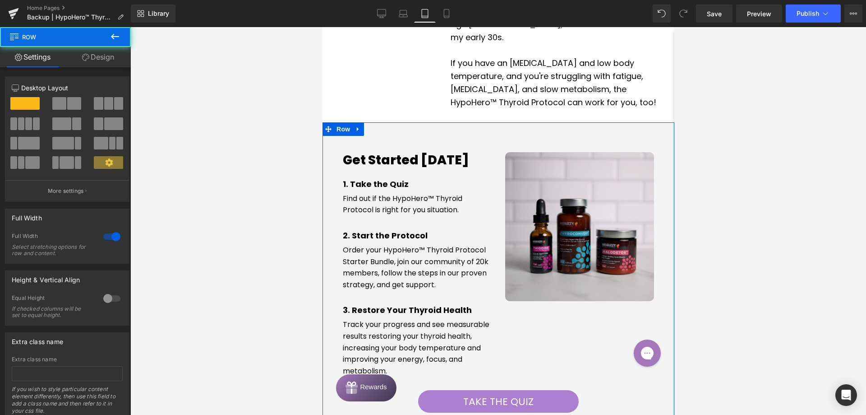
click at [97, 54] on link "Design" at bounding box center [97, 57] width 65 height 20
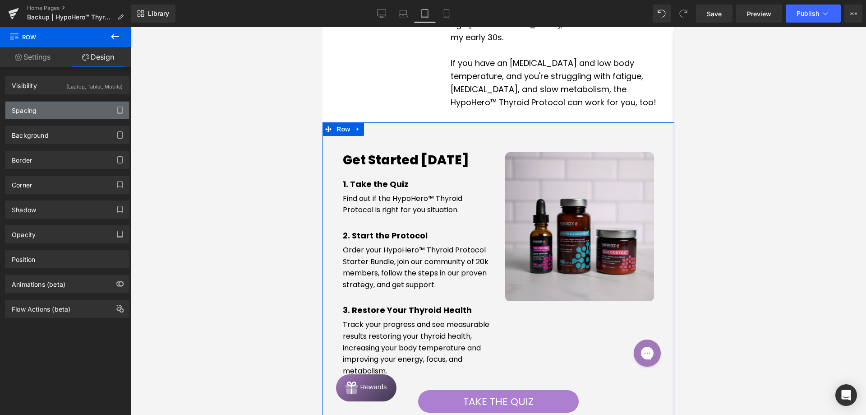
click at [47, 111] on div "Spacing" at bounding box center [67, 110] width 124 height 17
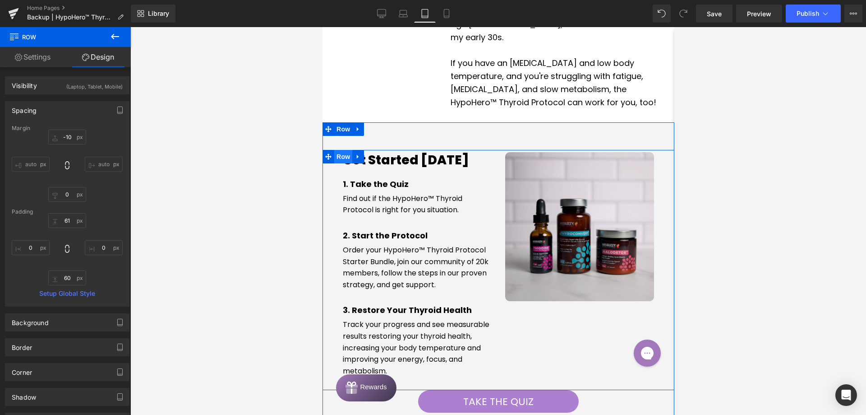
drag, startPoint x: 337, startPoint y: 155, endPoint x: 333, endPoint y: 156, distance: 4.5
click at [337, 155] on span "Row" at bounding box center [343, 157] width 18 height 14
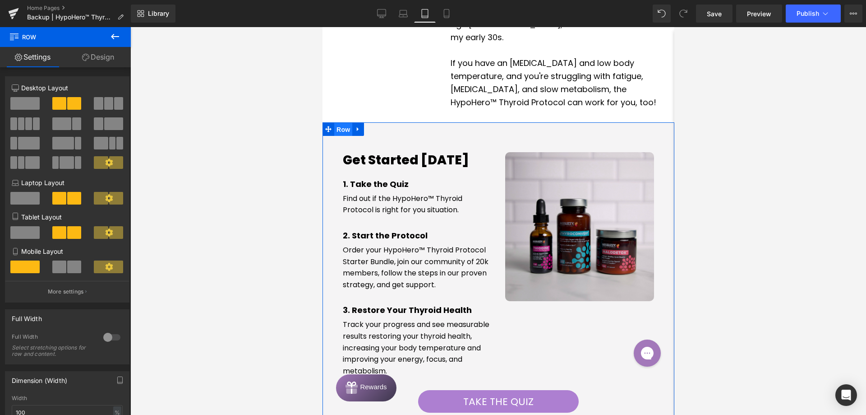
click at [343, 128] on span "Row" at bounding box center [343, 130] width 18 height 14
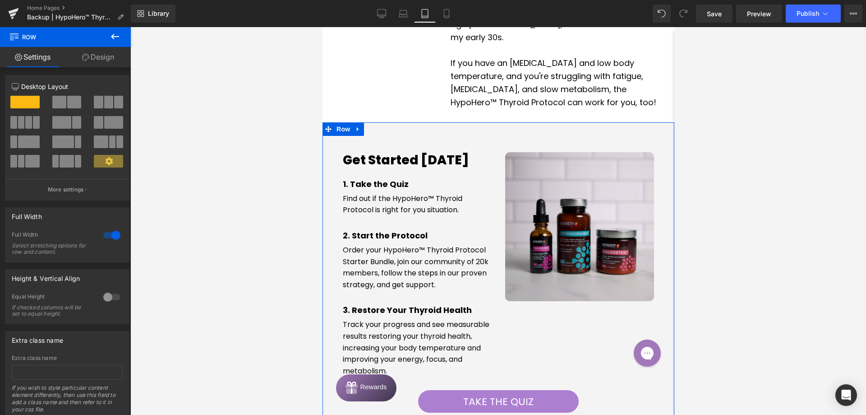
scroll to position [0, 0]
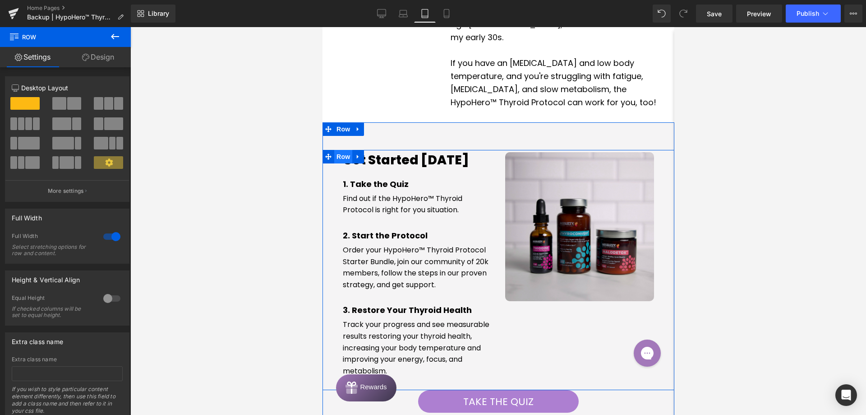
click at [340, 159] on span "Row" at bounding box center [343, 157] width 18 height 14
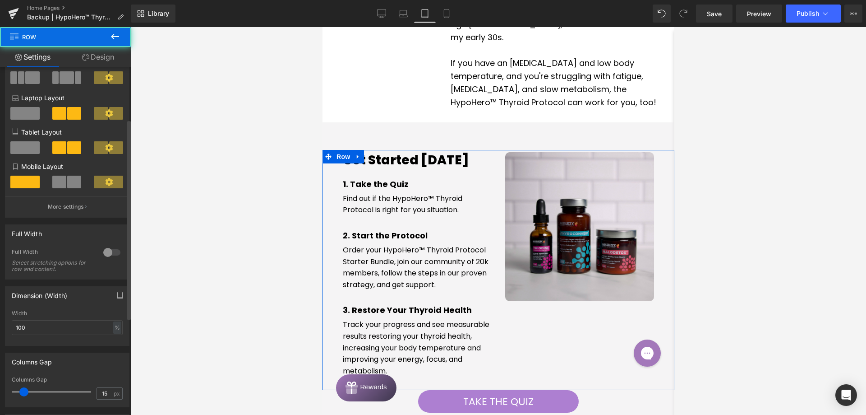
scroll to position [90, 0]
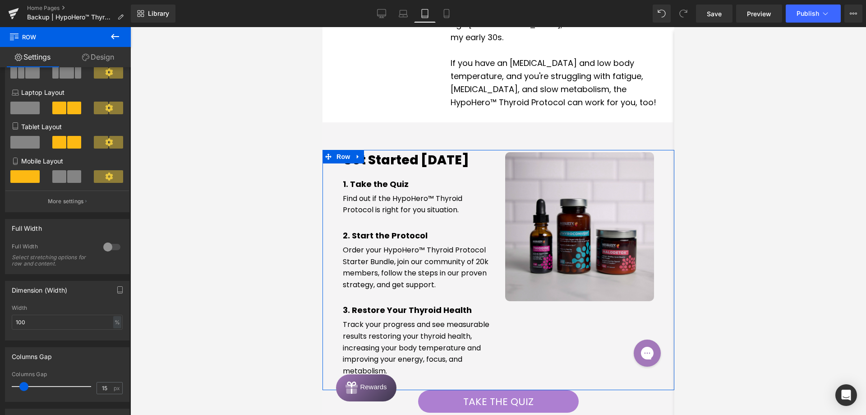
drag, startPoint x: 109, startPoint y: 58, endPoint x: 72, endPoint y: 87, distance: 46.9
click at [109, 58] on link "Design" at bounding box center [97, 57] width 65 height 20
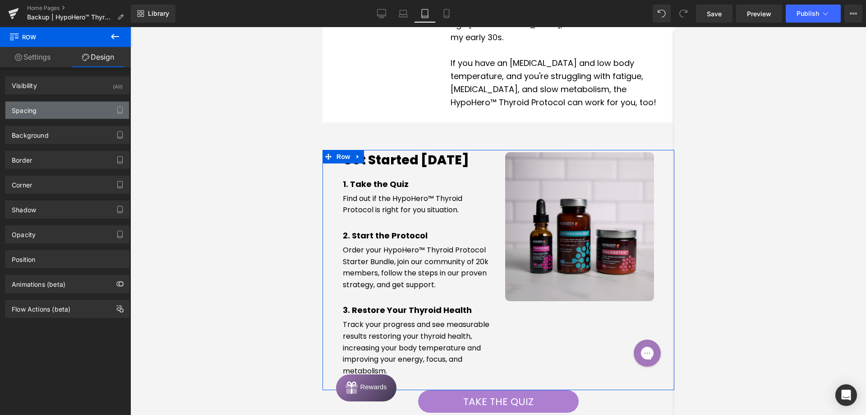
click at [61, 112] on div "Spacing" at bounding box center [67, 110] width 124 height 17
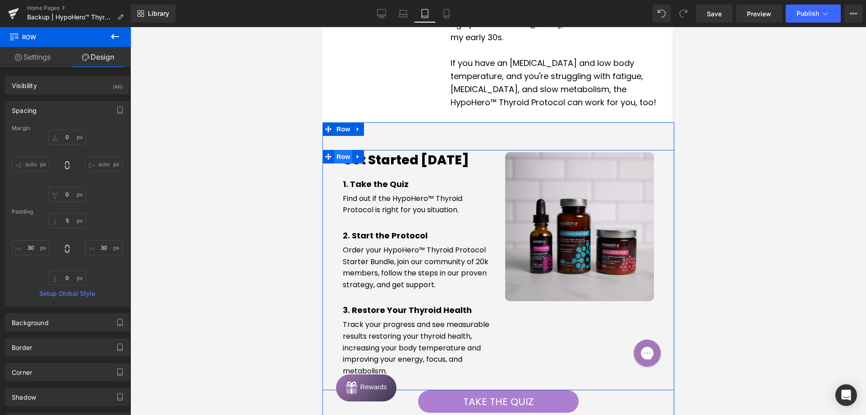
click at [343, 159] on span "Row" at bounding box center [343, 157] width 18 height 14
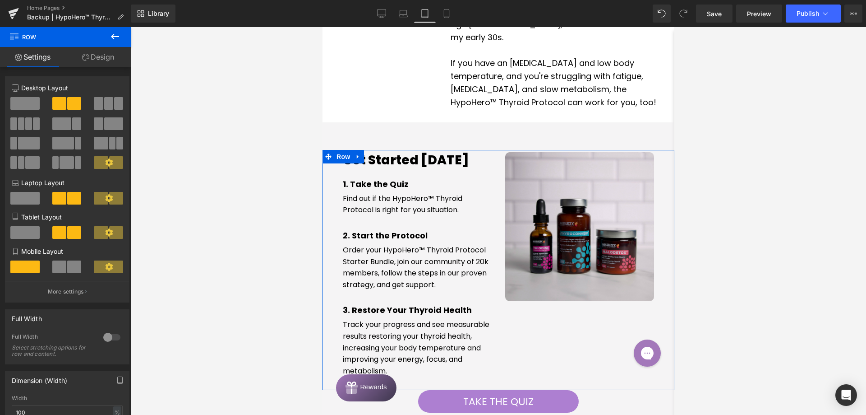
click at [96, 63] on link "Design" at bounding box center [97, 57] width 65 height 20
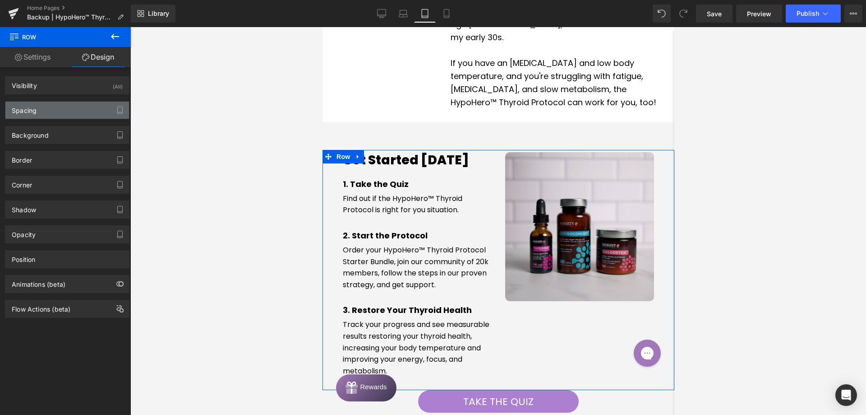
click at [69, 109] on div "Spacing" at bounding box center [67, 110] width 124 height 17
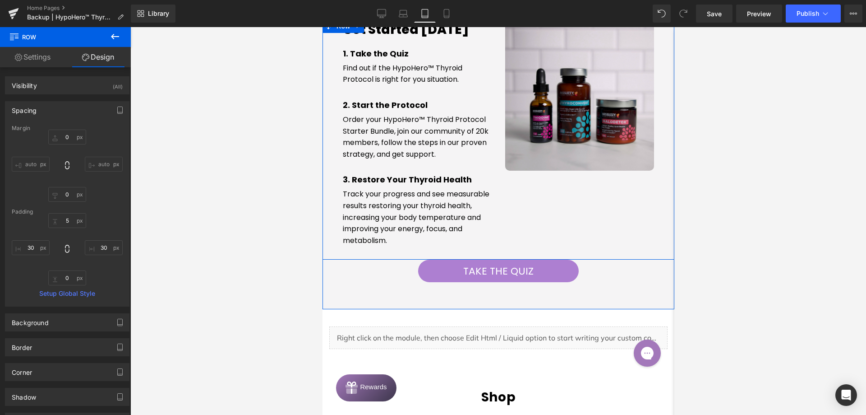
scroll to position [1294, 0]
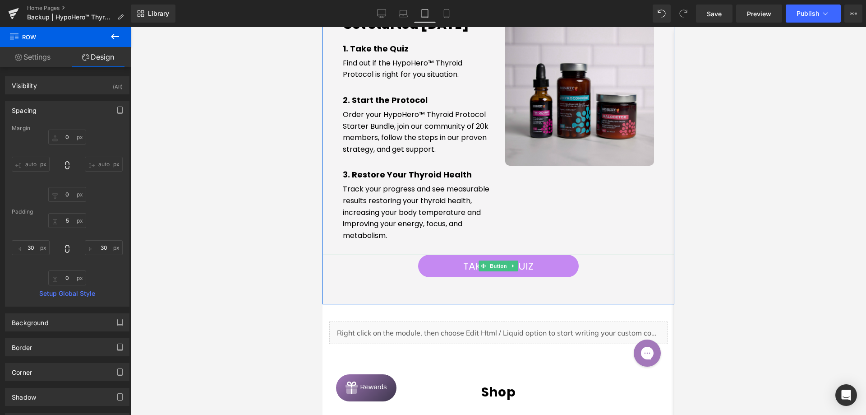
drag, startPoint x: 495, startPoint y: 262, endPoint x: 470, endPoint y: 259, distance: 25.5
click at [495, 262] on span "Button" at bounding box center [498, 265] width 21 height 11
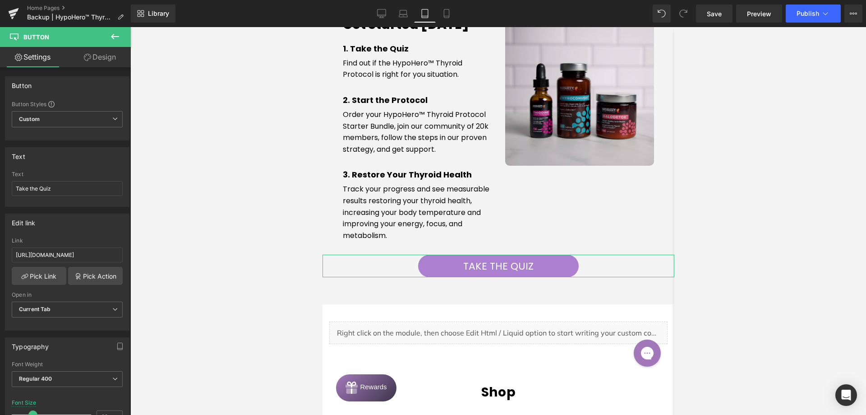
click at [106, 64] on link "Design" at bounding box center [99, 57] width 65 height 20
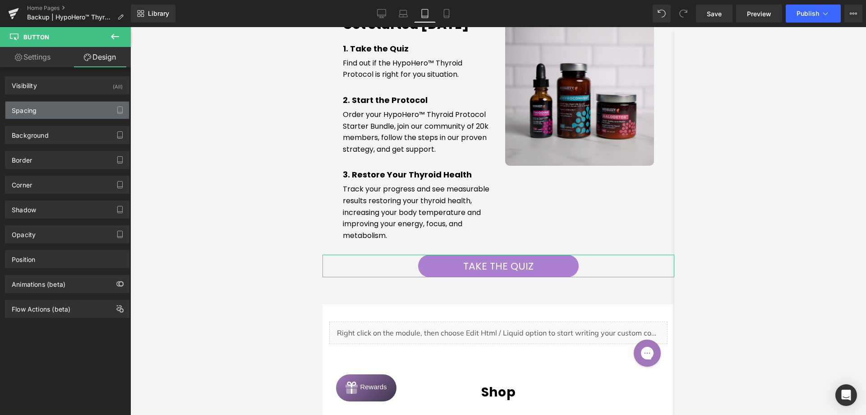
click at [66, 103] on div "Spacing" at bounding box center [67, 110] width 124 height 17
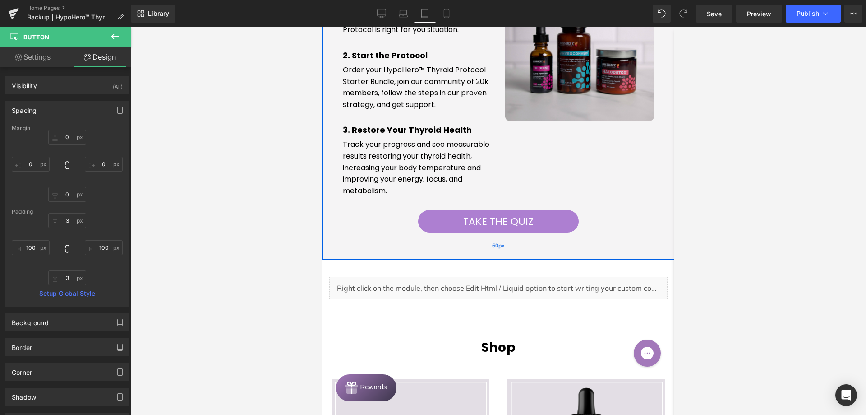
scroll to position [1339, 0]
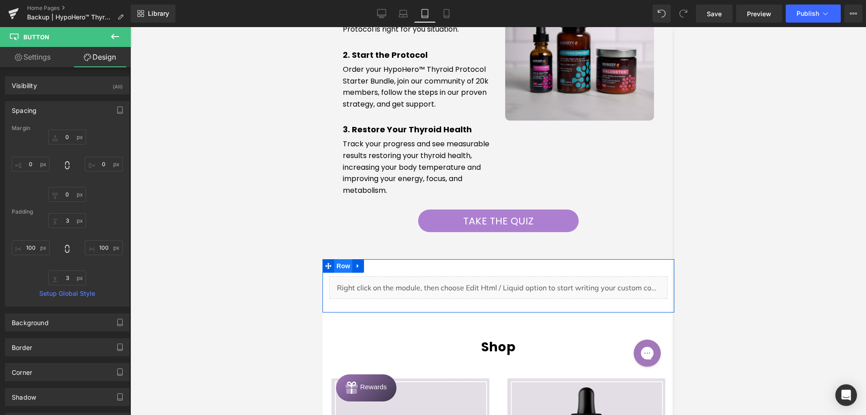
click at [346, 267] on span "Row" at bounding box center [343, 266] width 18 height 14
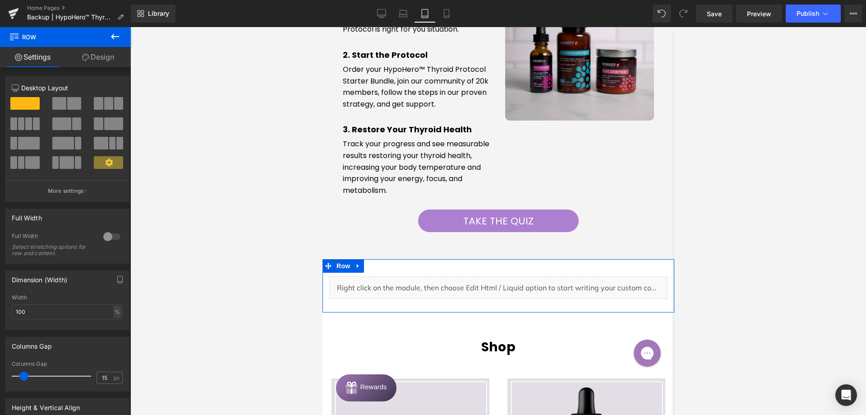
click at [381, 266] on div "Liquid Row" at bounding box center [498, 285] width 352 height 53
click at [119, 56] on link "Design" at bounding box center [97, 57] width 65 height 20
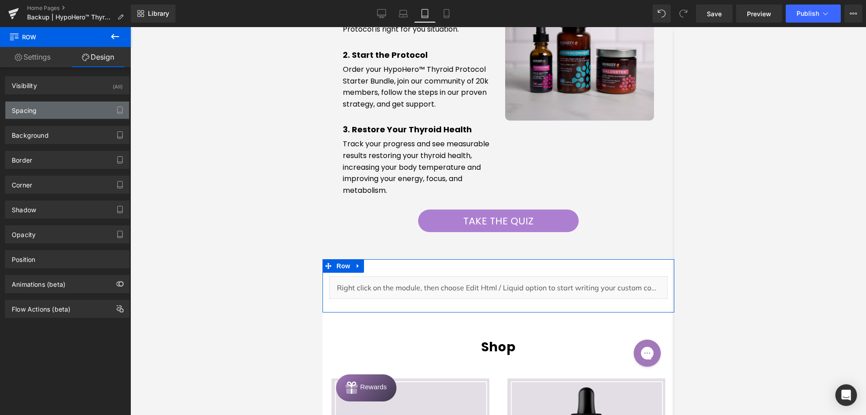
click at [86, 111] on div "Spacing" at bounding box center [67, 110] width 124 height 17
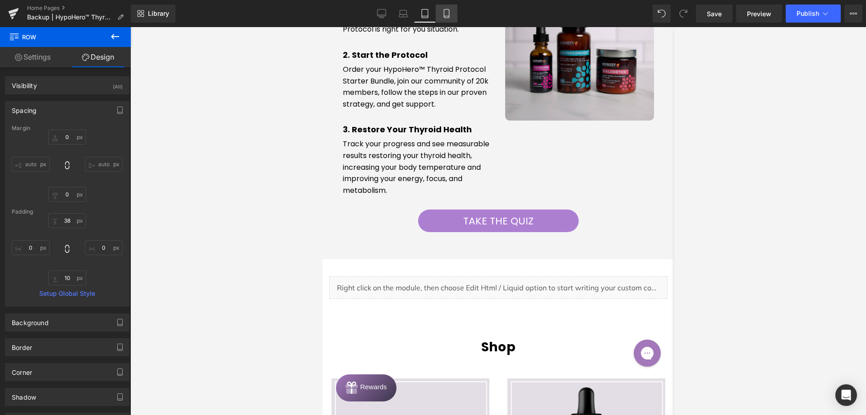
click at [448, 13] on icon at bounding box center [446, 13] width 9 height 9
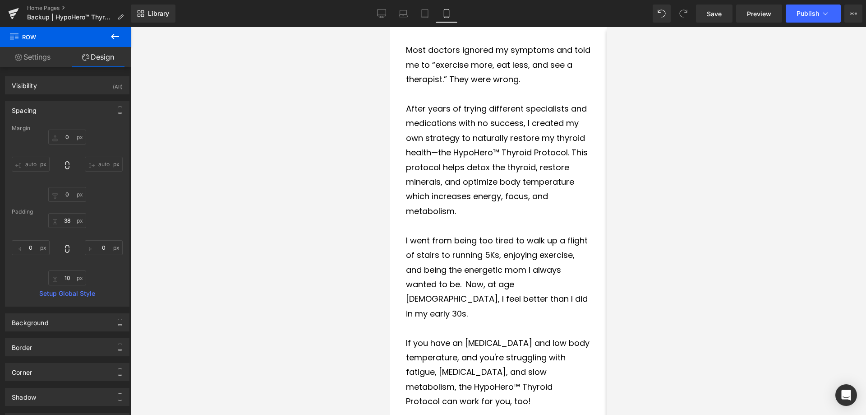
type input "0"
type input "27"
type input "0"
type input "10"
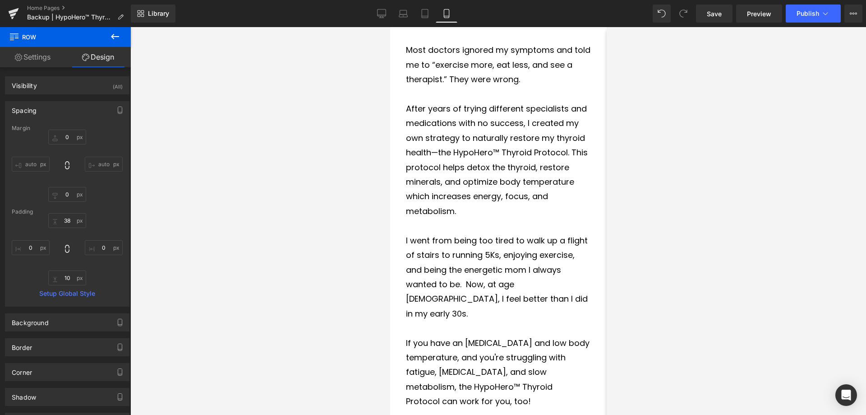
type input "0"
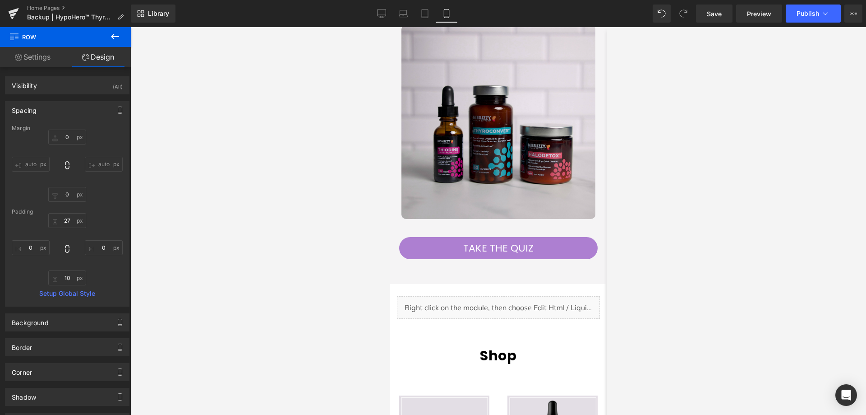
scroll to position [1982, 0]
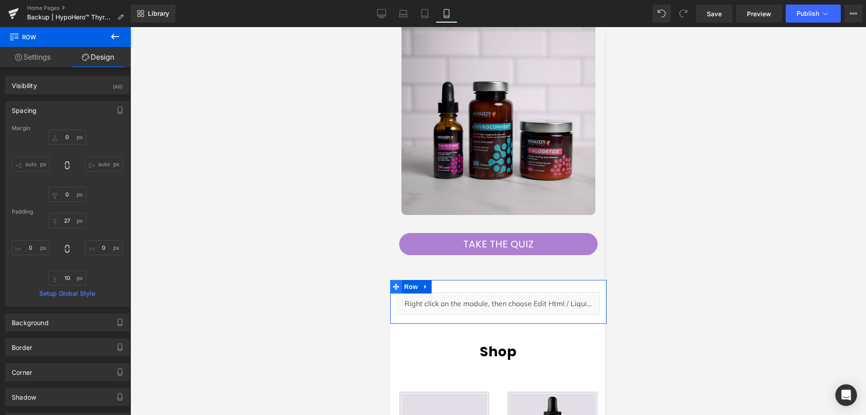
click at [398, 283] on icon at bounding box center [396, 286] width 6 height 7
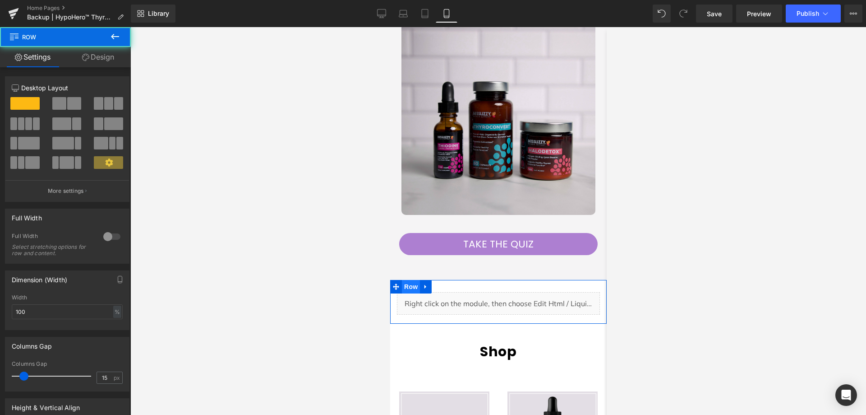
click at [410, 280] on span "Row" at bounding box center [411, 287] width 18 height 14
click at [93, 54] on link "Design" at bounding box center [97, 57] width 65 height 20
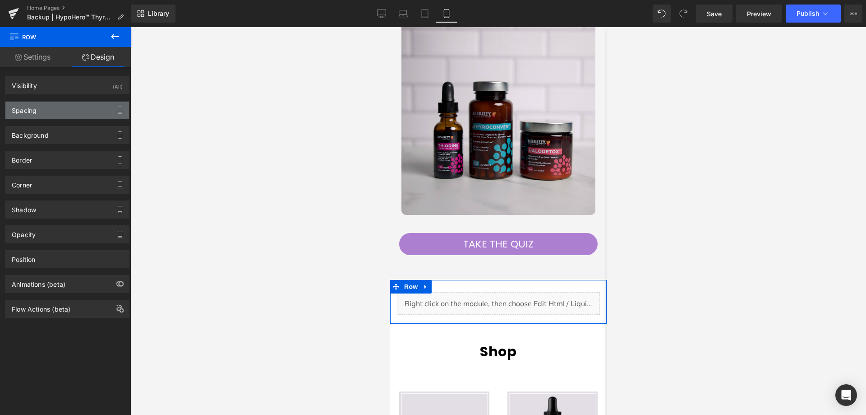
click at [57, 109] on div "Spacing" at bounding box center [67, 110] width 124 height 17
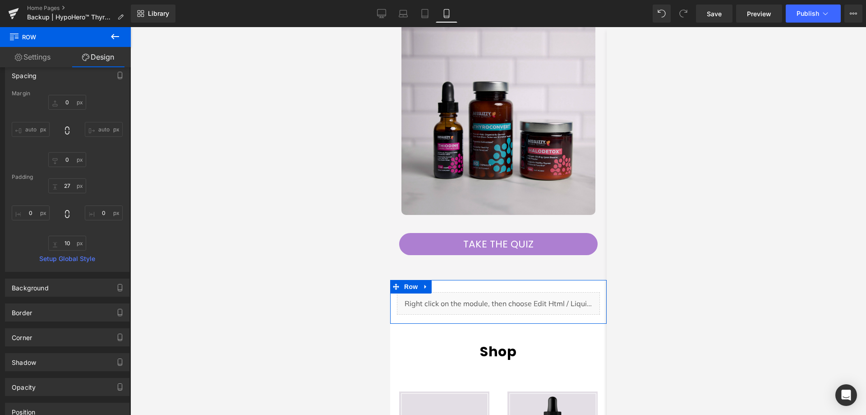
scroll to position [116, 0]
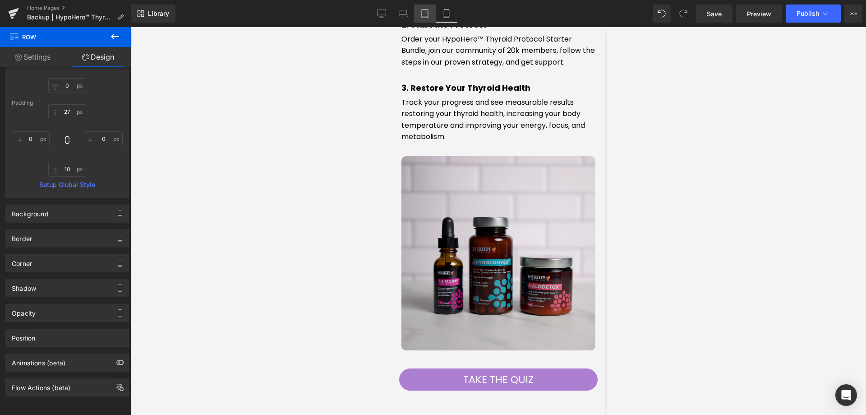
click at [431, 11] on link "Tablet" at bounding box center [425, 14] width 22 height 18
type input "0"
type input "38"
type input "0"
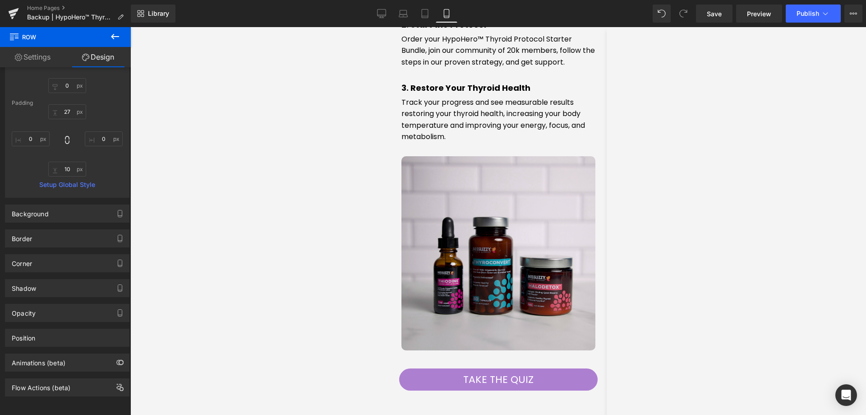
type input "10"
type input "0"
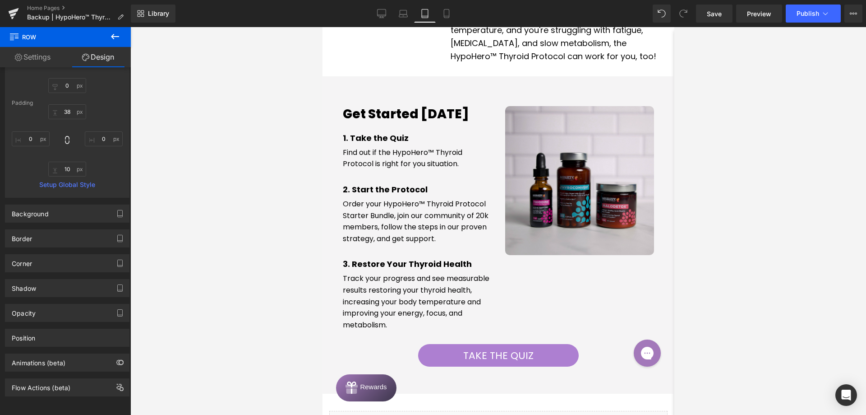
scroll to position [1204, 0]
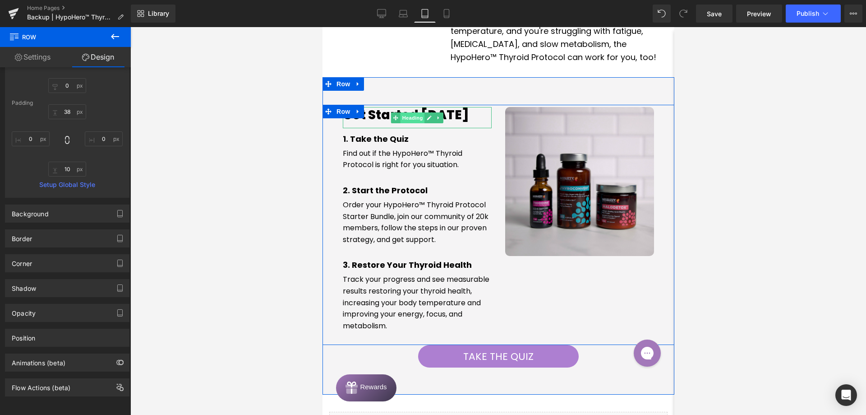
drag, startPoint x: 404, startPoint y: 118, endPoint x: 583, endPoint y: 147, distance: 181.4
click at [404, 118] on span "Heading" at bounding box center [412, 117] width 24 height 11
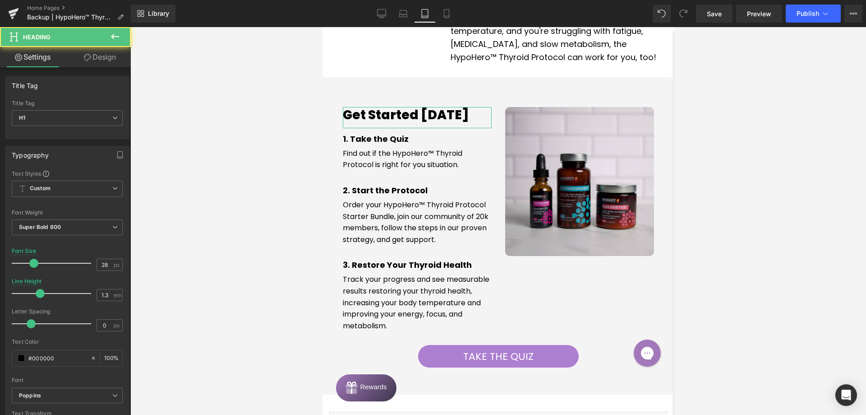
click at [100, 58] on link "Design" at bounding box center [99, 57] width 65 height 20
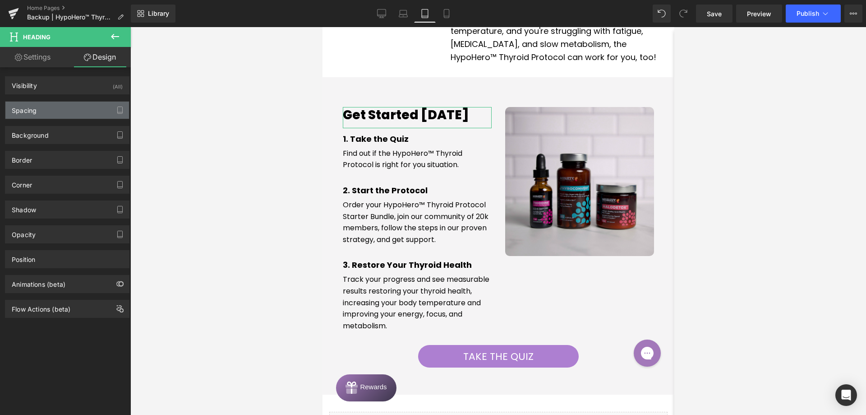
click at [63, 106] on div "Spacing" at bounding box center [67, 110] width 124 height 17
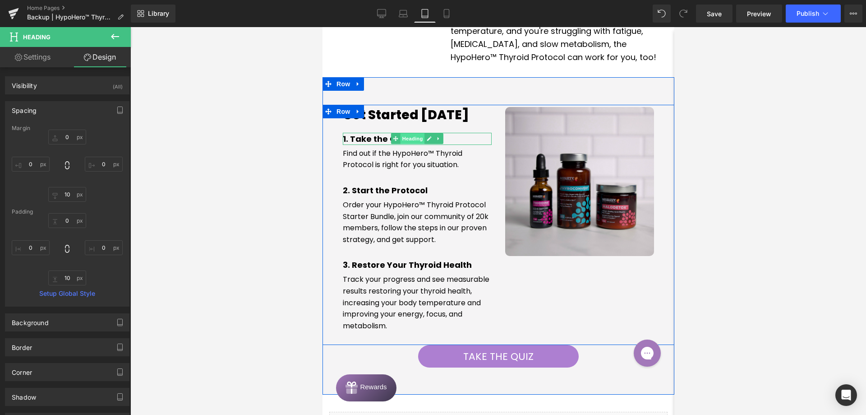
click at [408, 139] on span "Heading" at bounding box center [412, 138] width 24 height 11
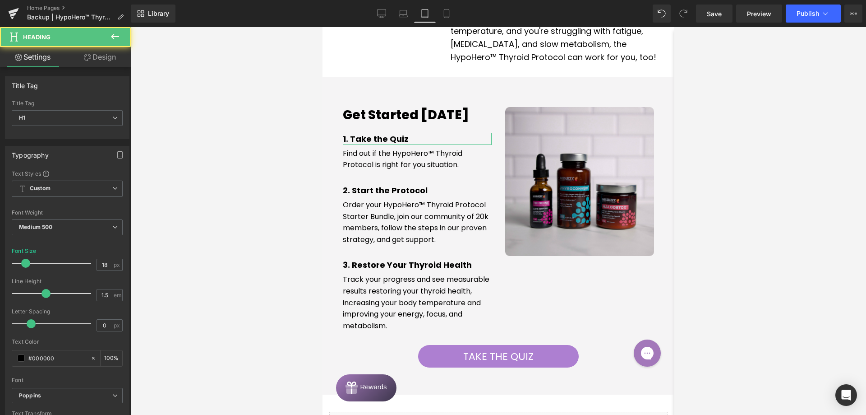
click at [102, 59] on link "Design" at bounding box center [99, 57] width 65 height 20
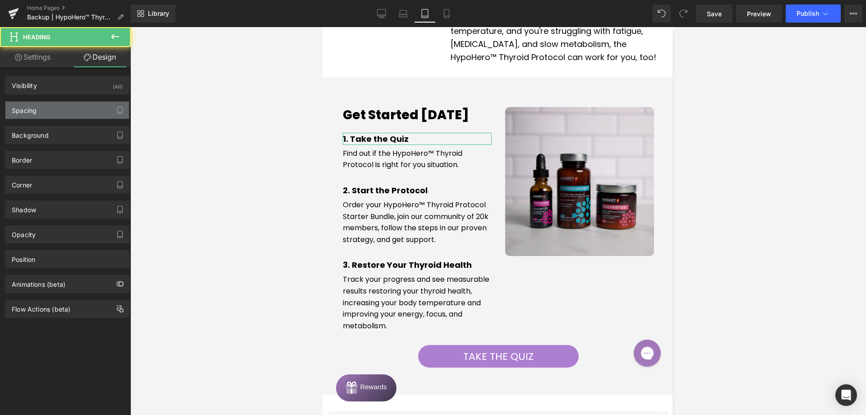
click at [60, 108] on div "Spacing" at bounding box center [67, 110] width 124 height 17
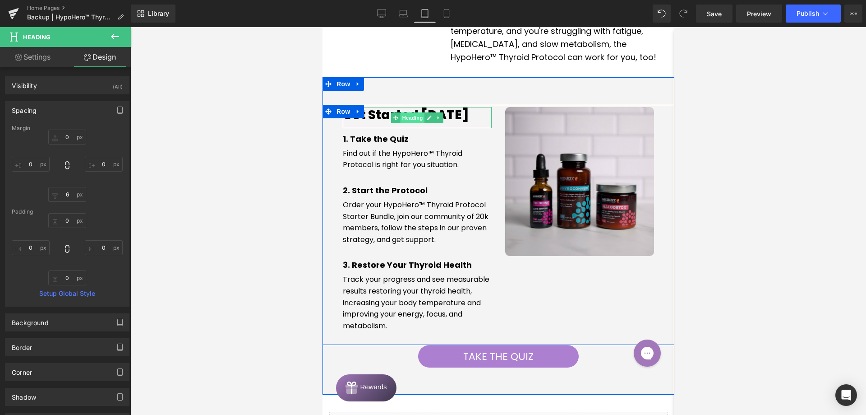
click at [400, 120] on span "Heading" at bounding box center [412, 117] width 24 height 11
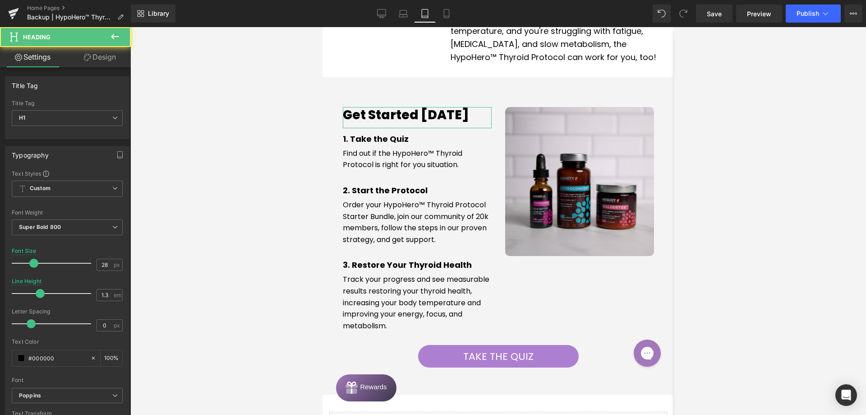
click at [97, 56] on link "Design" at bounding box center [99, 57] width 65 height 20
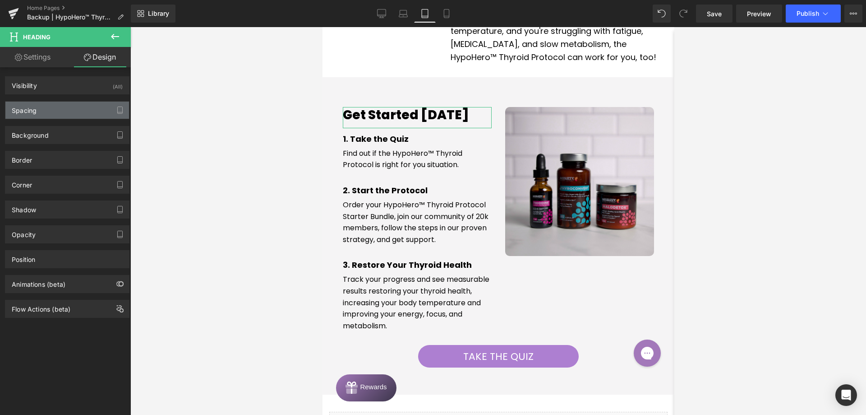
click at [61, 113] on div "Spacing" at bounding box center [67, 110] width 124 height 17
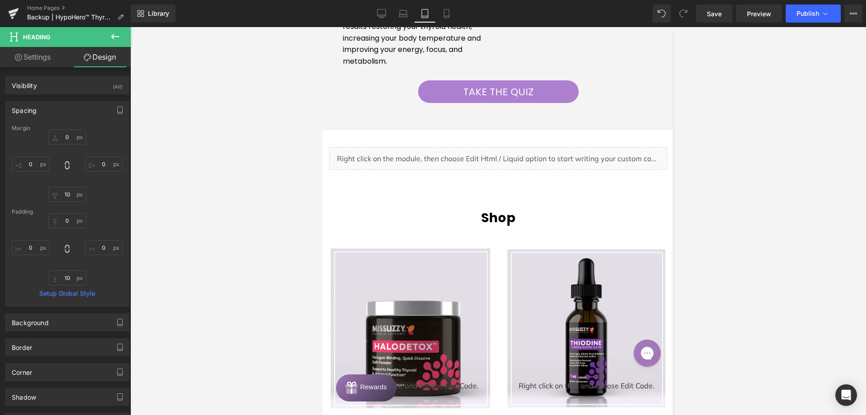
scroll to position [1474, 0]
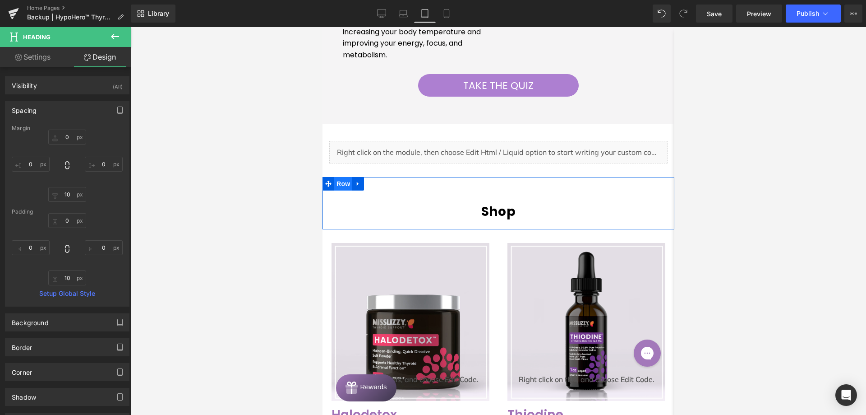
click at [336, 185] on span "Row" at bounding box center [343, 184] width 18 height 14
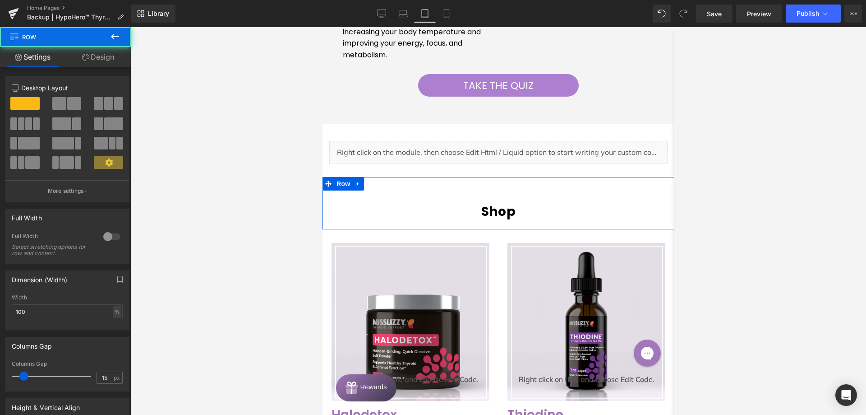
click at [96, 54] on link "Design" at bounding box center [97, 57] width 65 height 20
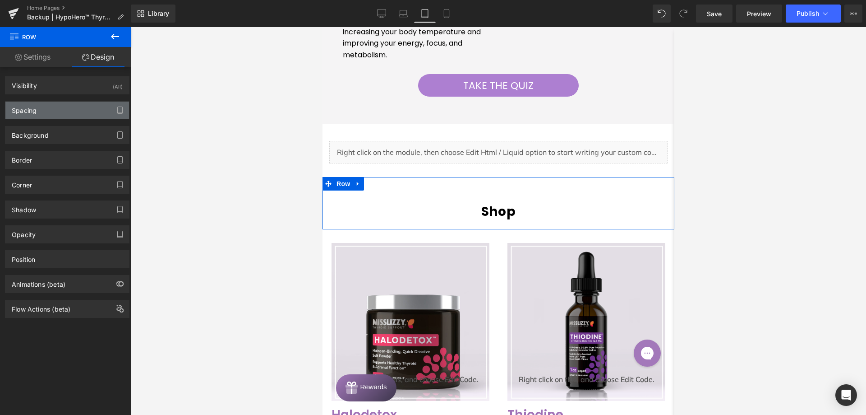
click at [61, 118] on div "Spacing" at bounding box center [67, 110] width 124 height 17
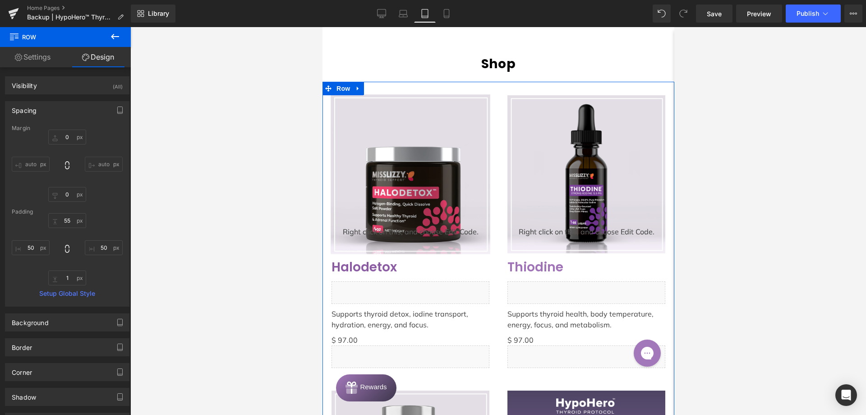
scroll to position [1519, 0]
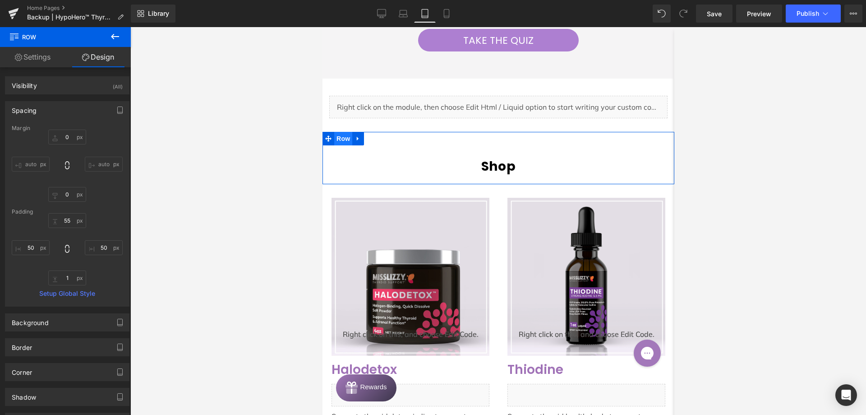
click at [343, 141] on span "Row" at bounding box center [343, 139] width 18 height 14
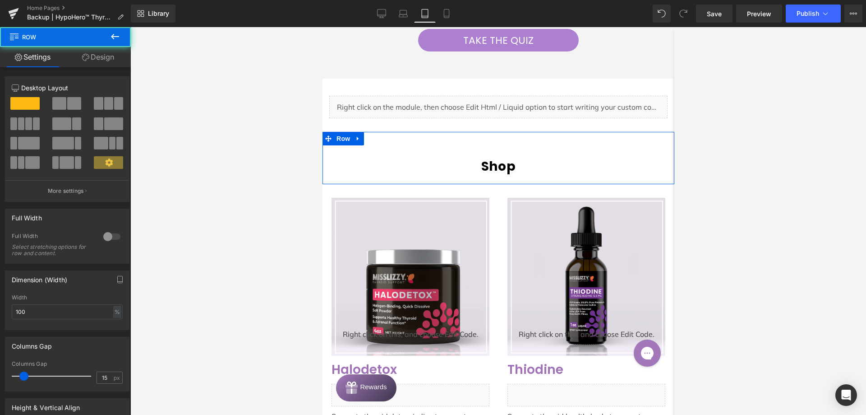
click at [93, 51] on link "Design" at bounding box center [97, 57] width 65 height 20
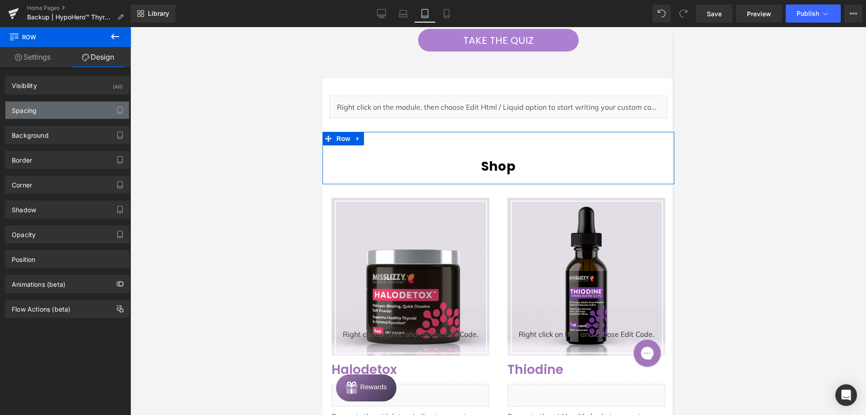
click at [33, 105] on div "Spacing" at bounding box center [24, 108] width 25 height 13
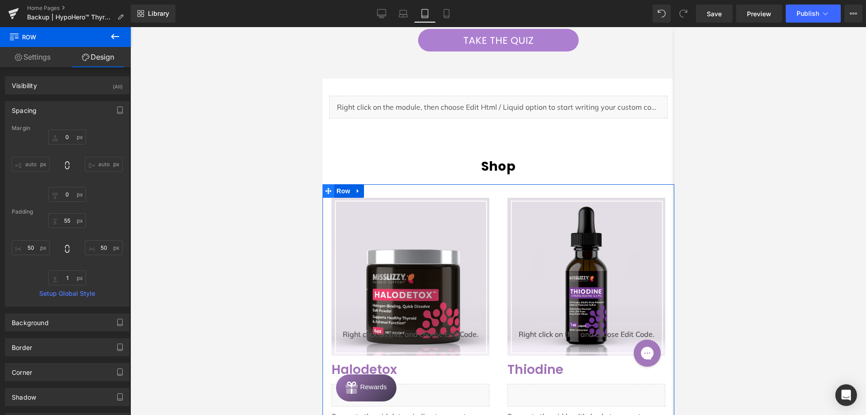
drag, startPoint x: 346, startPoint y: 193, endPoint x: 325, endPoint y: 191, distance: 20.4
click at [346, 193] on span "Row" at bounding box center [343, 191] width 18 height 14
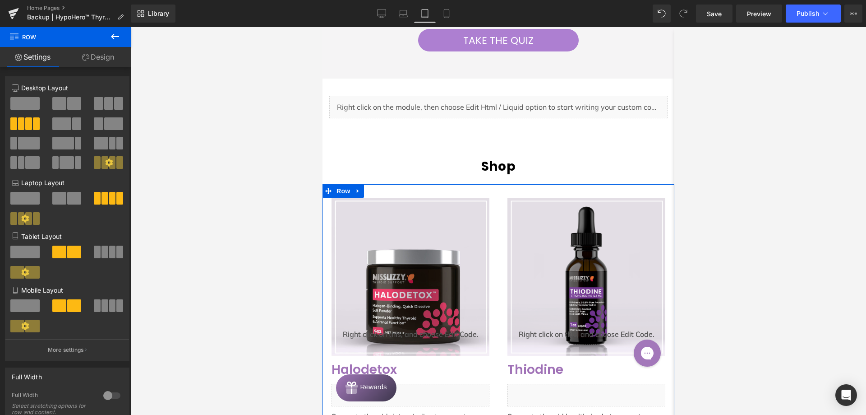
click at [104, 56] on link "Design" at bounding box center [97, 57] width 65 height 20
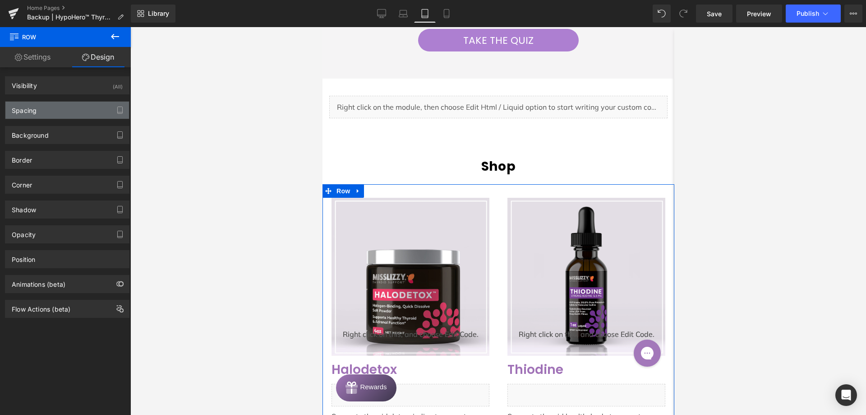
click at [27, 109] on div "Spacing" at bounding box center [24, 108] width 25 height 13
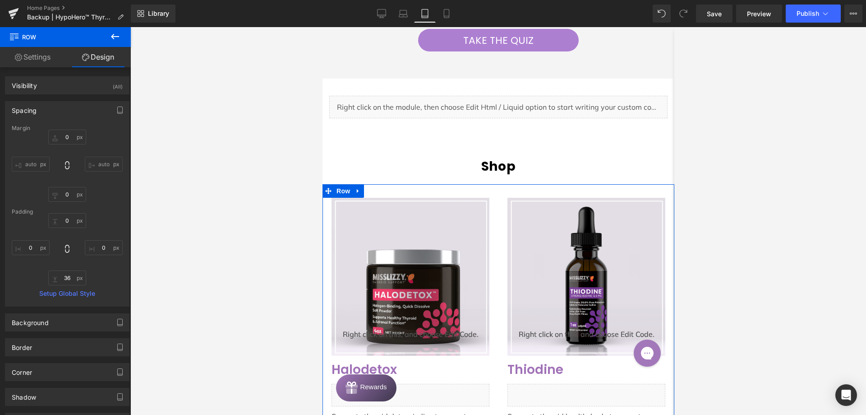
click at [46, 51] on link "Settings" at bounding box center [32, 57] width 65 height 20
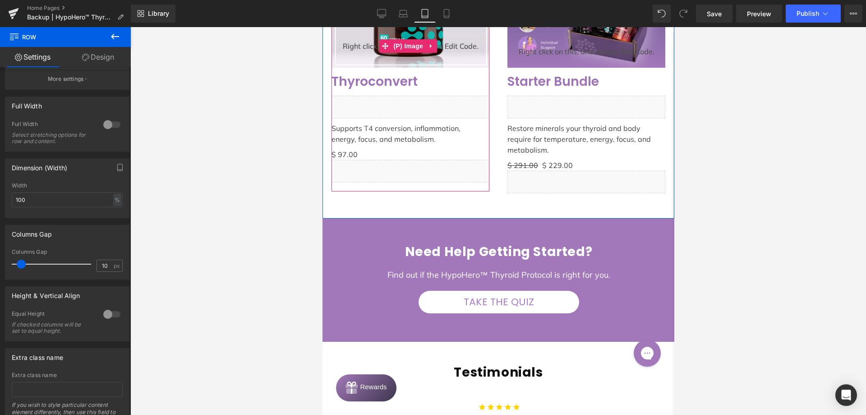
scroll to position [2106, 0]
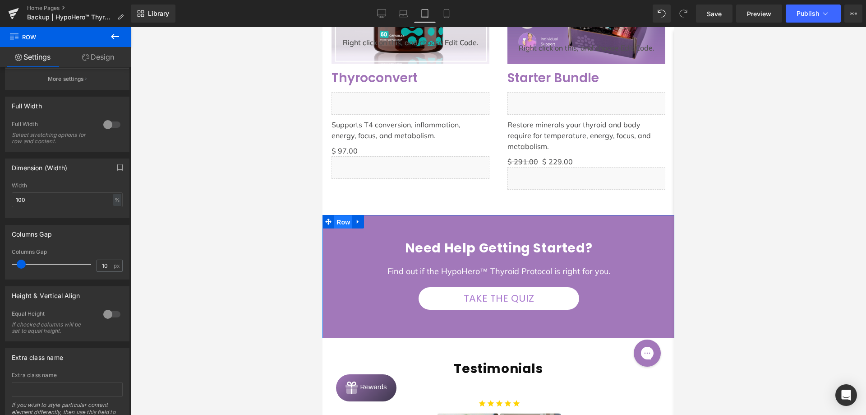
click at [337, 215] on span "Row" at bounding box center [343, 222] width 18 height 14
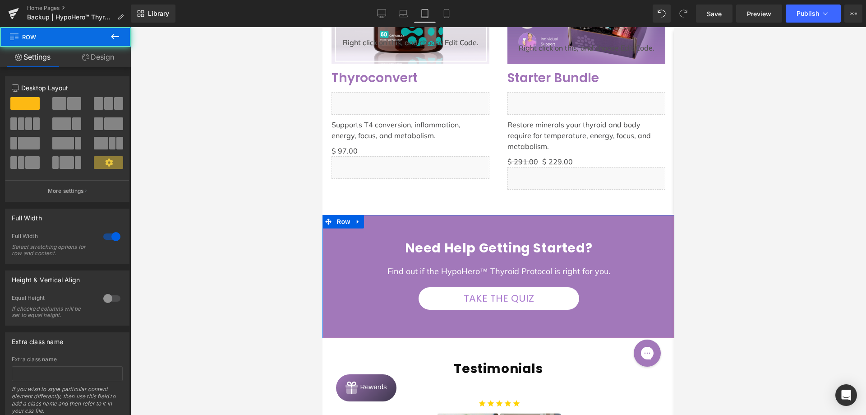
click at [97, 63] on link "Design" at bounding box center [97, 57] width 65 height 20
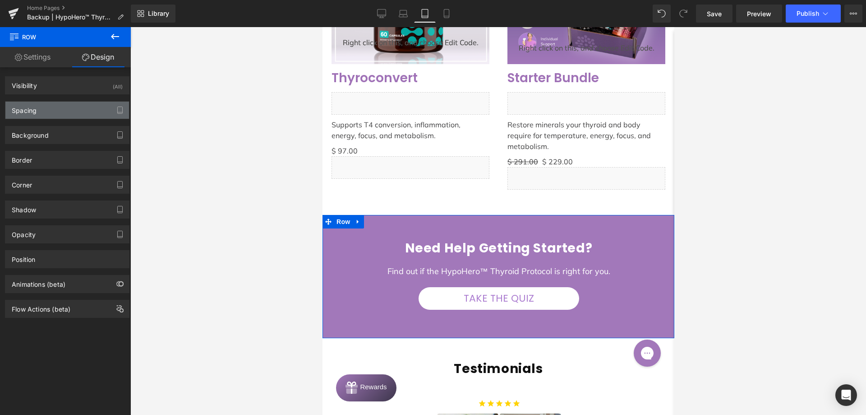
click at [58, 107] on div "Spacing" at bounding box center [67, 110] width 124 height 17
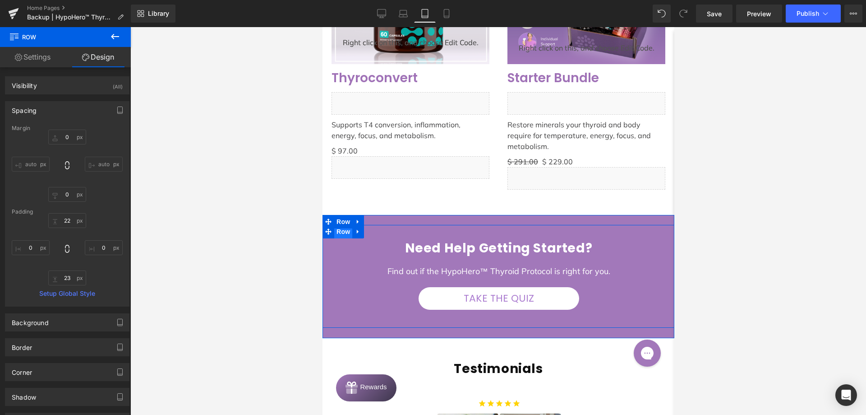
click at [339, 225] on span "Row" at bounding box center [343, 232] width 18 height 14
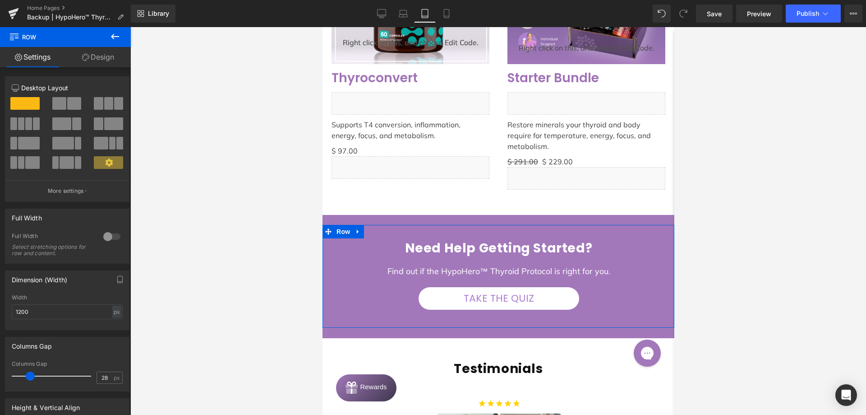
click at [82, 57] on icon at bounding box center [85, 57] width 7 height 7
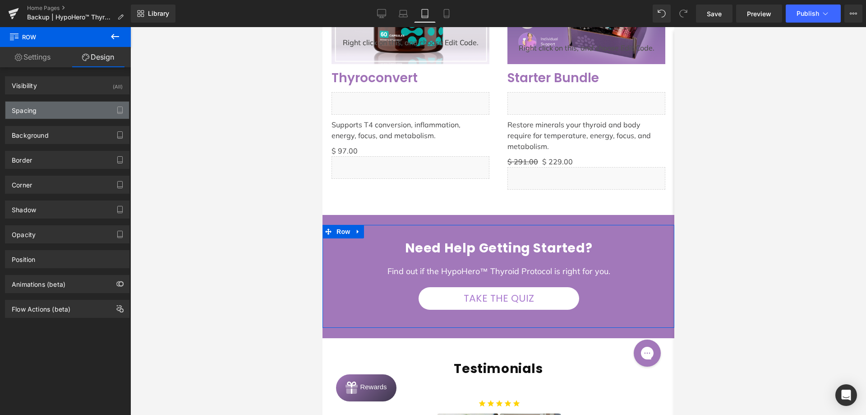
type input "0"
type input "30"
type input "0"
type input "40"
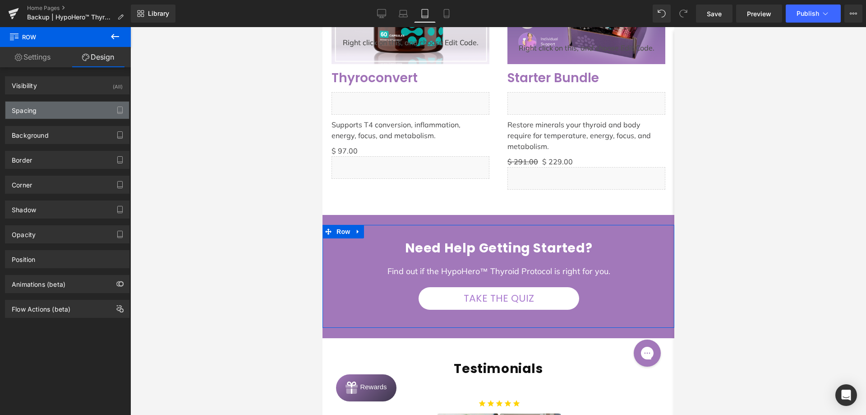
type input "1"
click at [56, 105] on div "Spacing" at bounding box center [67, 110] width 124 height 17
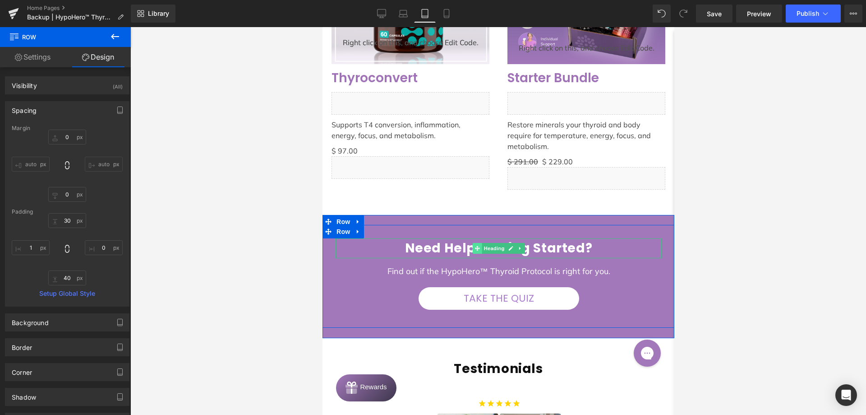
drag, startPoint x: 483, startPoint y: 240, endPoint x: 472, endPoint y: 236, distance: 12.2
click at [483, 243] on span "Heading" at bounding box center [493, 248] width 24 height 11
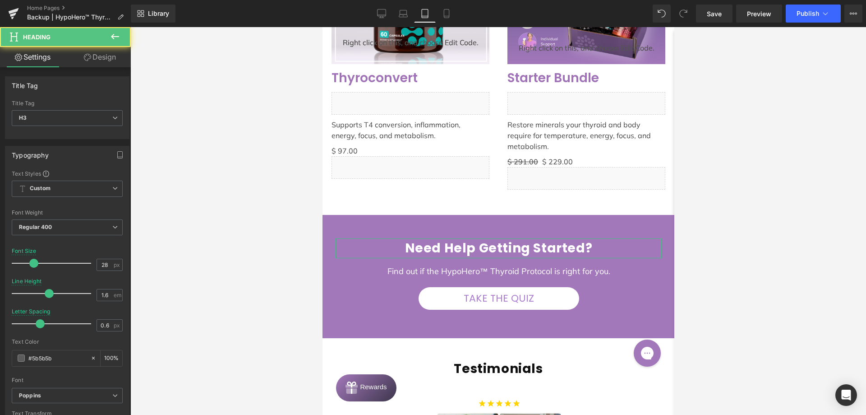
click at [106, 56] on link "Design" at bounding box center [99, 57] width 65 height 20
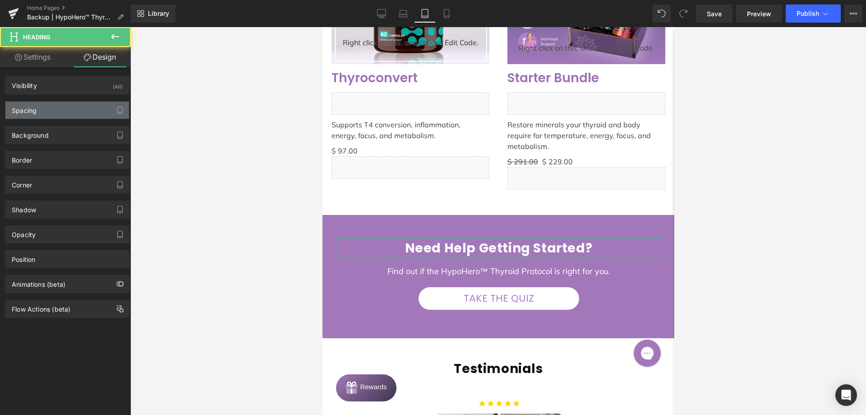
click at [38, 103] on div "Spacing" at bounding box center [67, 110] width 124 height 17
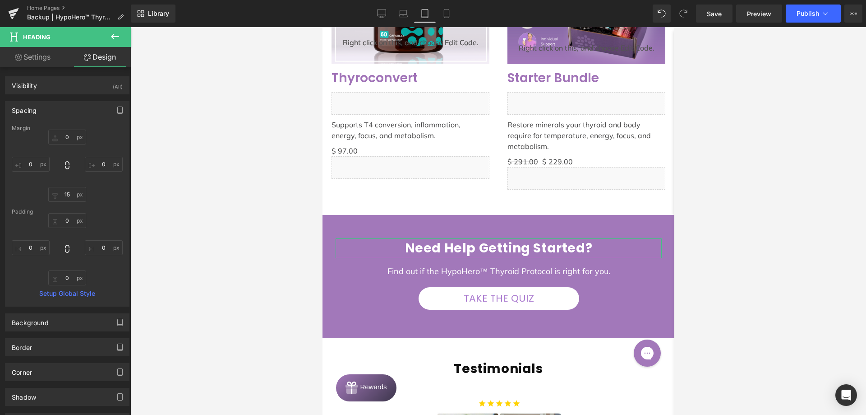
type input "0"
type input "15"
type input "0"
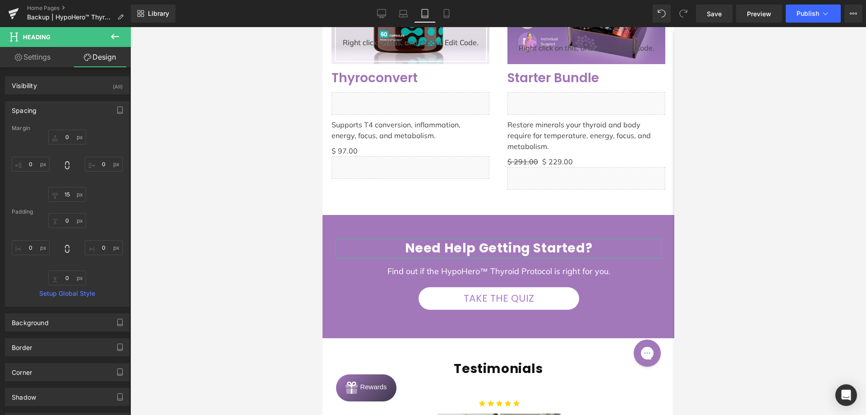
type input "0"
drag, startPoint x: 492, startPoint y: 267, endPoint x: 433, endPoint y: 250, distance: 61.3
click at [492, 267] on span "Text Block" at bounding box center [494, 271] width 30 height 11
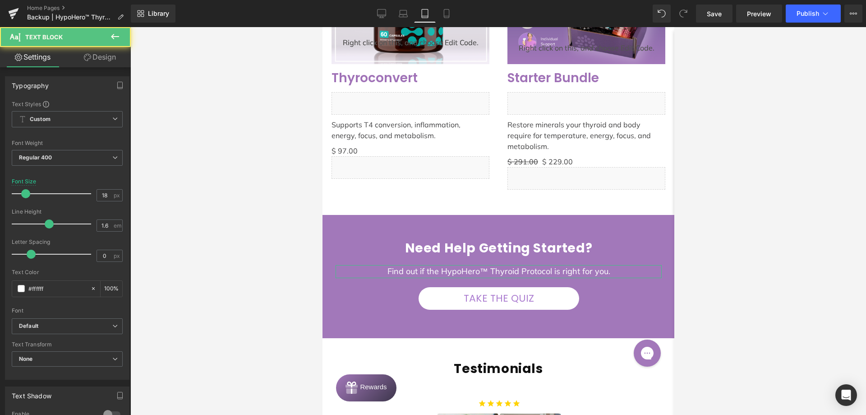
click at [110, 54] on link "Design" at bounding box center [99, 57] width 65 height 20
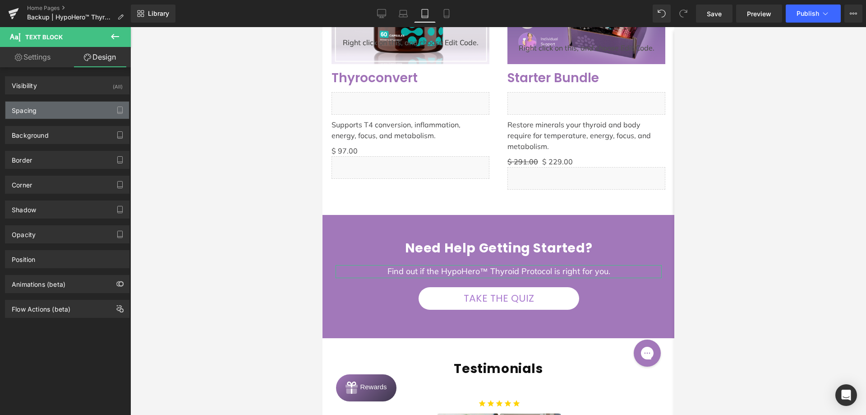
click at [43, 104] on div "Spacing" at bounding box center [67, 110] width 124 height 17
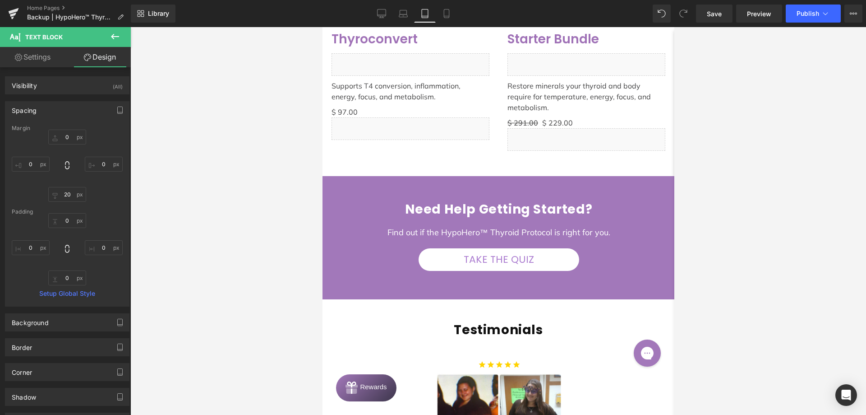
scroll to position [2287, 0]
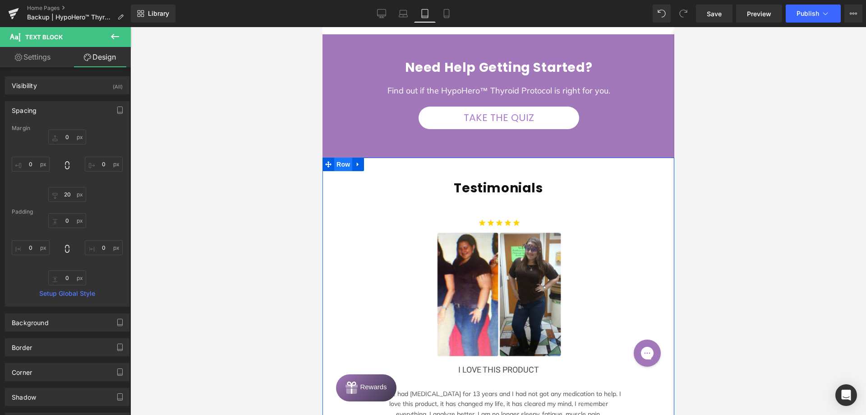
click at [336, 157] on span "Row" at bounding box center [343, 164] width 18 height 14
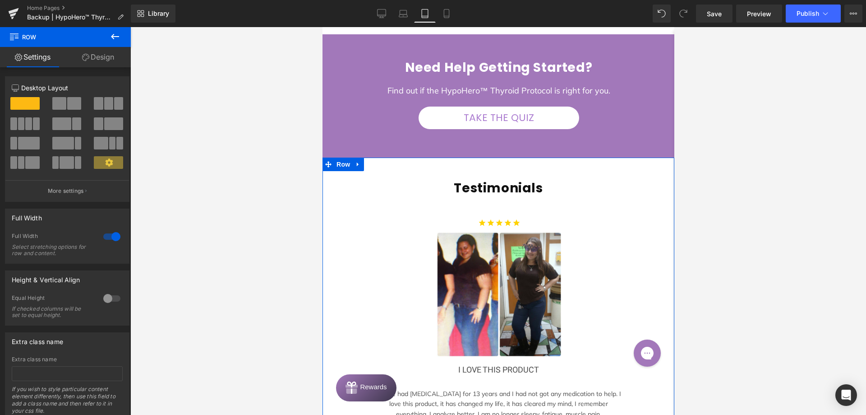
drag, startPoint x: 89, startPoint y: 58, endPoint x: 65, endPoint y: 113, distance: 60.4
click at [89, 58] on link "Design" at bounding box center [97, 57] width 65 height 20
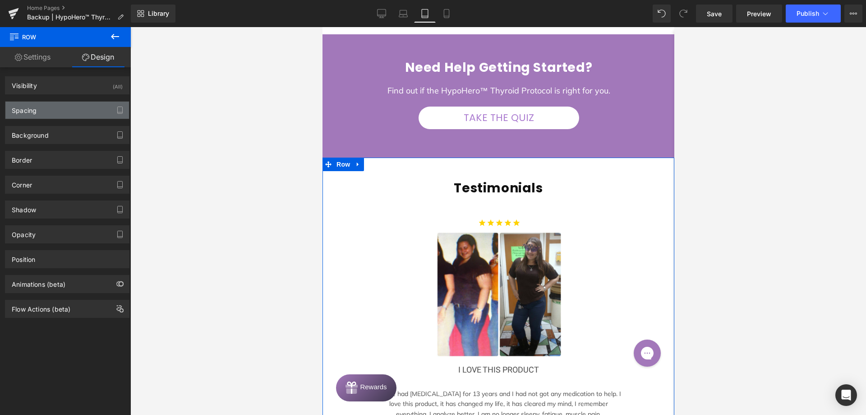
click at [65, 113] on div "Spacing" at bounding box center [67, 110] width 124 height 17
type input "0"
type input "46"
type input "10"
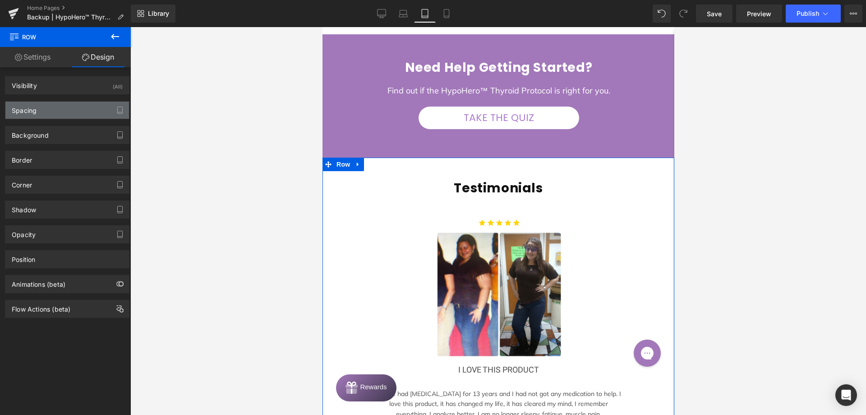
type input "0"
type input "10"
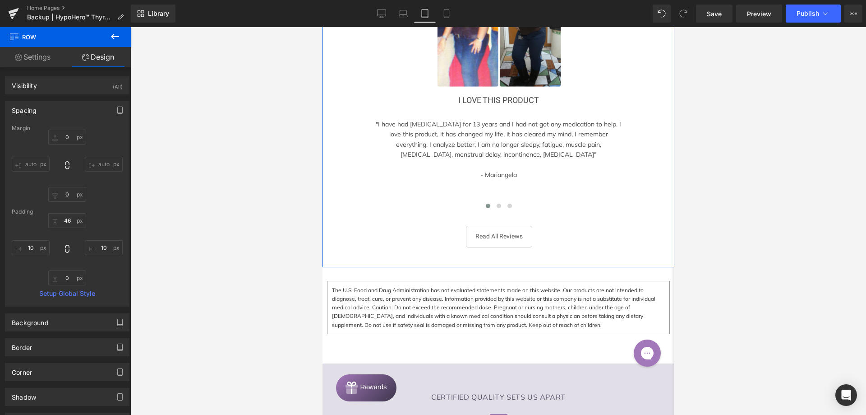
scroll to position [2557, 0]
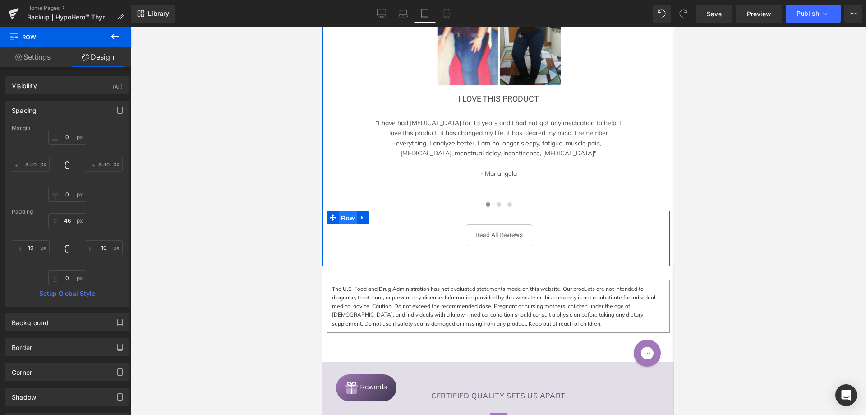
click at [350, 213] on span "Row" at bounding box center [347, 218] width 18 height 14
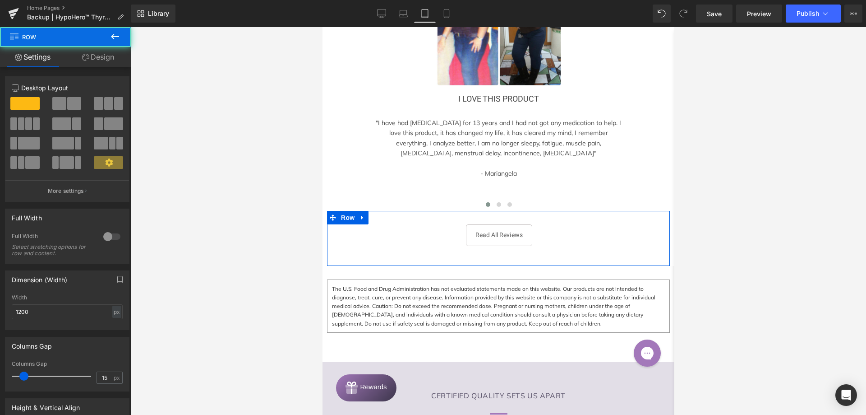
click at [107, 56] on link "Design" at bounding box center [97, 57] width 65 height 20
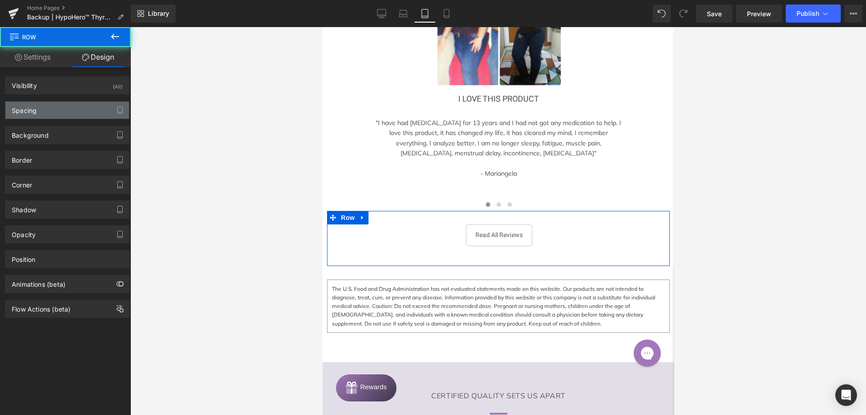
click at [65, 106] on div "Spacing" at bounding box center [67, 110] width 124 height 17
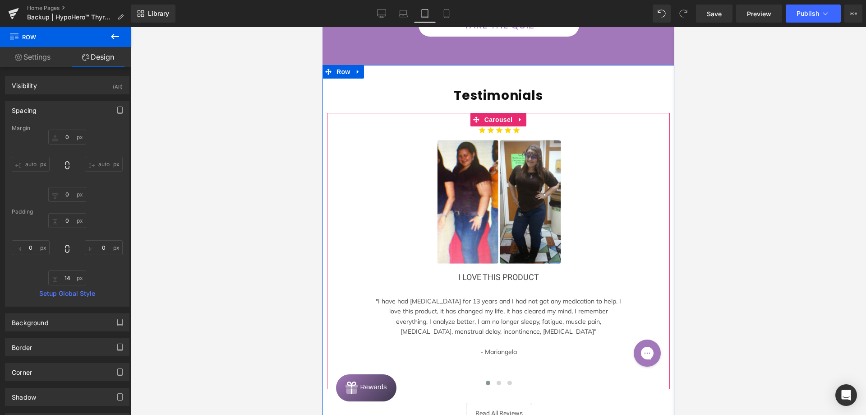
scroll to position [2377, 0]
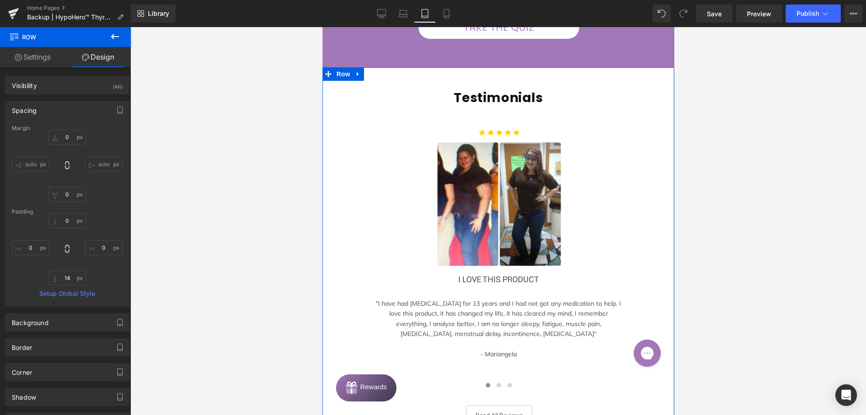
click at [338, 67] on span "Row" at bounding box center [343, 74] width 18 height 14
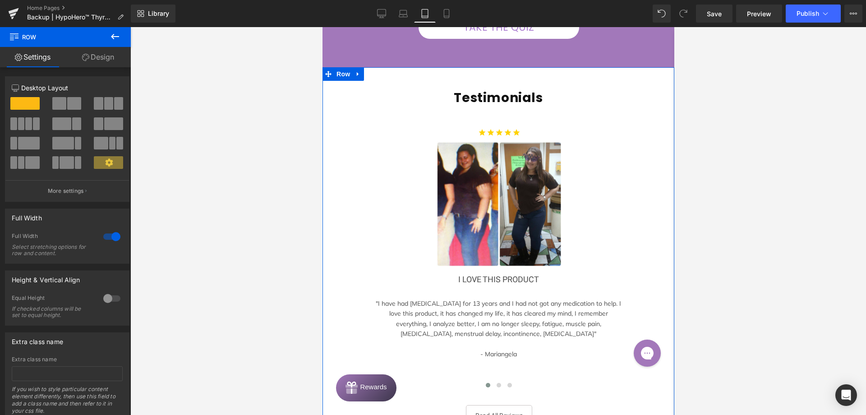
click at [95, 60] on link "Design" at bounding box center [97, 57] width 65 height 20
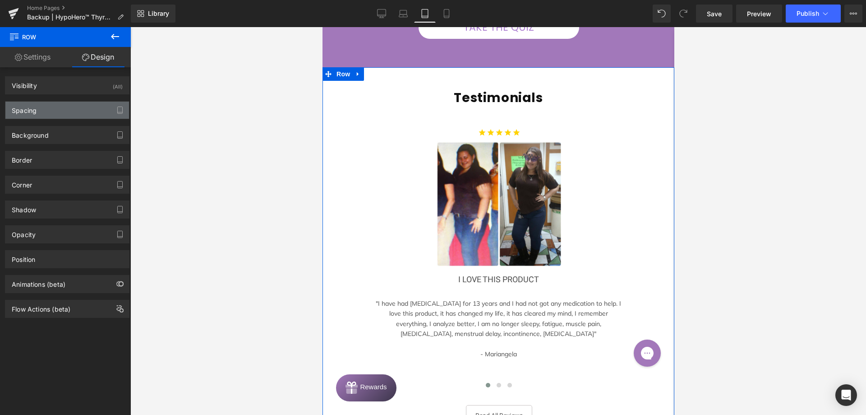
click at [60, 111] on div "Spacing" at bounding box center [67, 110] width 124 height 17
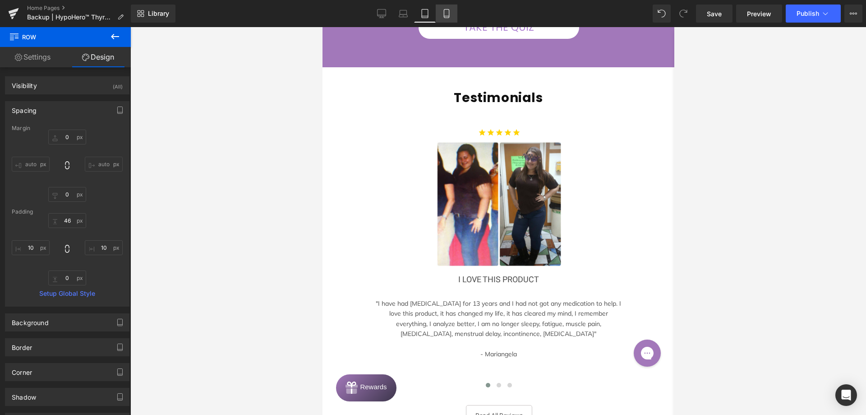
click at [447, 11] on icon at bounding box center [446, 13] width 9 height 9
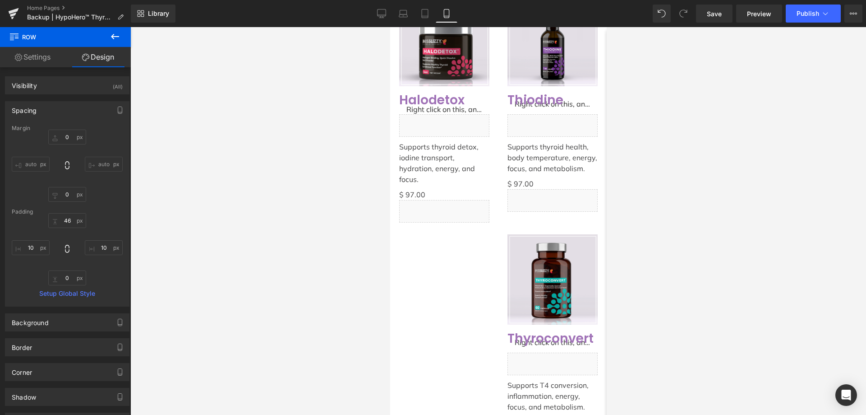
type input "0"
type input "58"
type input "10"
type input "1"
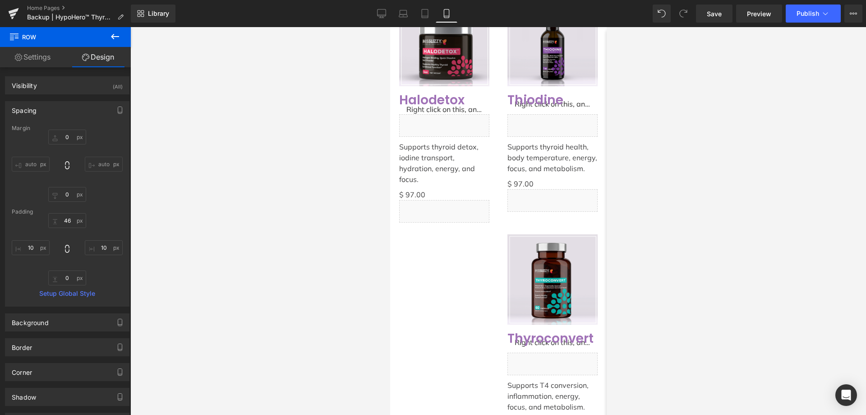
type input "10"
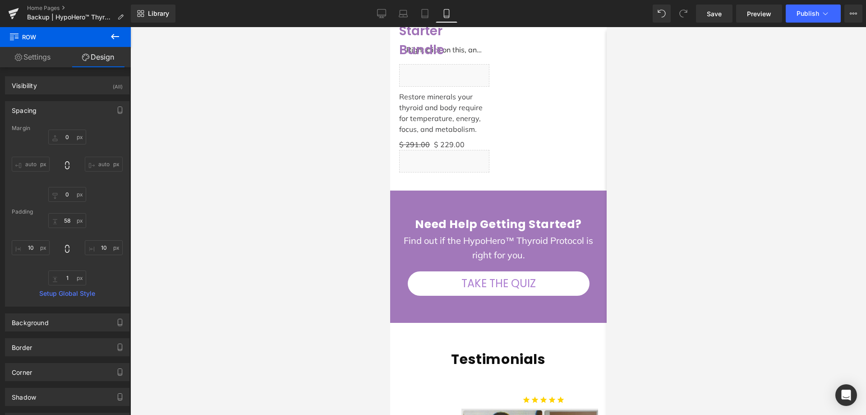
scroll to position [2926, 0]
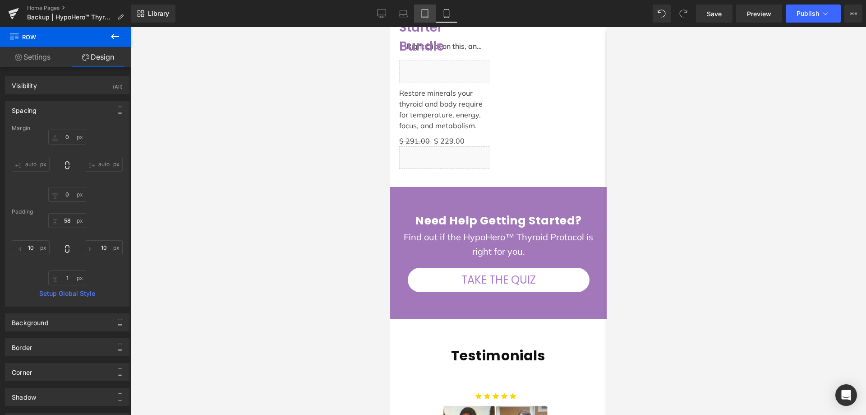
click at [427, 18] on link "Tablet" at bounding box center [425, 14] width 22 height 18
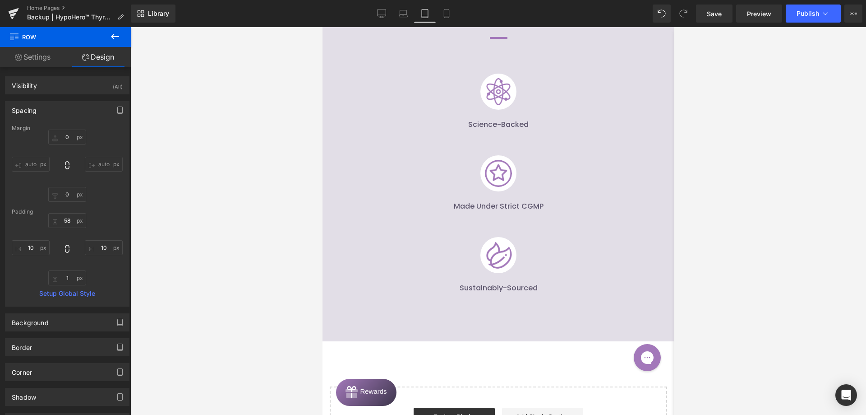
type input "0"
type input "46"
type input "10"
type input "0"
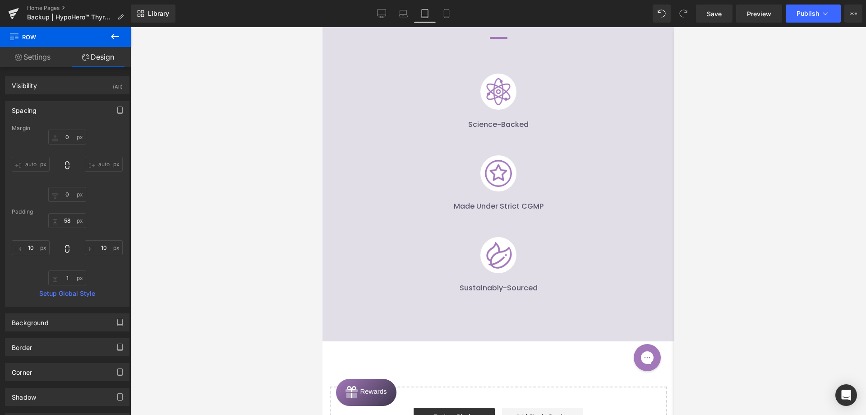
type input "10"
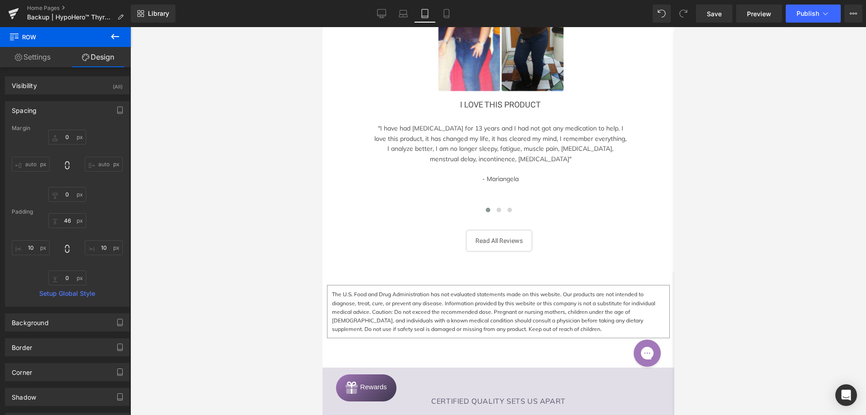
scroll to position [2556, 0]
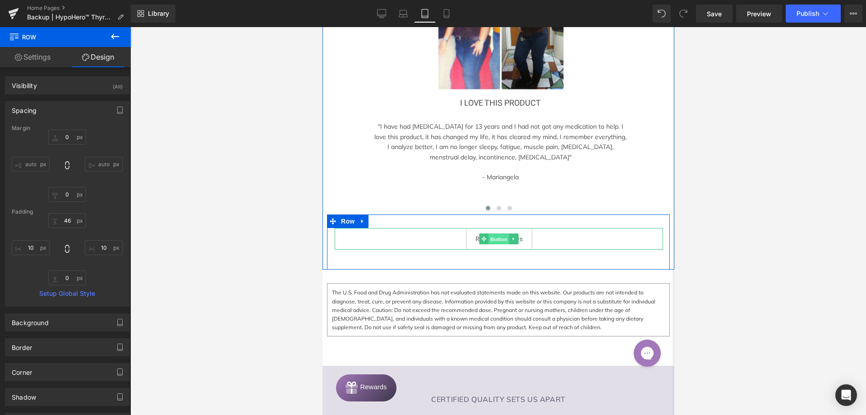
click at [494, 234] on span "Button" at bounding box center [498, 239] width 21 height 11
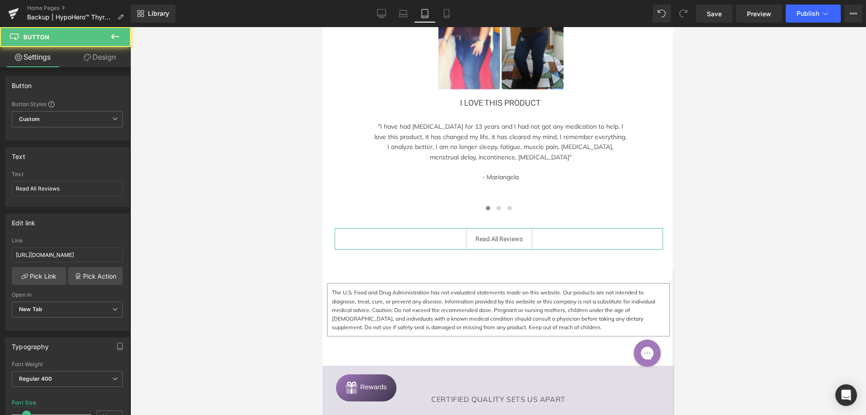
click at [80, 65] on link "Design" at bounding box center [99, 57] width 65 height 20
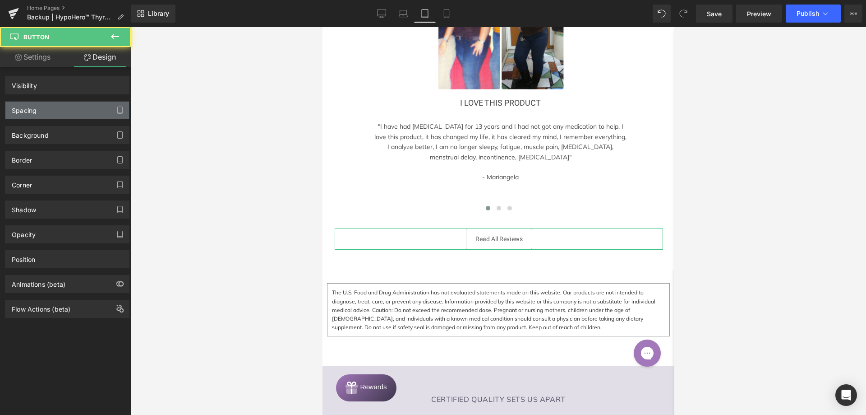
click at [61, 109] on div "Spacing" at bounding box center [67, 110] width 124 height 17
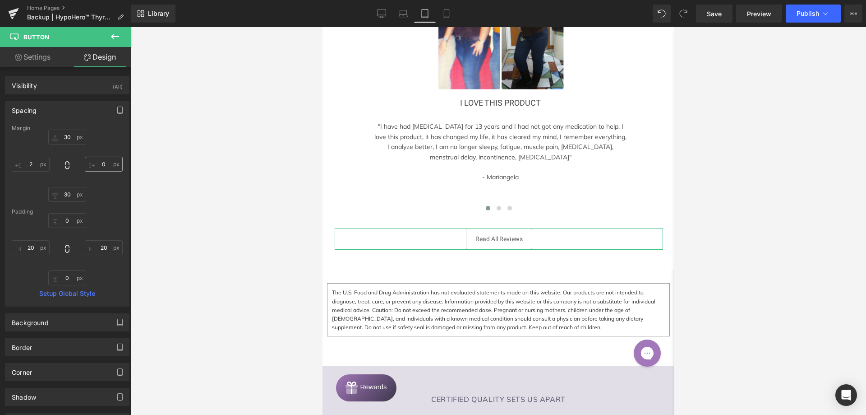
type input "30"
type input "0"
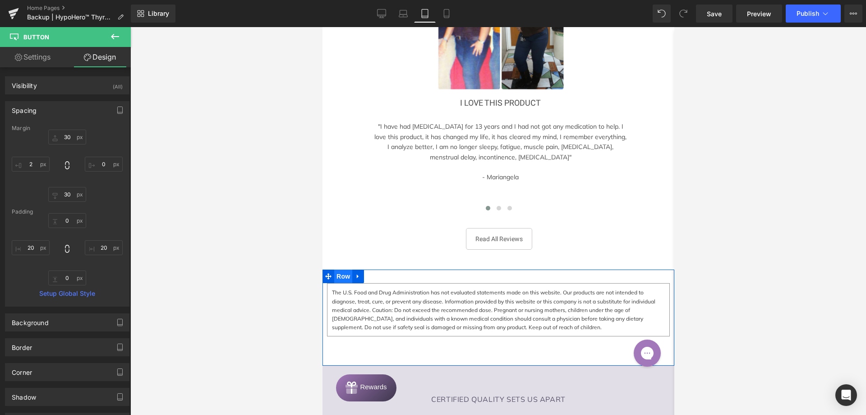
click at [340, 271] on span "Row" at bounding box center [343, 276] width 18 height 14
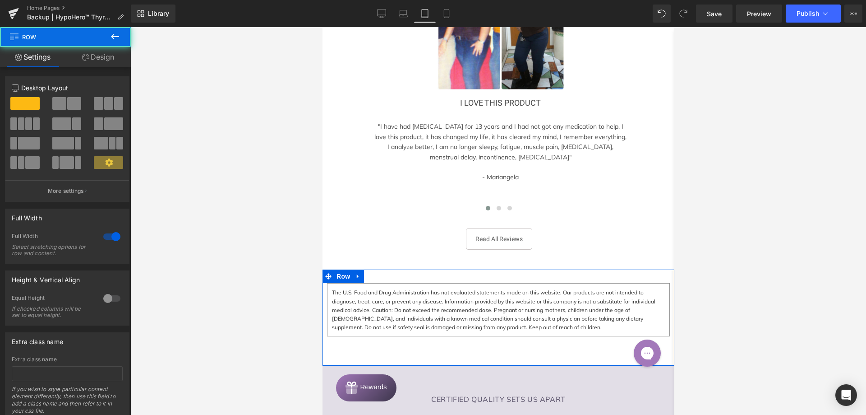
click at [110, 58] on link "Design" at bounding box center [97, 57] width 65 height 20
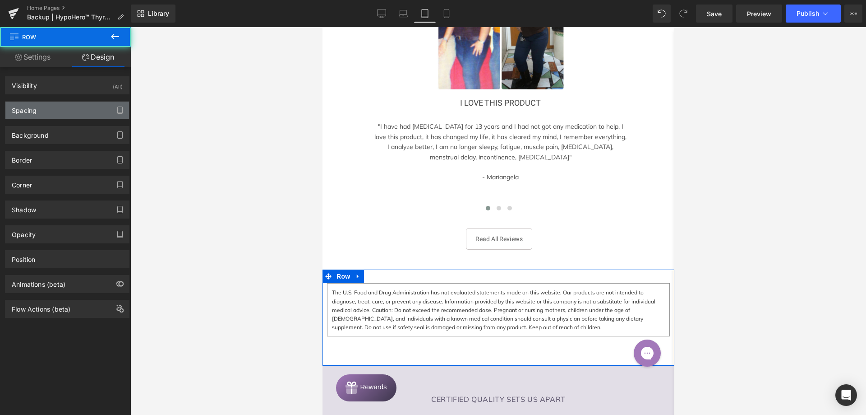
click at [50, 116] on div "Spacing" at bounding box center [67, 110] width 124 height 17
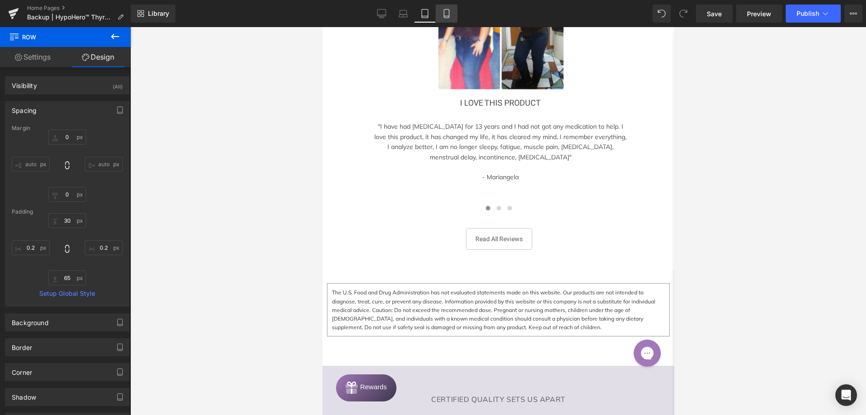
click at [453, 7] on link "Mobile" at bounding box center [447, 14] width 22 height 18
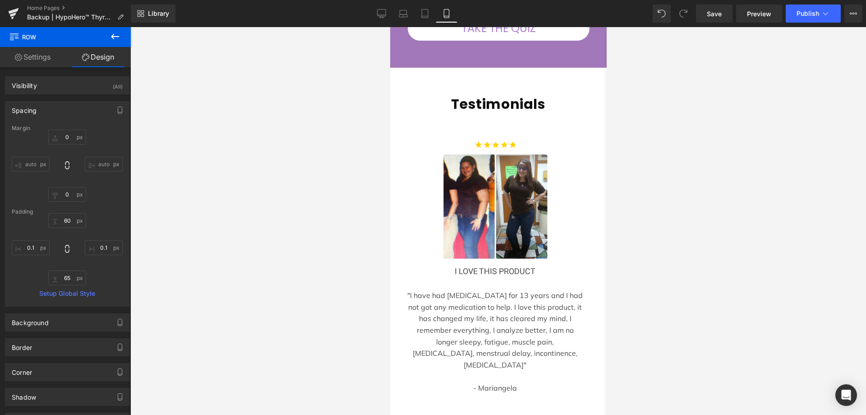
scroll to position [3190, 0]
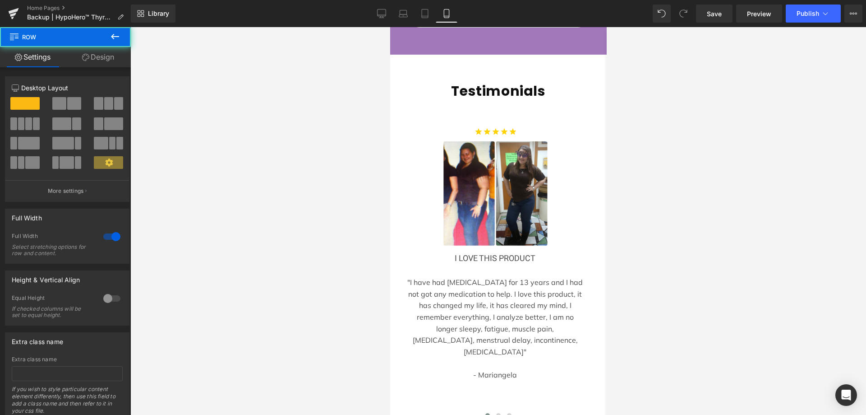
click at [106, 59] on link "Design" at bounding box center [97, 57] width 65 height 20
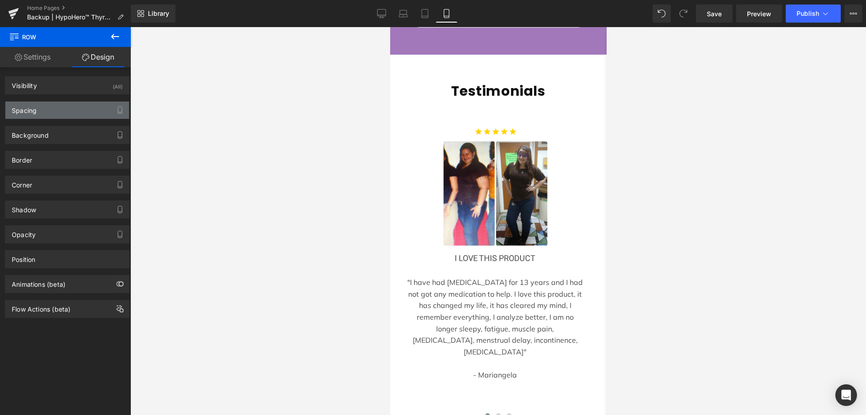
click at [64, 116] on div "Spacing" at bounding box center [67, 110] width 124 height 17
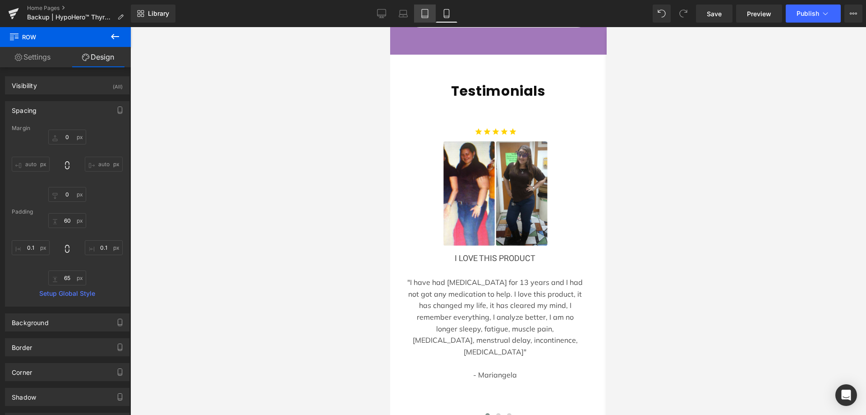
click at [435, 17] on link "Tablet" at bounding box center [425, 14] width 22 height 18
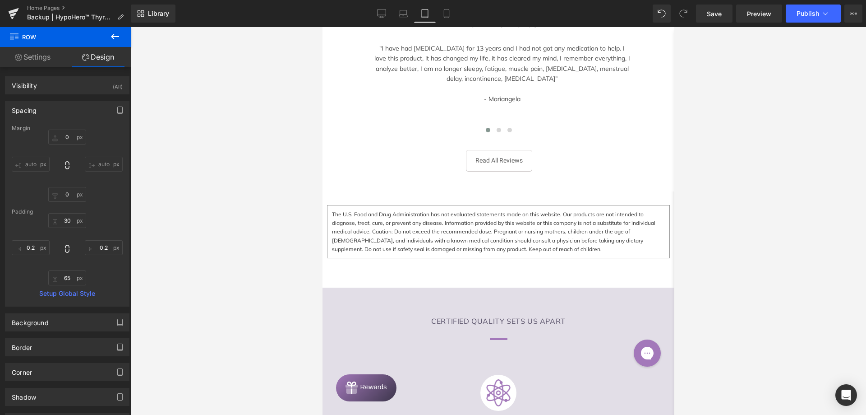
scroll to position [2681, 0]
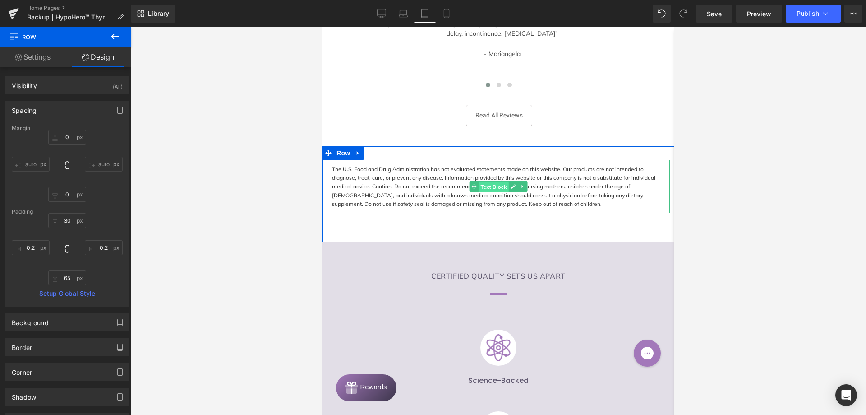
click at [487, 181] on span "Text Block" at bounding box center [493, 186] width 30 height 11
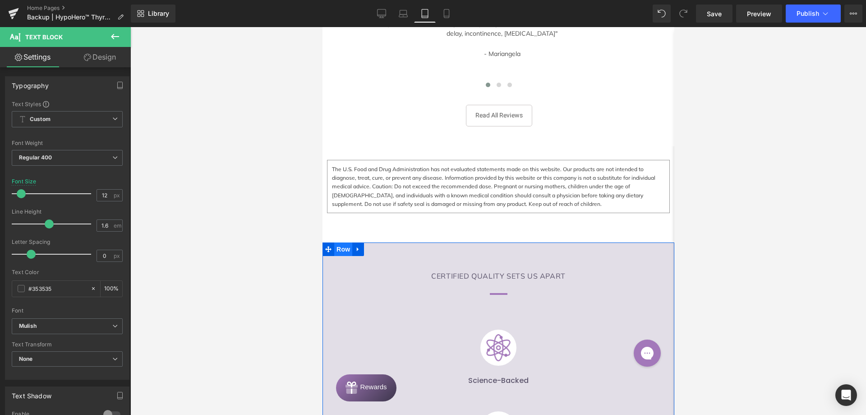
click at [339, 242] on span "Row" at bounding box center [343, 249] width 18 height 14
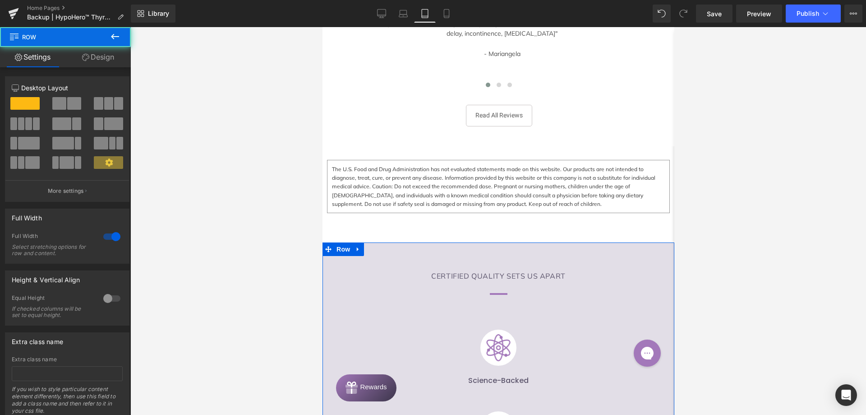
click at [103, 62] on link "Design" at bounding box center [97, 57] width 65 height 20
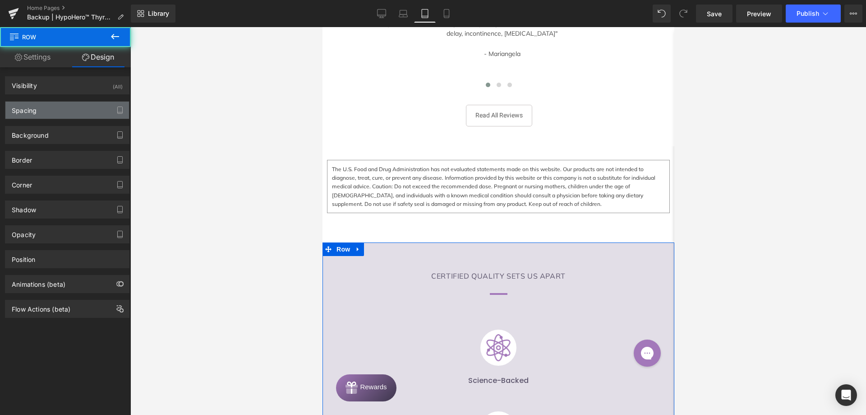
click at [50, 109] on div "Spacing" at bounding box center [67, 110] width 124 height 17
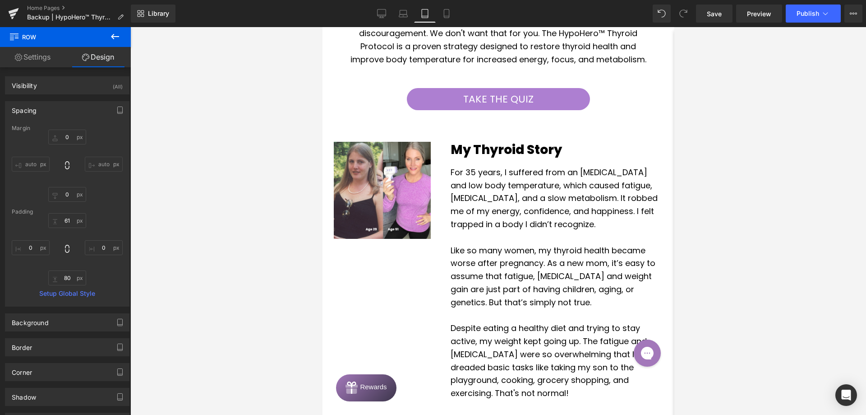
scroll to position [0, 0]
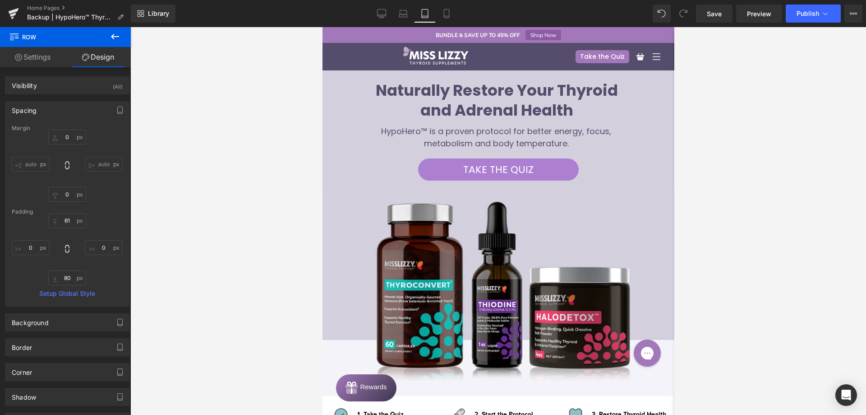
drag, startPoint x: 670, startPoint y: 246, endPoint x: 1000, endPoint y: 50, distance: 384.6
click at [340, 79] on span "Row" at bounding box center [343, 77] width 18 height 14
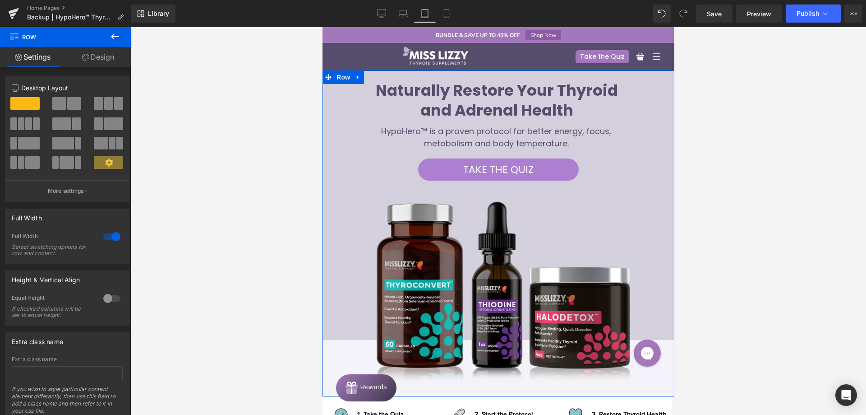
click at [89, 61] on link "Design" at bounding box center [97, 57] width 65 height 20
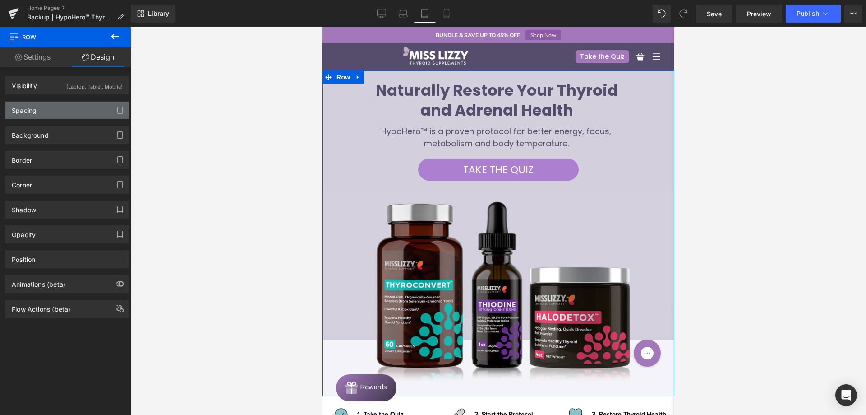
click at [67, 107] on div "Spacing" at bounding box center [67, 110] width 124 height 17
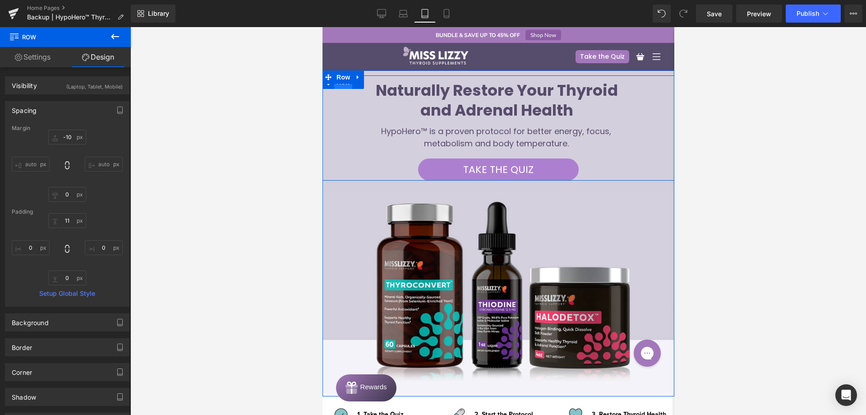
click at [339, 86] on span "Row" at bounding box center [343, 82] width 18 height 14
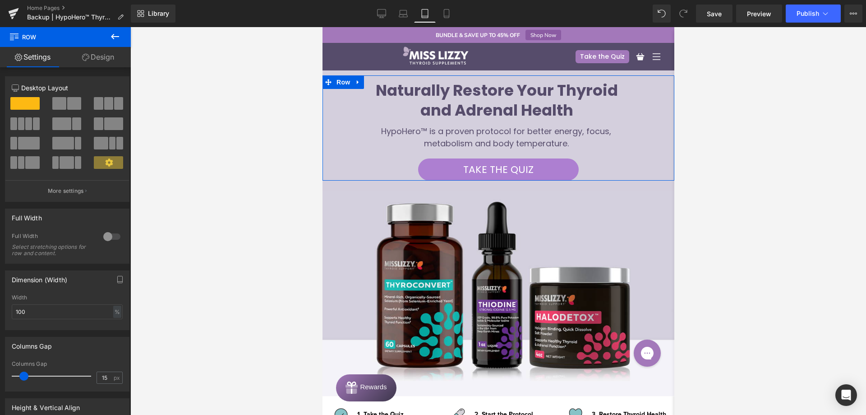
drag, startPoint x: 121, startPoint y: 54, endPoint x: 87, endPoint y: 83, distance: 45.2
click at [121, 54] on link "Design" at bounding box center [97, 57] width 65 height 20
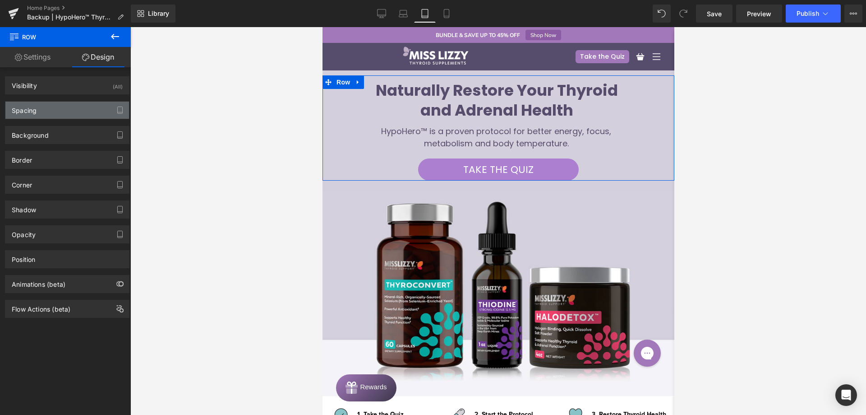
click at [57, 112] on div "Spacing" at bounding box center [67, 110] width 124 height 17
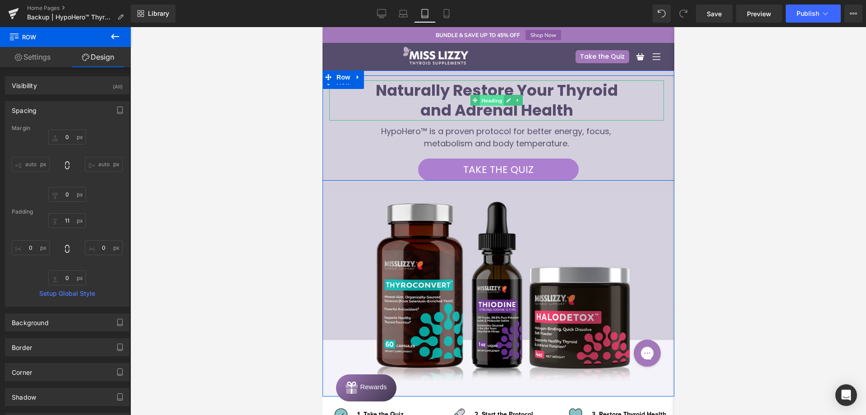
click at [486, 101] on span "Heading" at bounding box center [492, 100] width 24 height 11
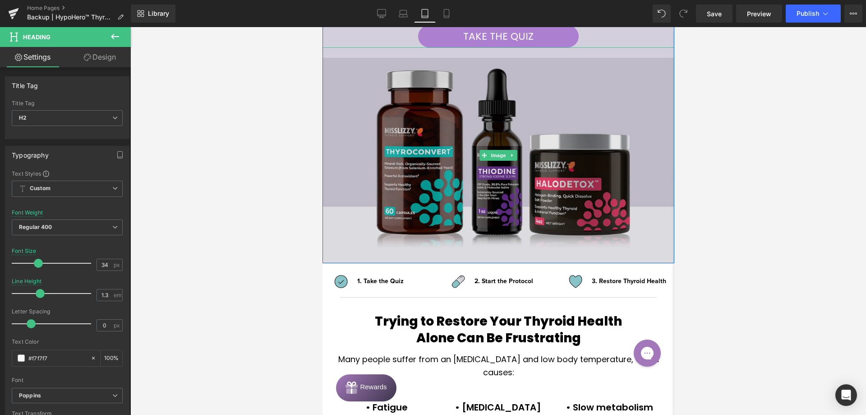
scroll to position [135, 0]
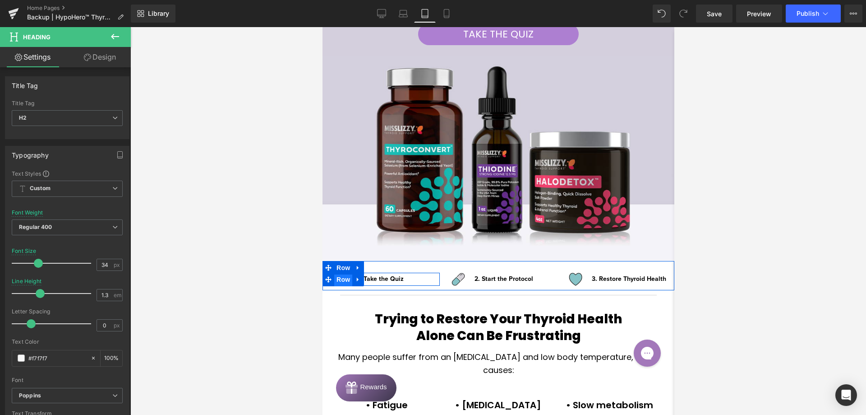
click at [341, 281] on span "Row" at bounding box center [343, 280] width 18 height 14
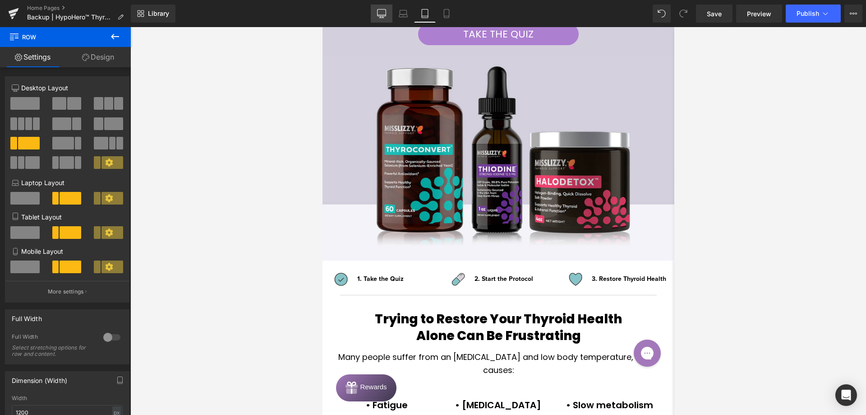
click at [385, 17] on icon at bounding box center [381, 13] width 9 height 9
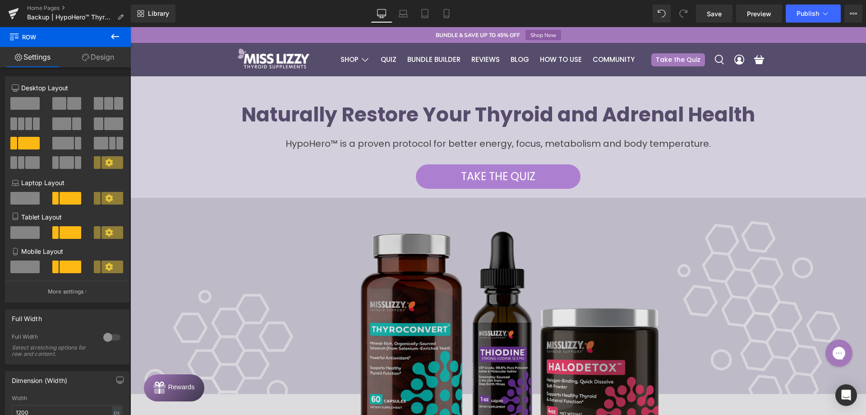
scroll to position [181, 0]
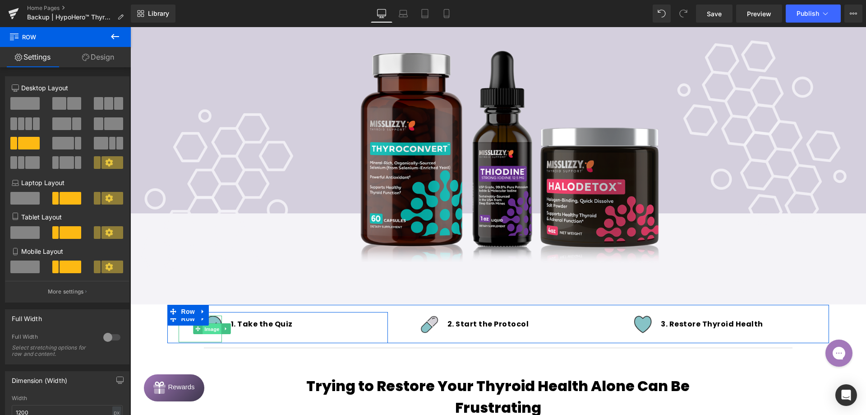
click at [210, 329] on span "Image" at bounding box center [212, 329] width 19 height 11
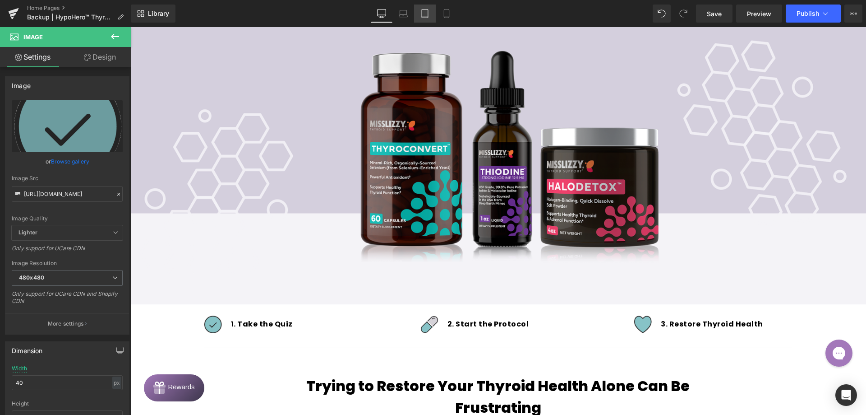
click at [428, 11] on icon at bounding box center [425, 13] width 9 height 9
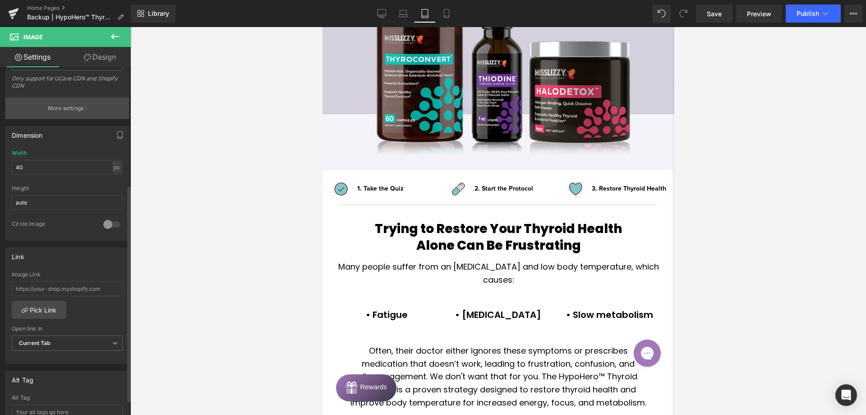
scroll to position [226, 0]
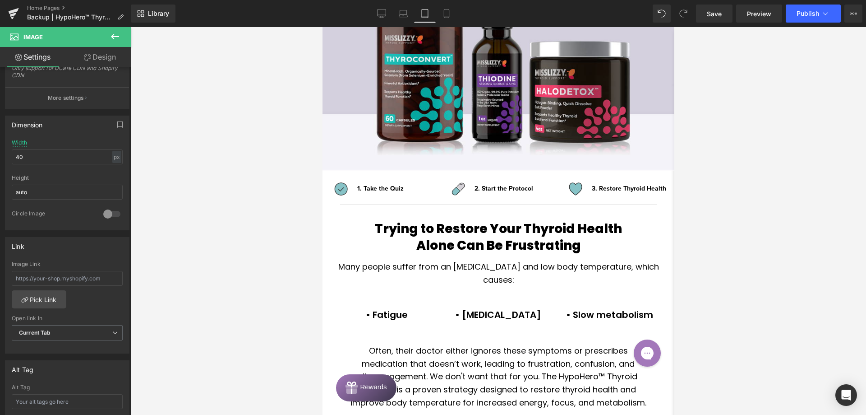
click at [102, 56] on link "Design" at bounding box center [99, 57] width 65 height 20
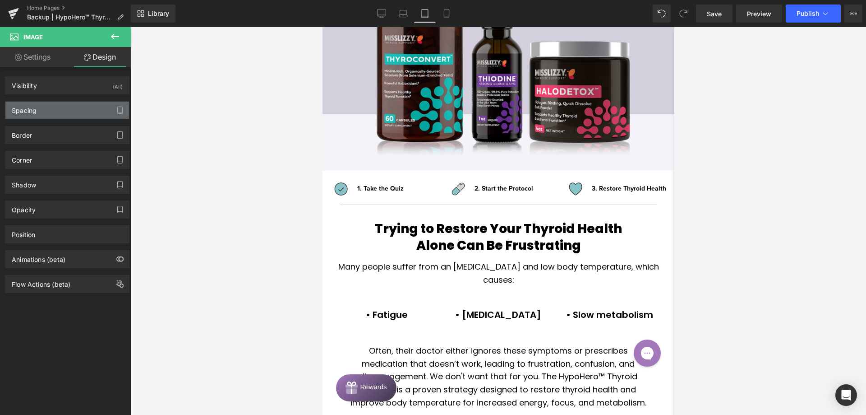
click at [52, 104] on div "Spacing" at bounding box center [67, 110] width 124 height 17
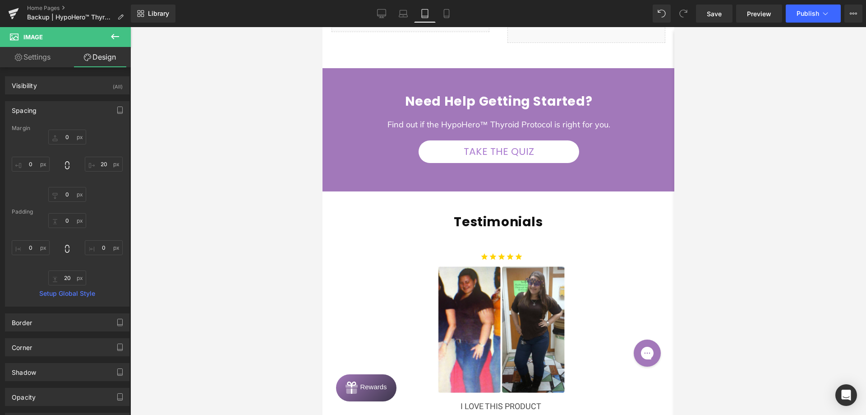
scroll to position [2256, 0]
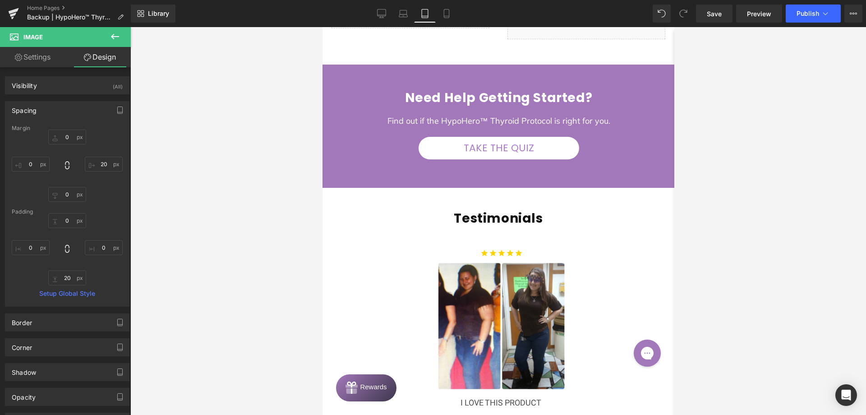
click at [322, 27] on div at bounding box center [322, 27] width 0 height 0
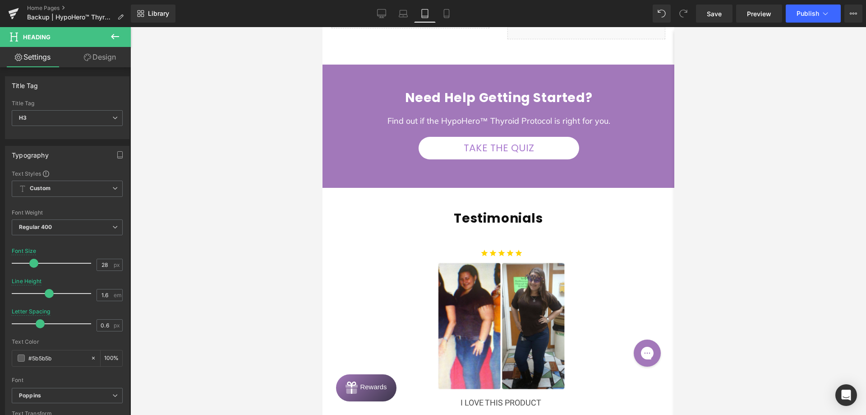
click at [106, 43] on button at bounding box center [115, 37] width 32 height 20
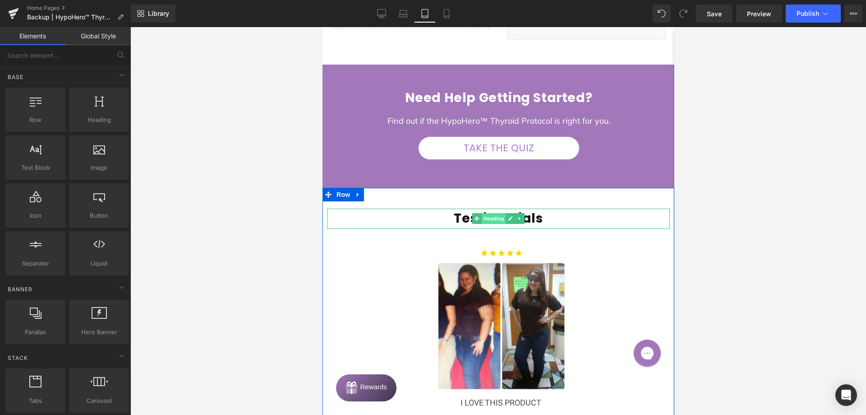
click at [488, 213] on span "Heading" at bounding box center [493, 218] width 24 height 11
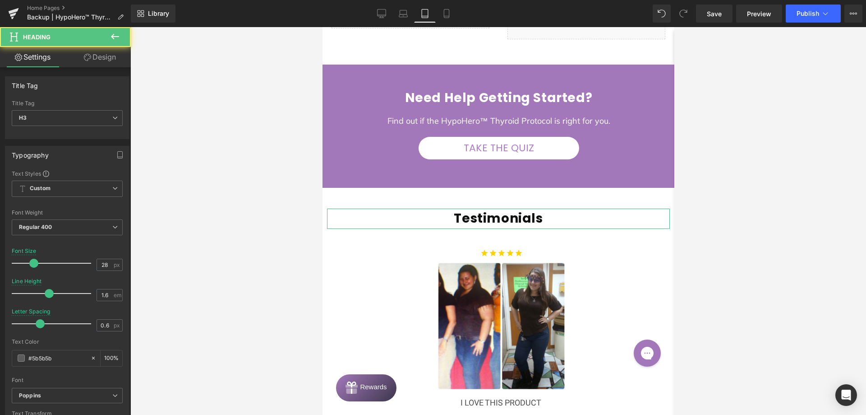
click at [96, 51] on link "Design" at bounding box center [99, 57] width 65 height 20
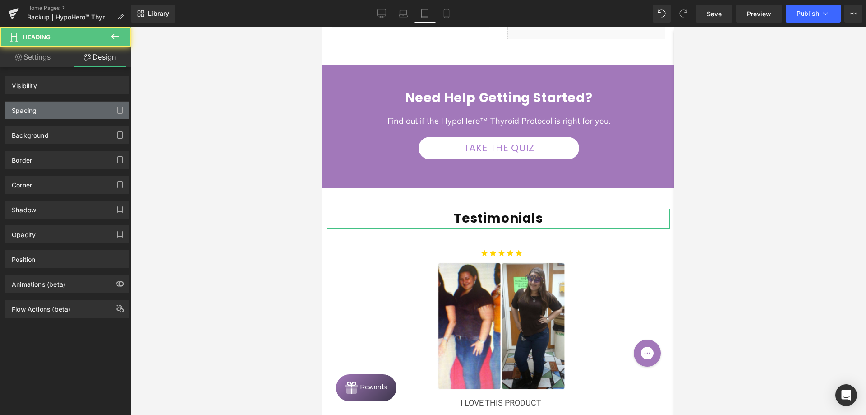
click at [46, 108] on div "Spacing" at bounding box center [67, 110] width 124 height 17
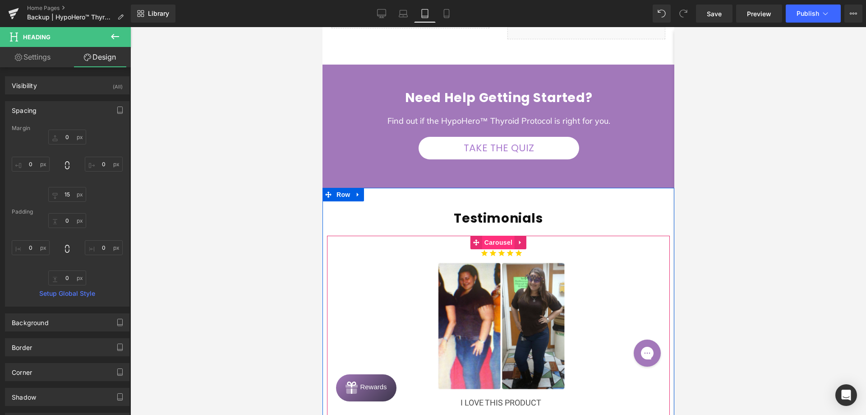
click at [488, 236] on span "Carousel" at bounding box center [498, 243] width 32 height 14
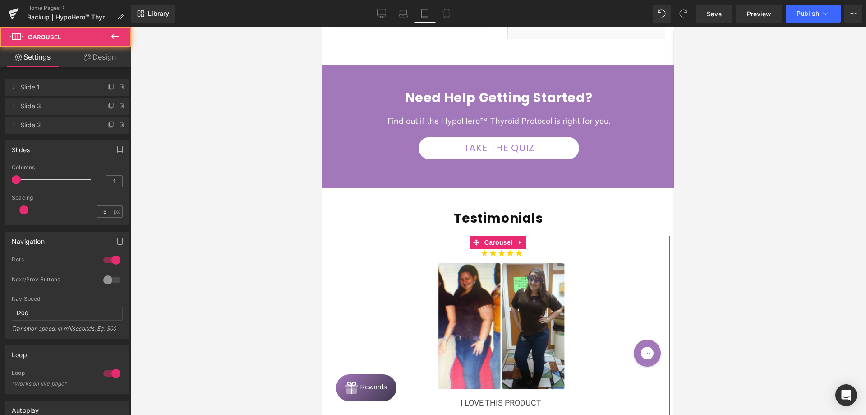
click at [77, 58] on link "Design" at bounding box center [99, 57] width 65 height 20
click at [0, 0] on div "Spacing" at bounding box center [0, 0] width 0 height 0
